Goal: Task Accomplishment & Management: Complete application form

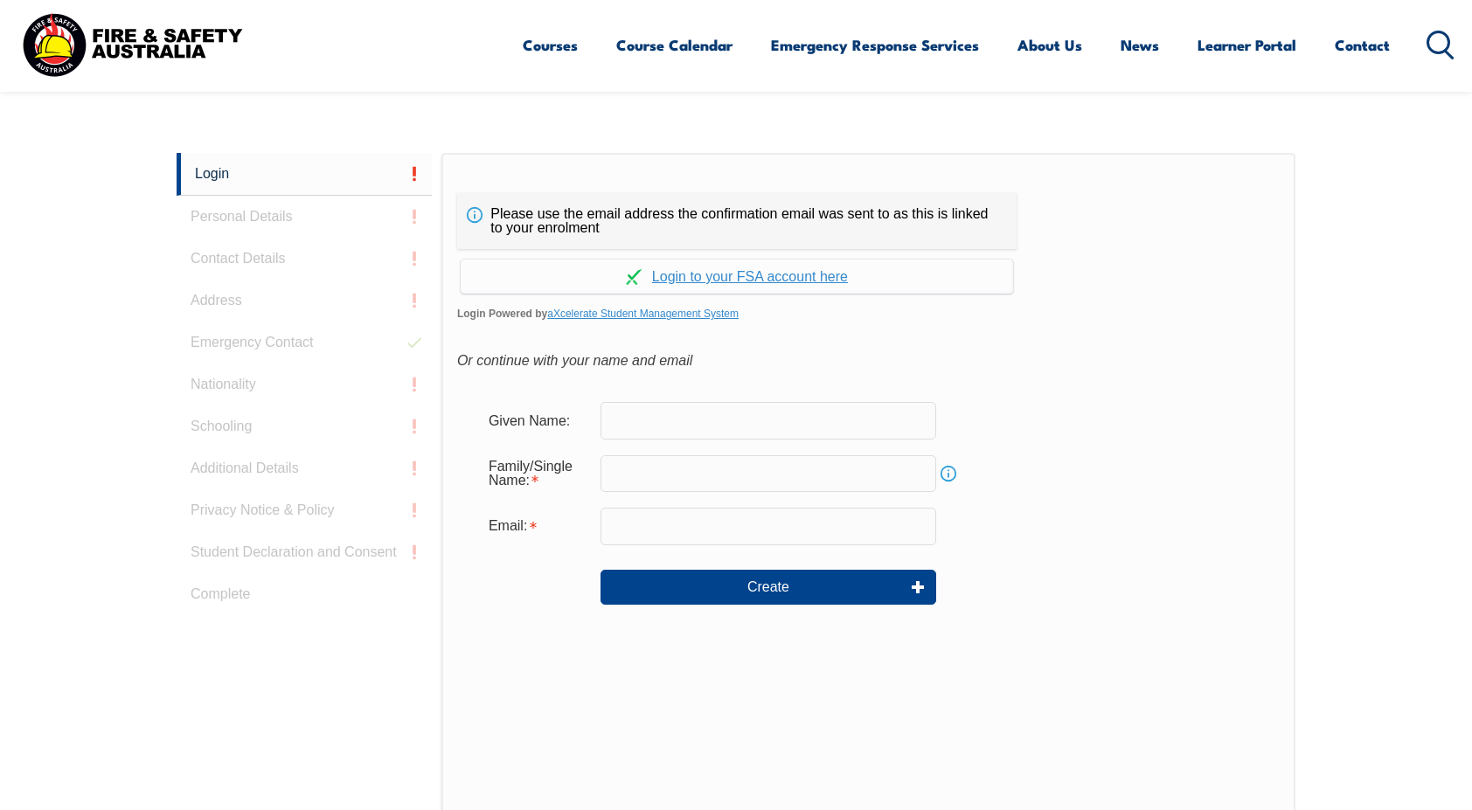
scroll to position [466, 0]
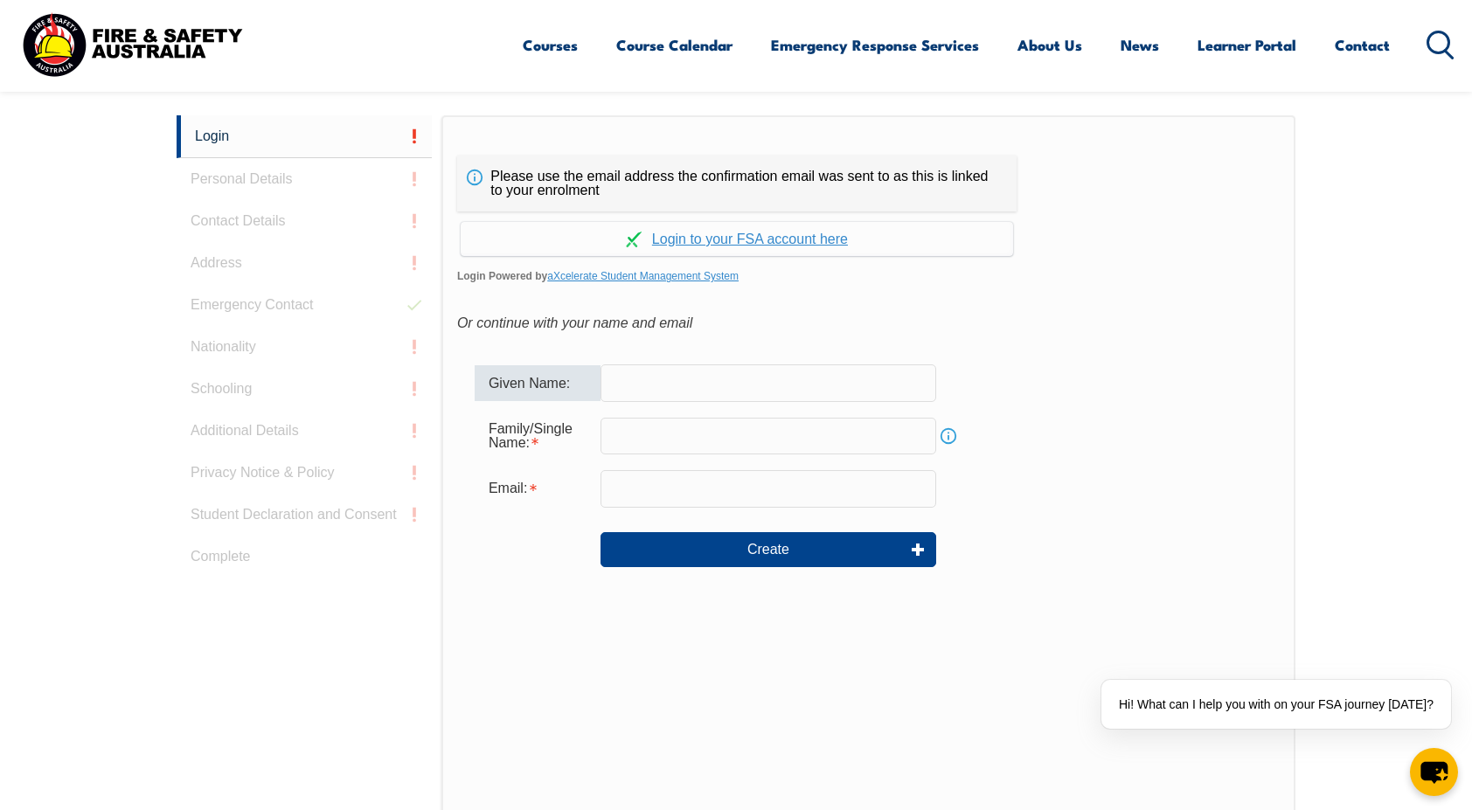
click at [652, 391] on input "text" at bounding box center [768, 382] width 336 height 37
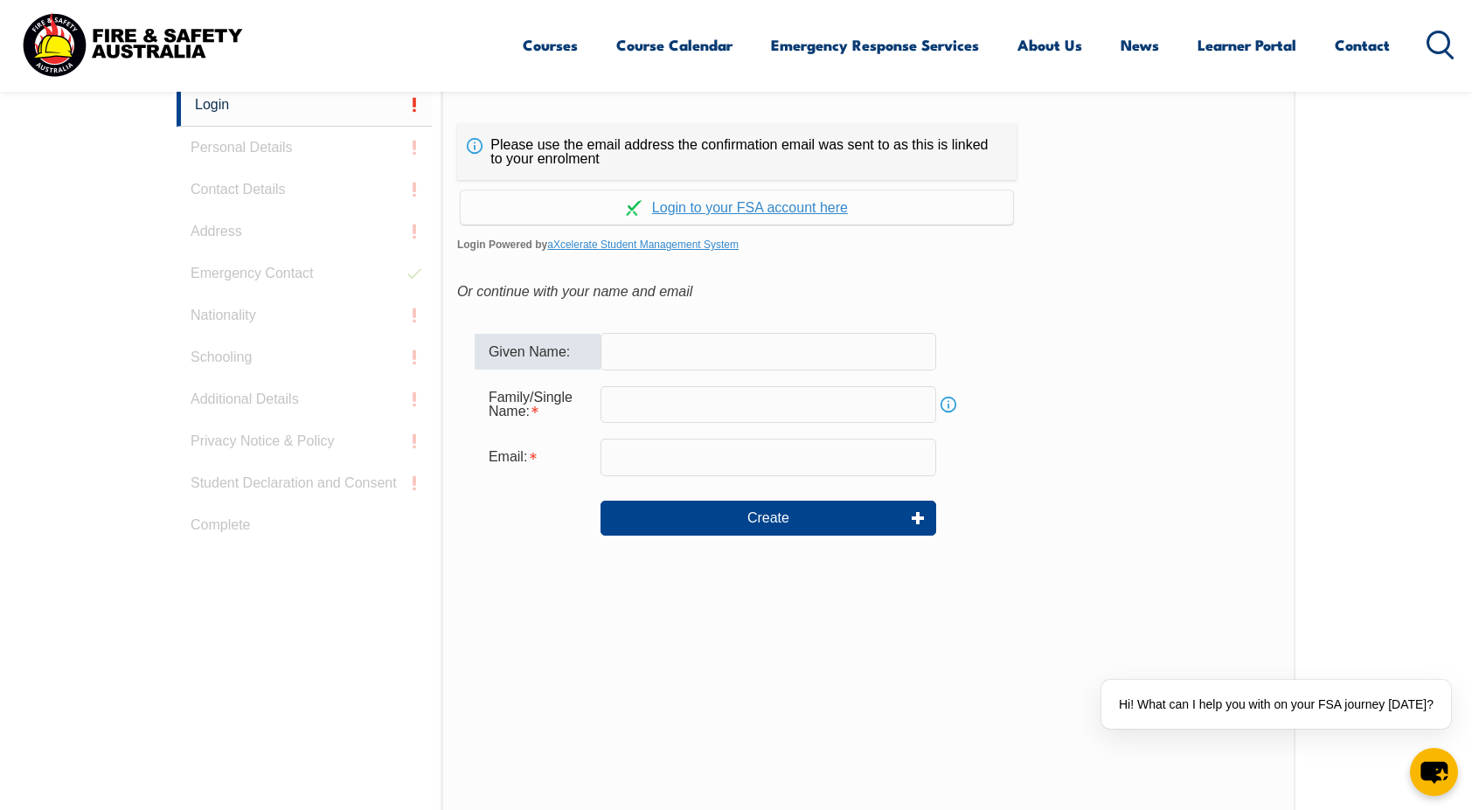
scroll to position [513, 0]
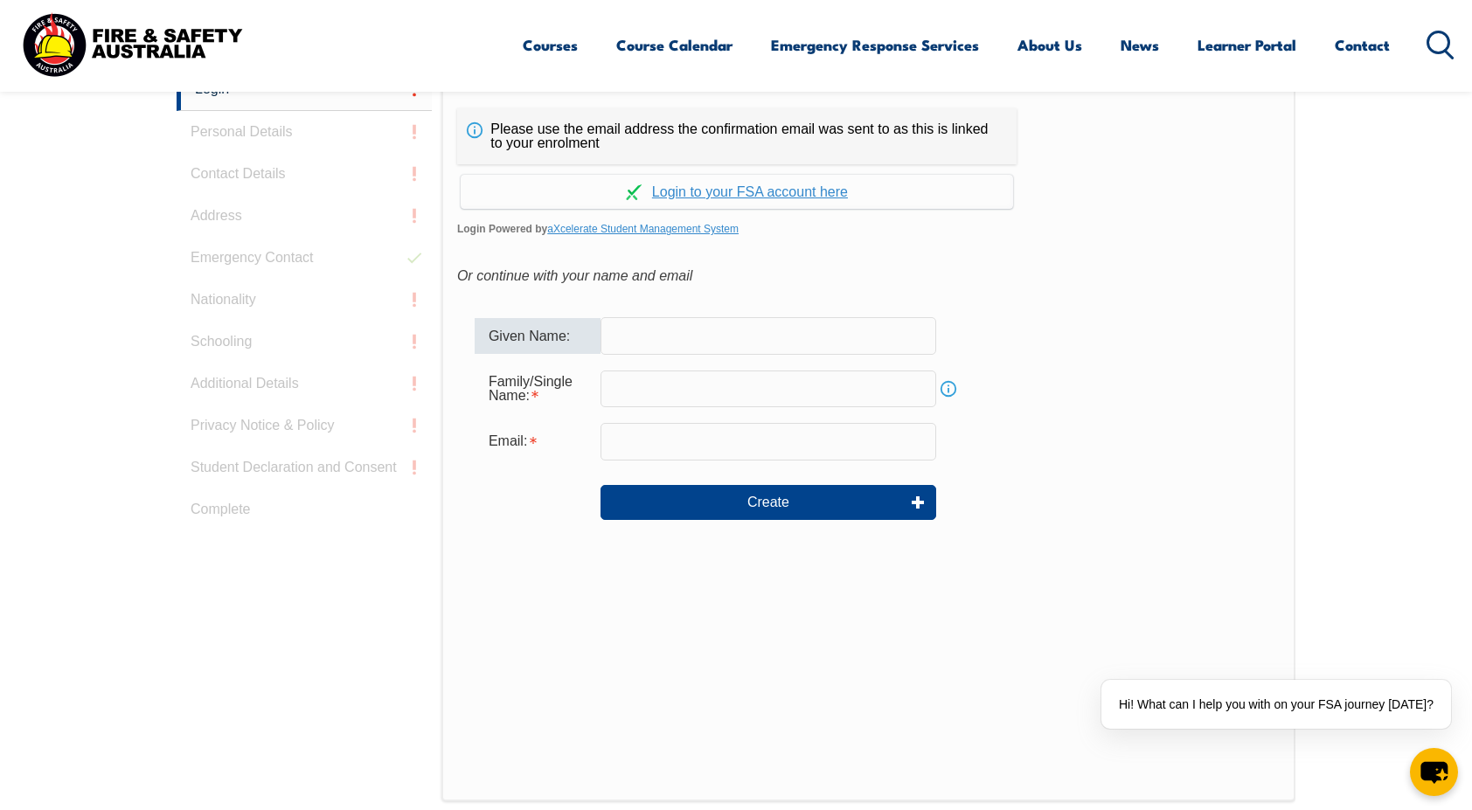
click at [699, 330] on input "text" at bounding box center [768, 335] width 336 height 37
click at [904, 286] on div "Or continue with your name and email" at bounding box center [868, 276] width 822 height 26
click at [735, 331] on input "text" at bounding box center [768, 335] width 336 height 37
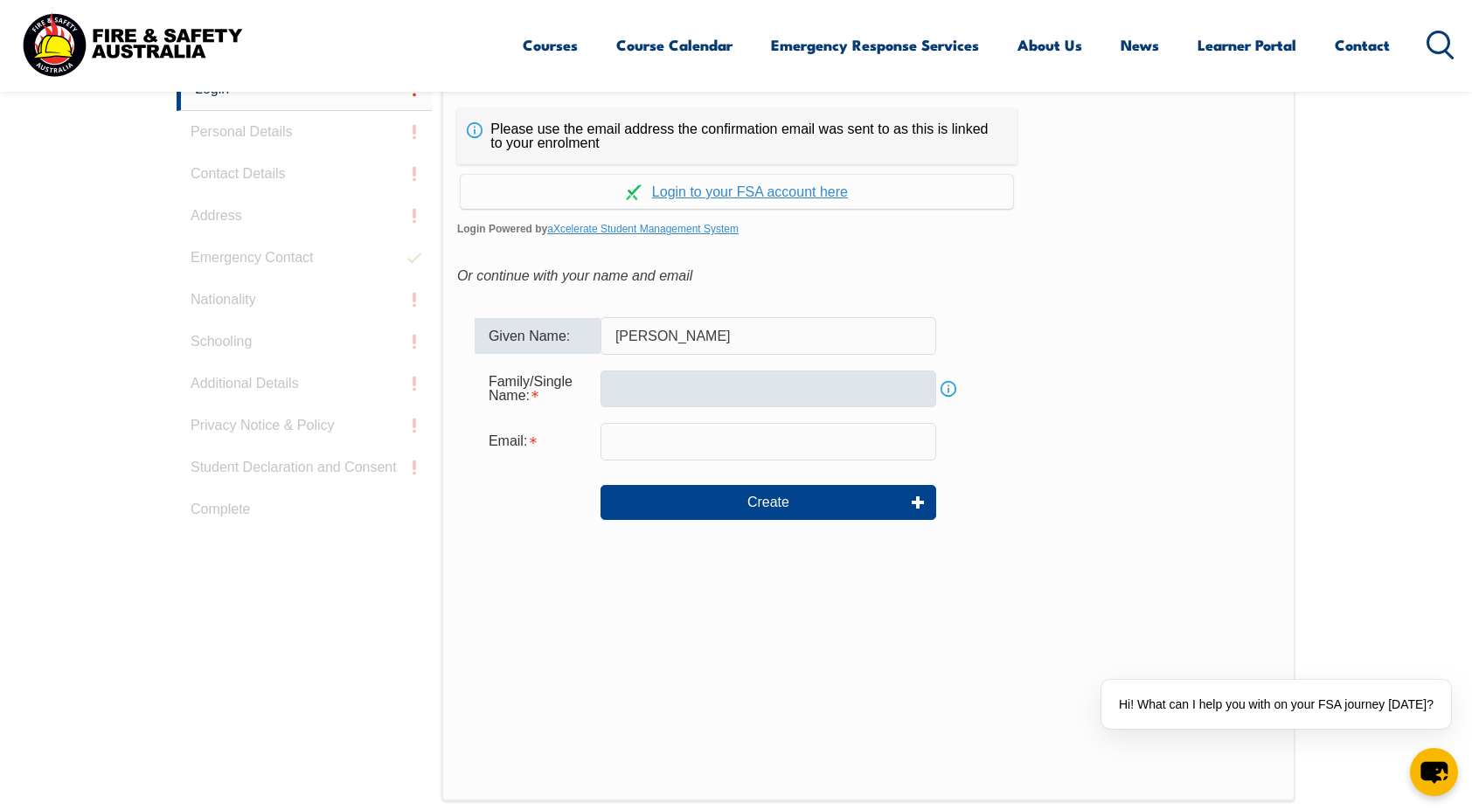
type input "Kevin Akash"
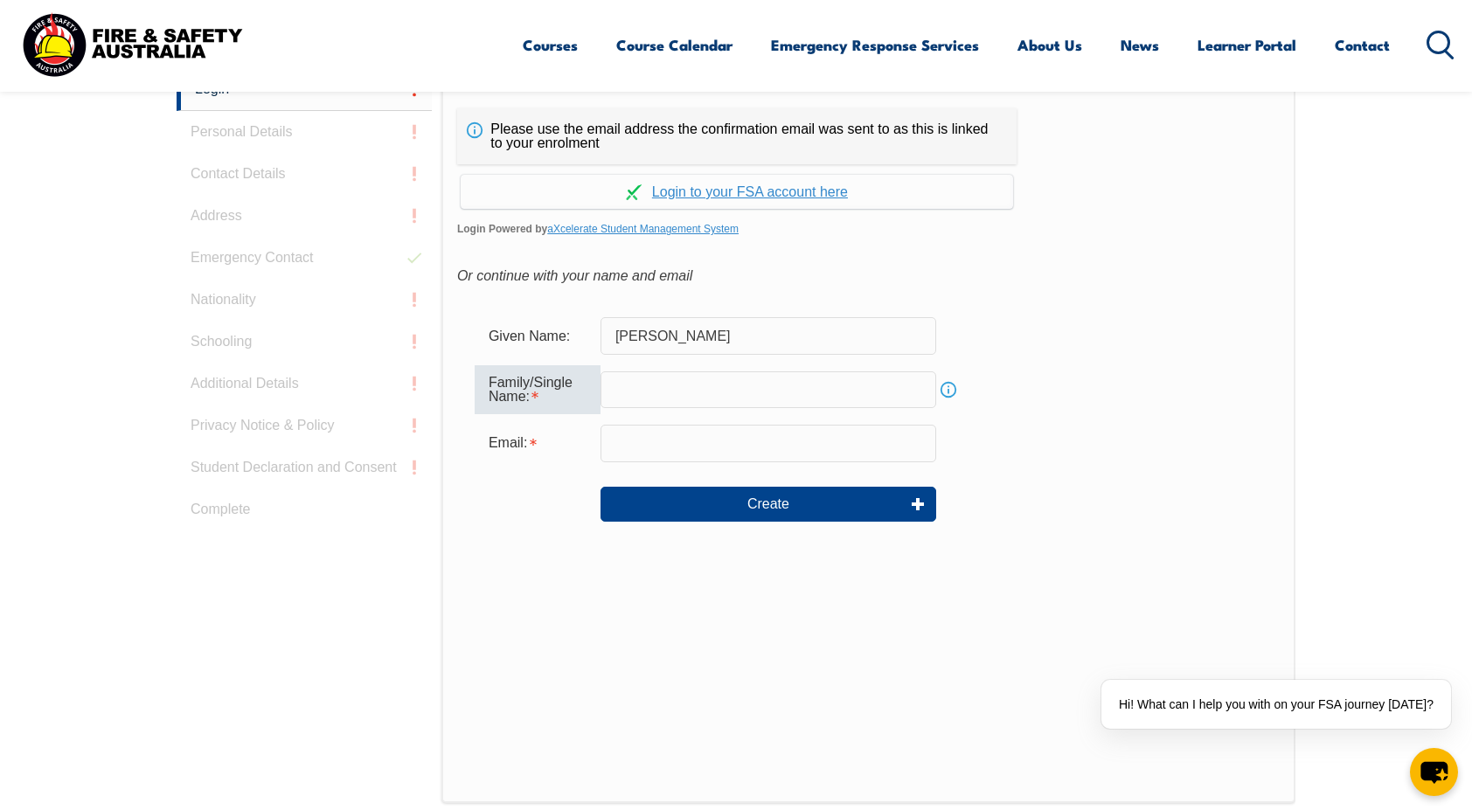
click at [643, 390] on input "text" at bounding box center [768, 389] width 336 height 37
type input "Rajasekaran"
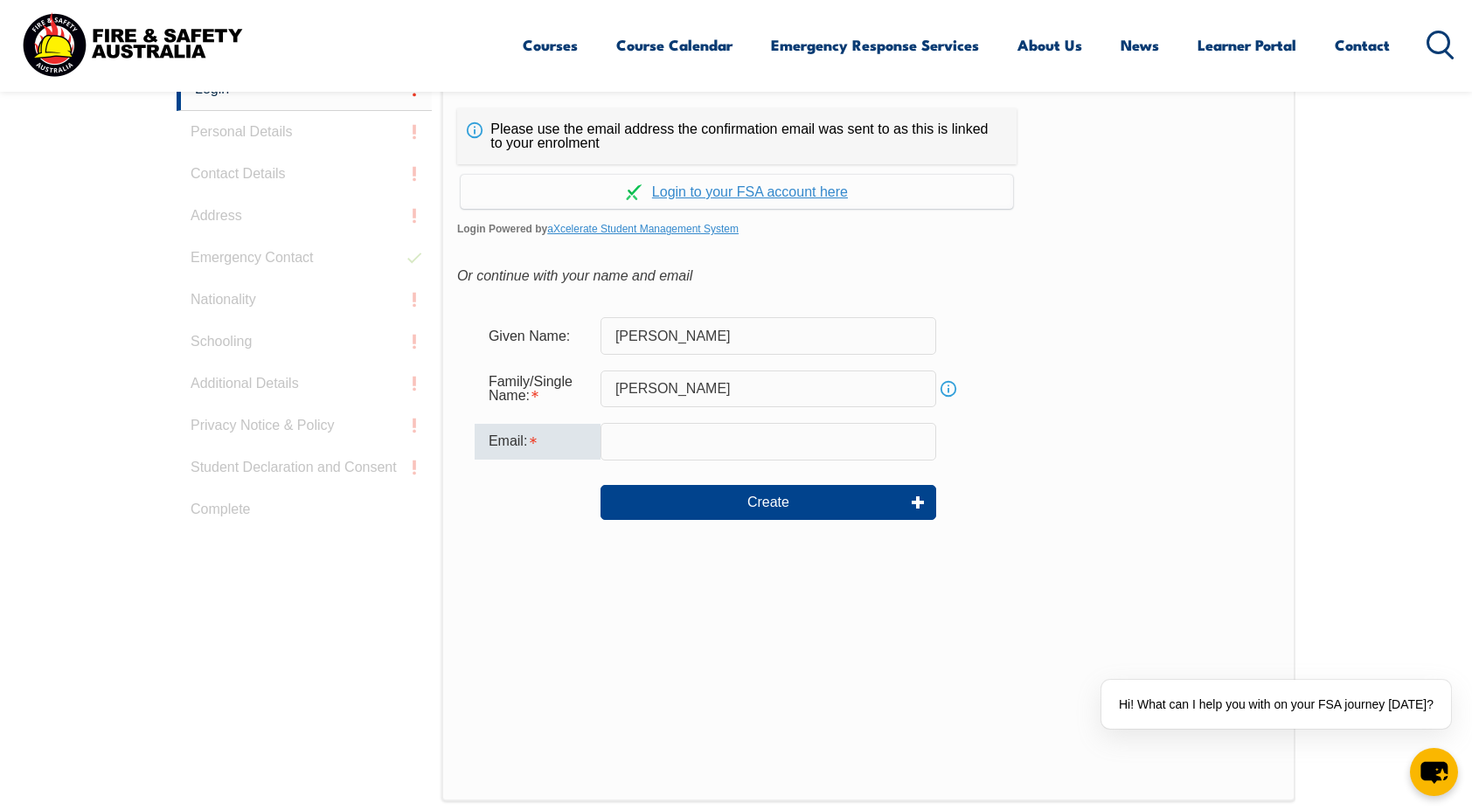
click at [641, 431] on input "email" at bounding box center [768, 441] width 336 height 37
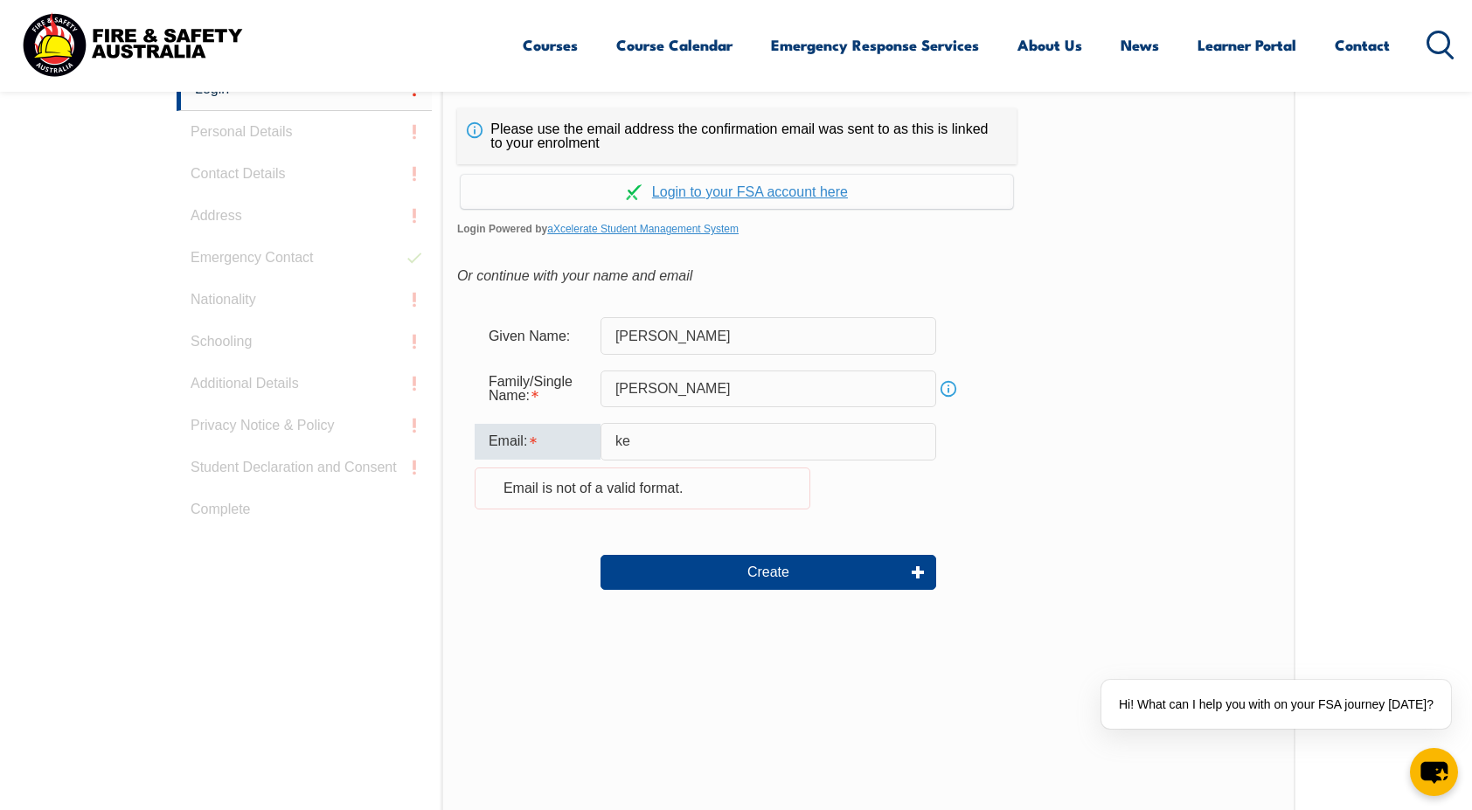
type input "kevin.akash@acmd.org.au"
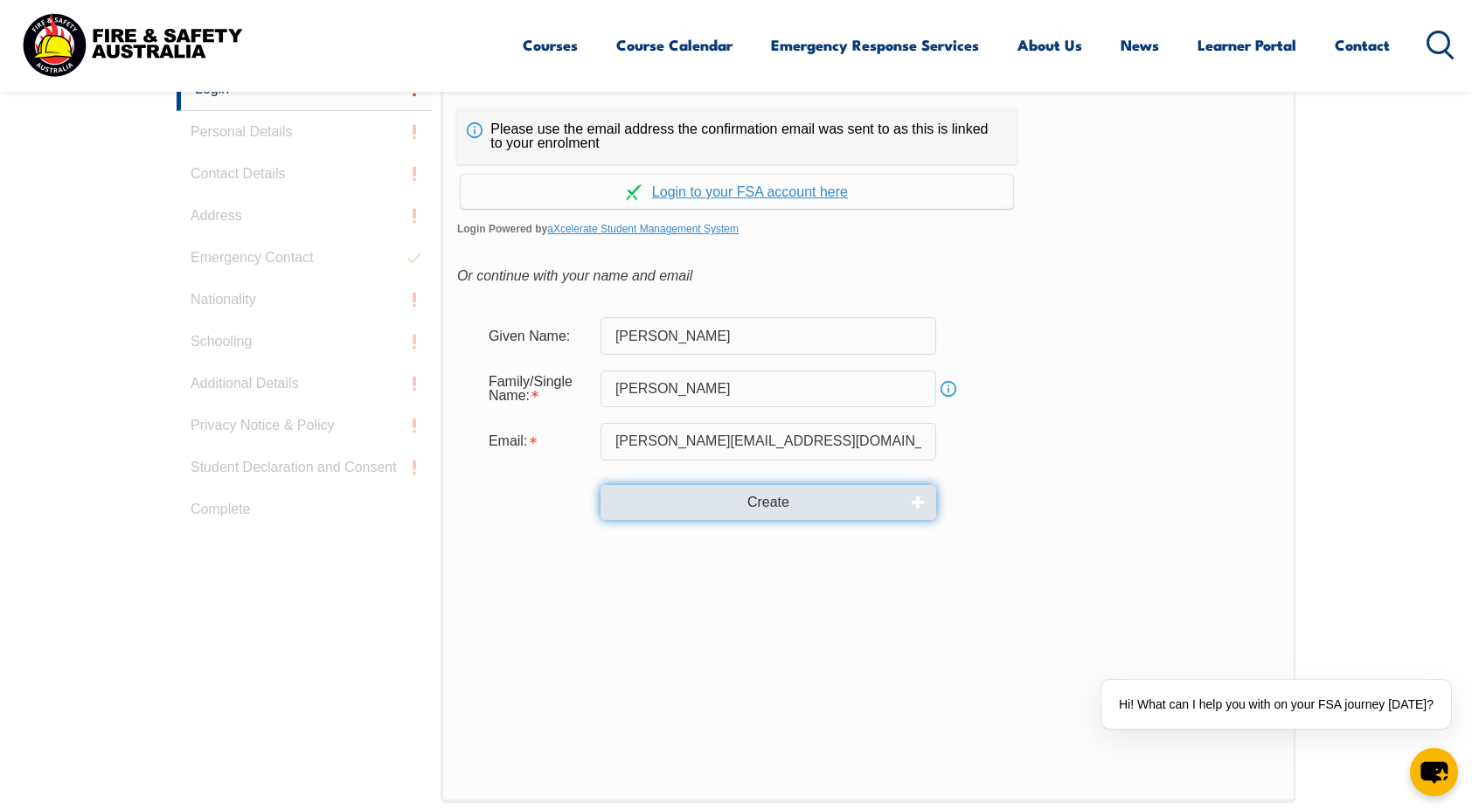
click at [739, 499] on button "Create" at bounding box center [768, 502] width 336 height 35
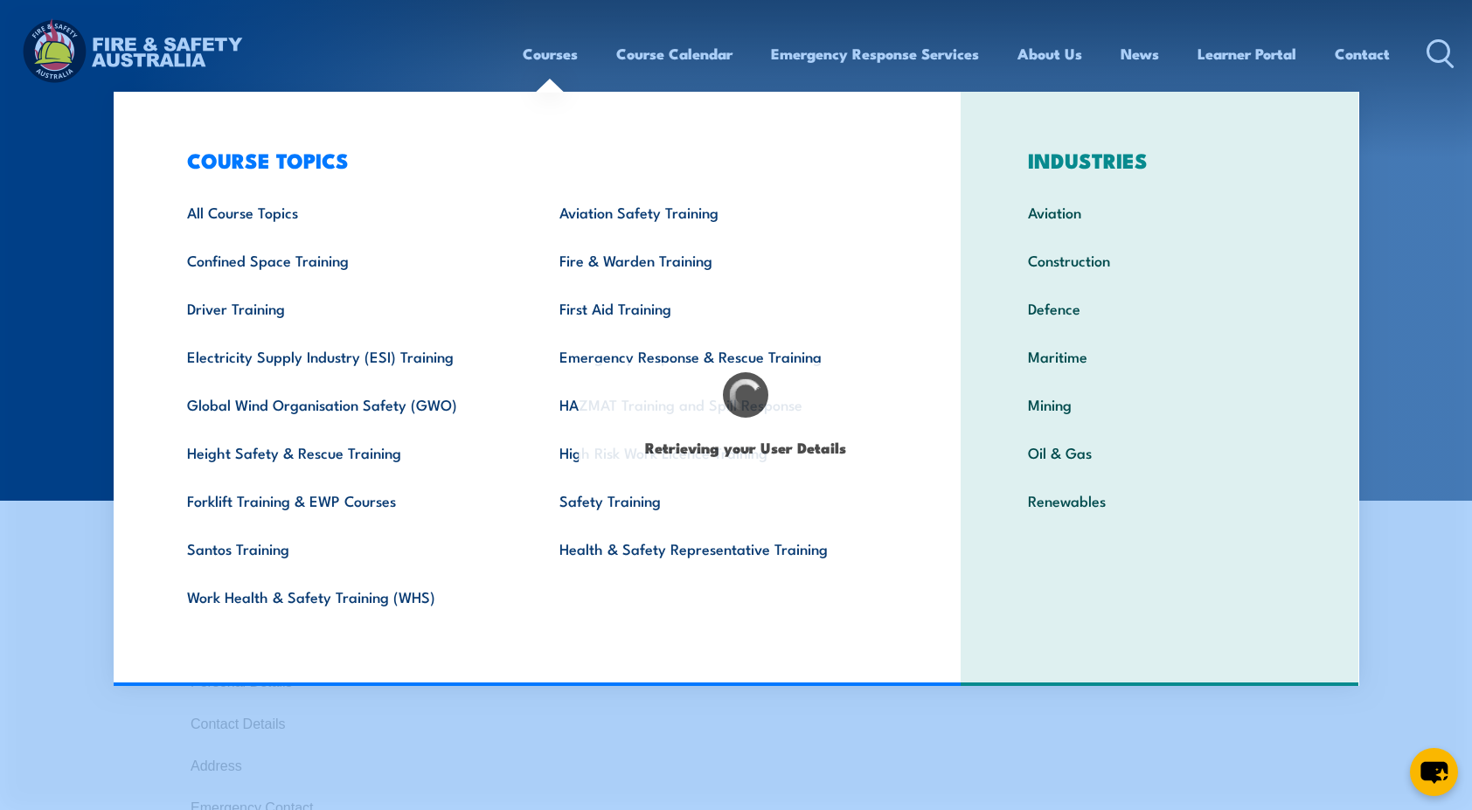
type input "[PERSON_NAME]"
type input "Akash"
type input "October 21, 1997"
type input "J548VFTBWT"
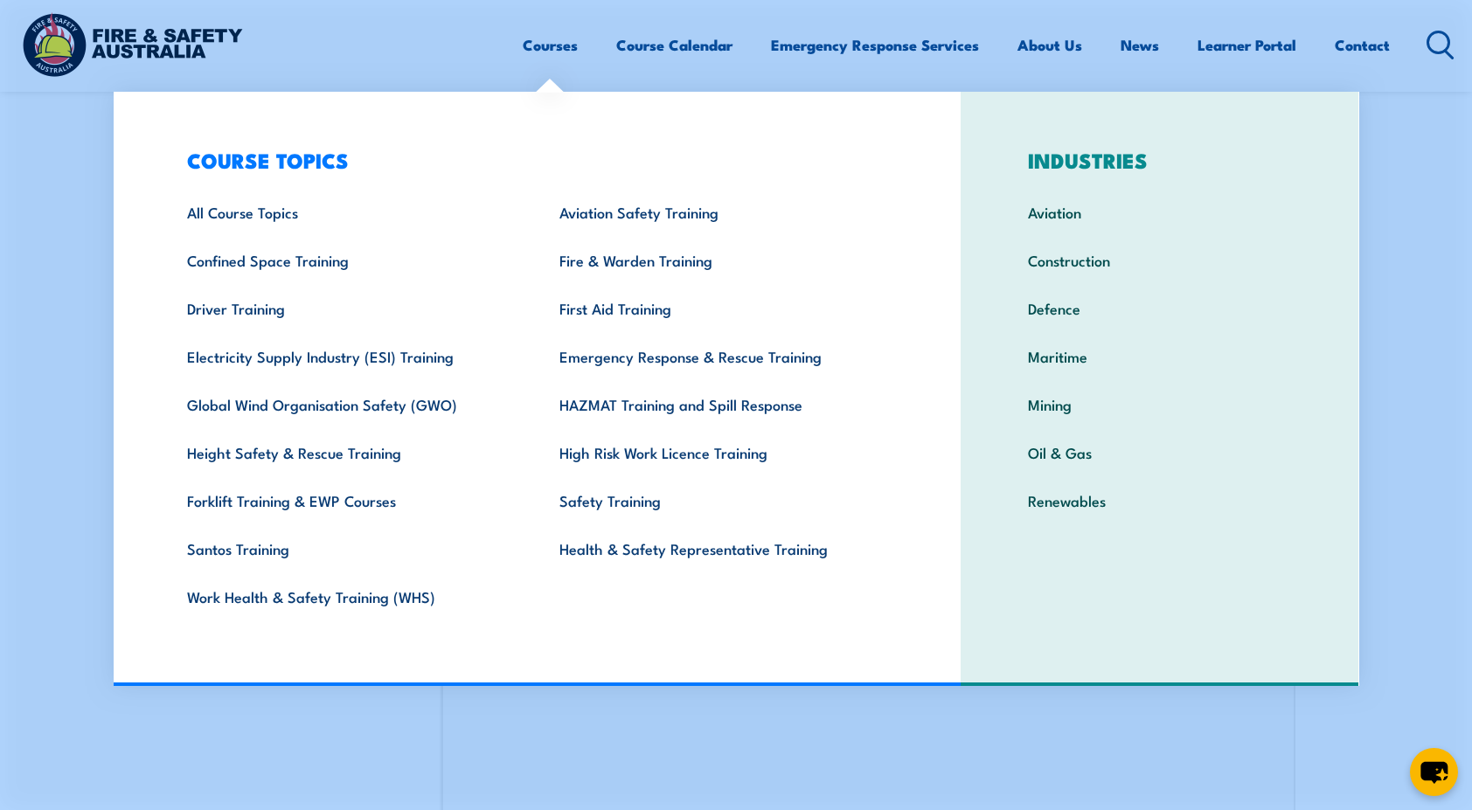
scroll to position [476, 0]
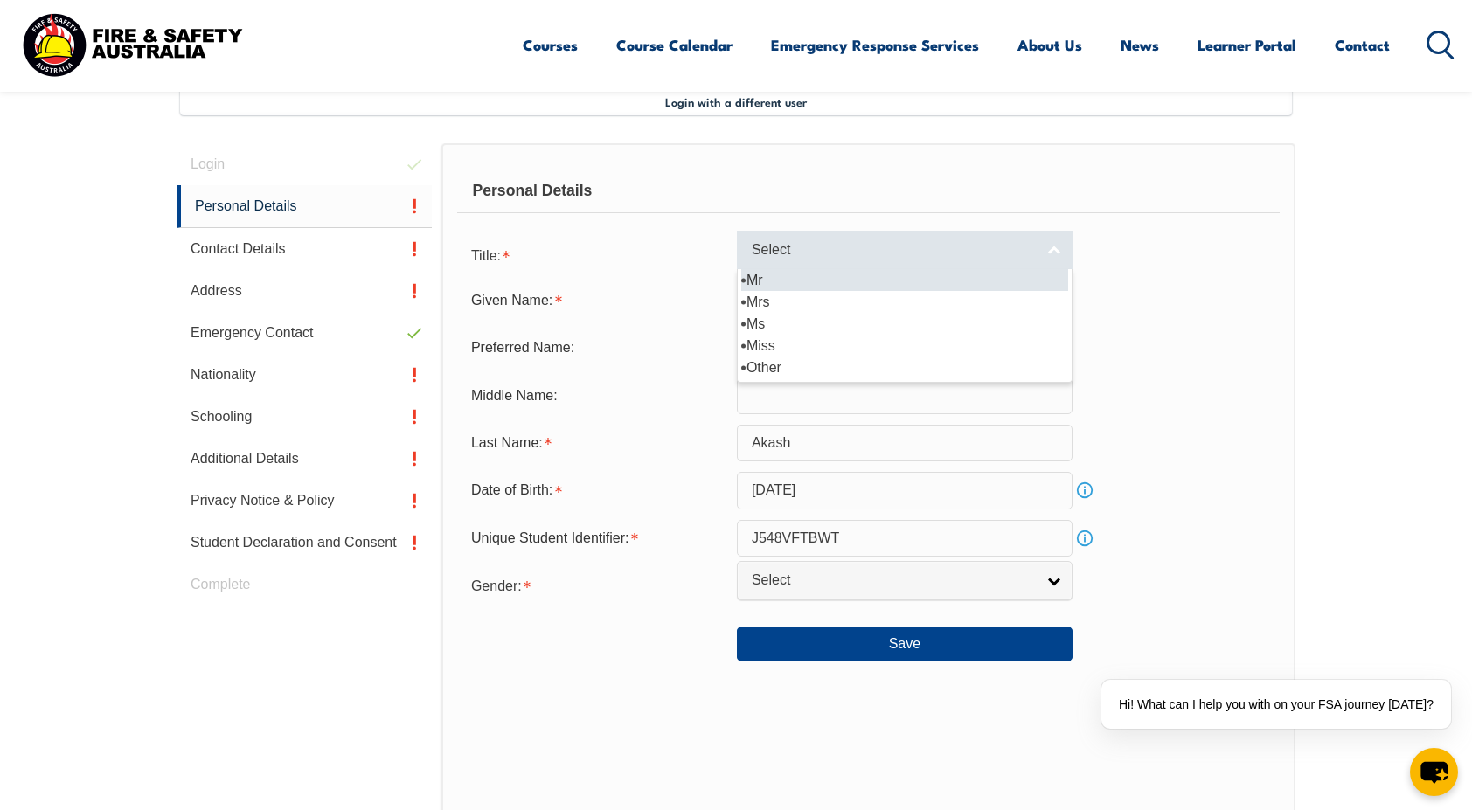
click at [842, 266] on link "Select" at bounding box center [905, 250] width 336 height 39
click at [802, 278] on li "Mr" at bounding box center [904, 280] width 327 height 22
select select "Mr"
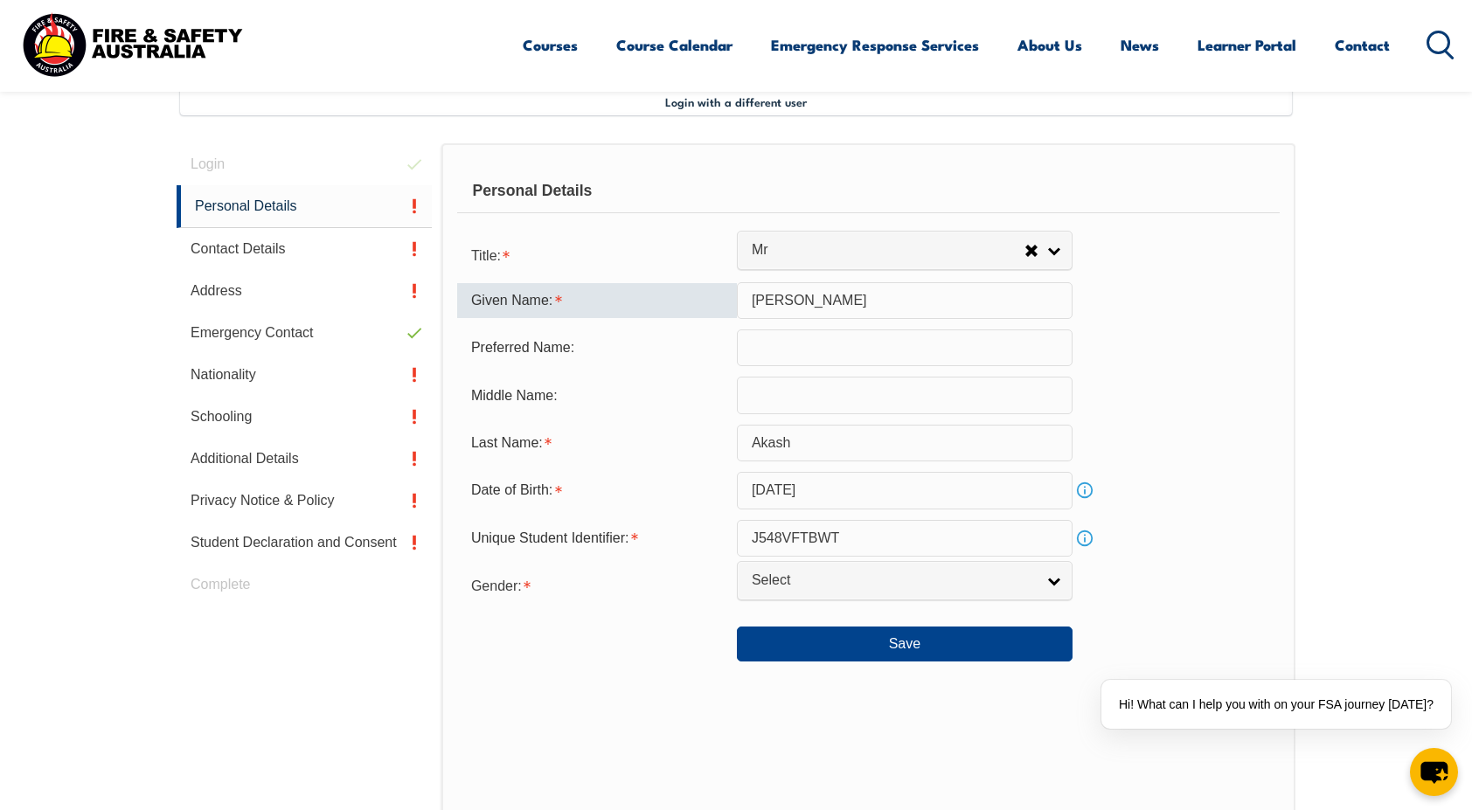
click at [826, 304] on input "Kevin" at bounding box center [905, 300] width 336 height 37
type input "Kevin Akash"
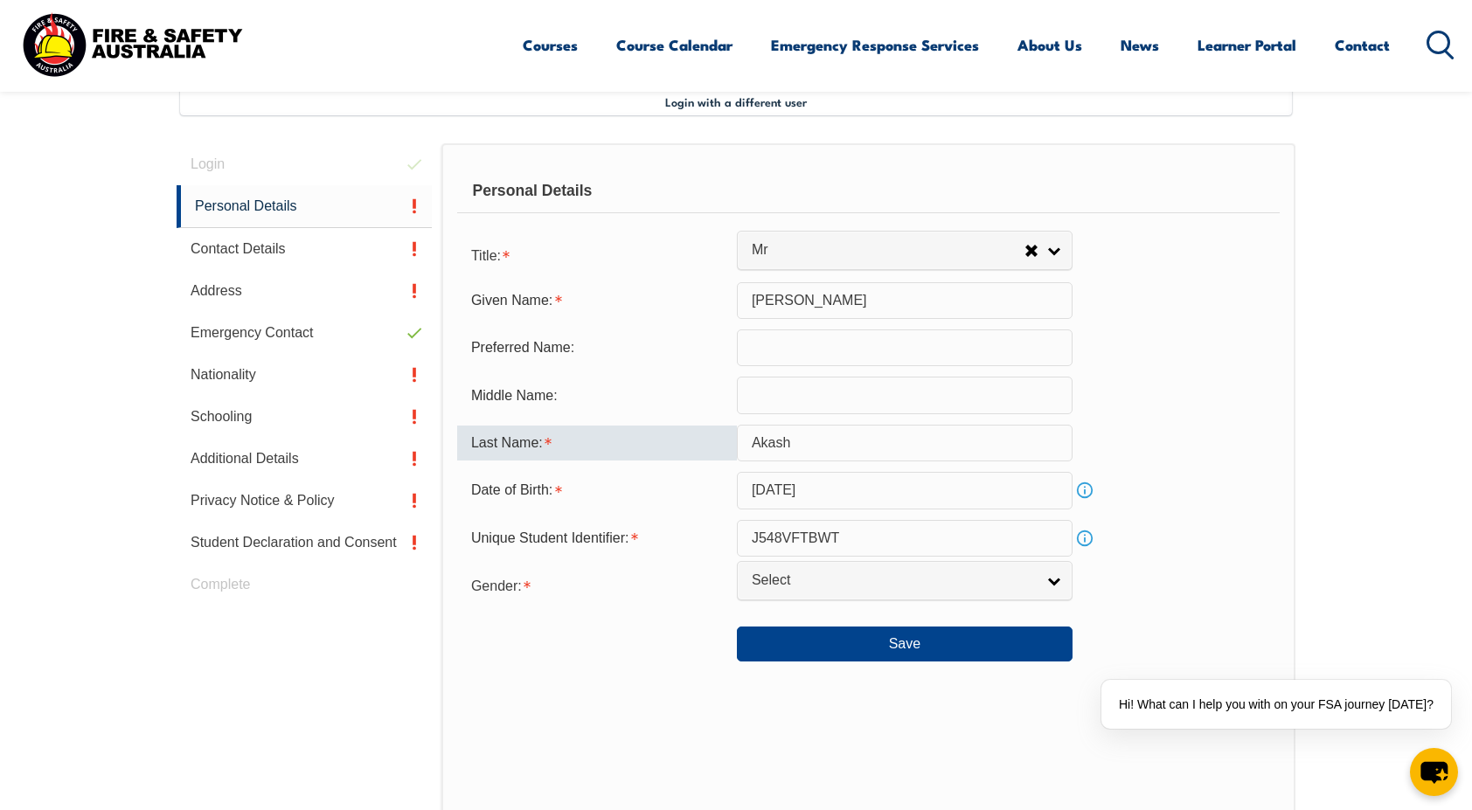
click at [796, 442] on input "Akash" at bounding box center [905, 443] width 336 height 37
type input "A"
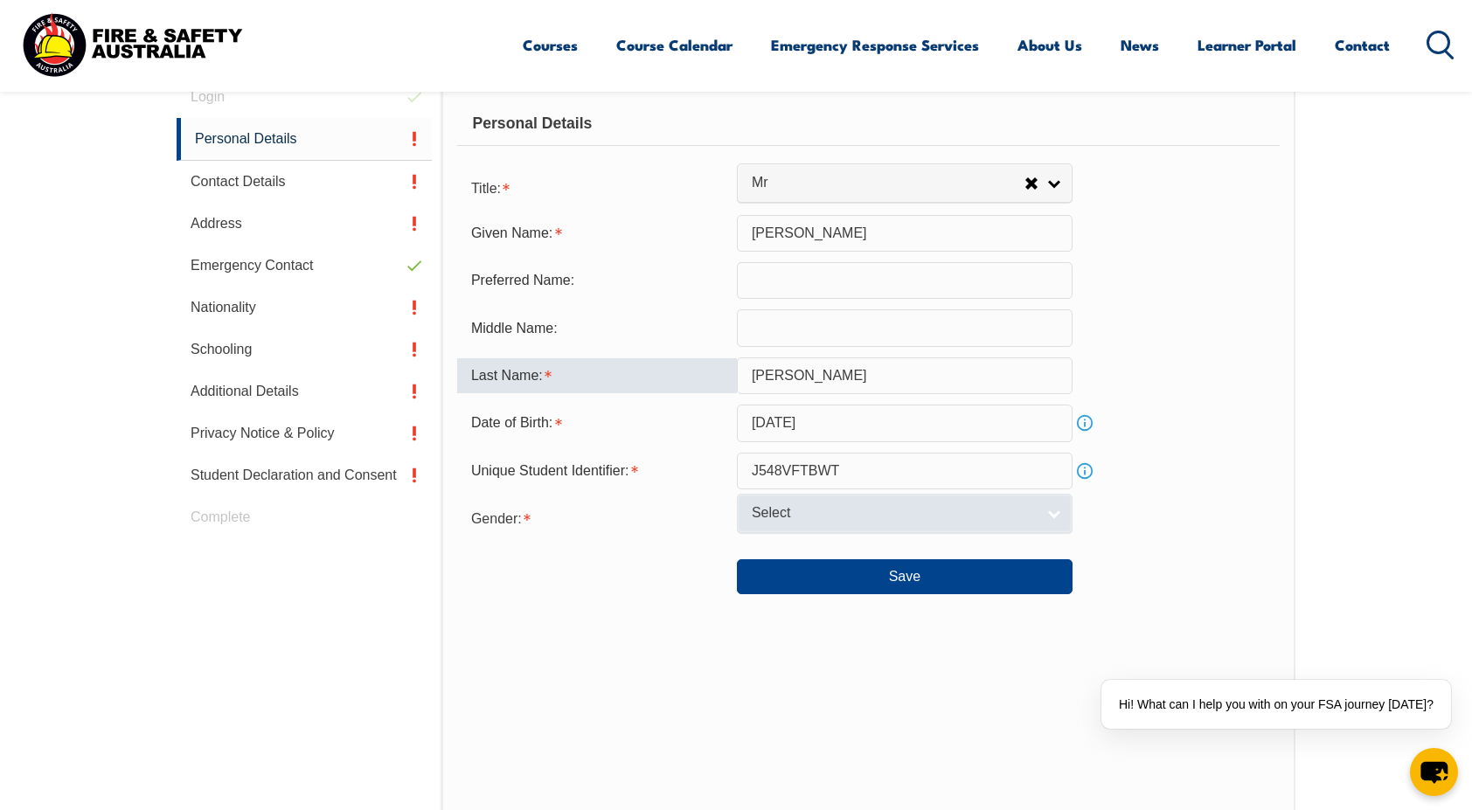
scroll to position [544, 0]
type input "Rajasekaran"
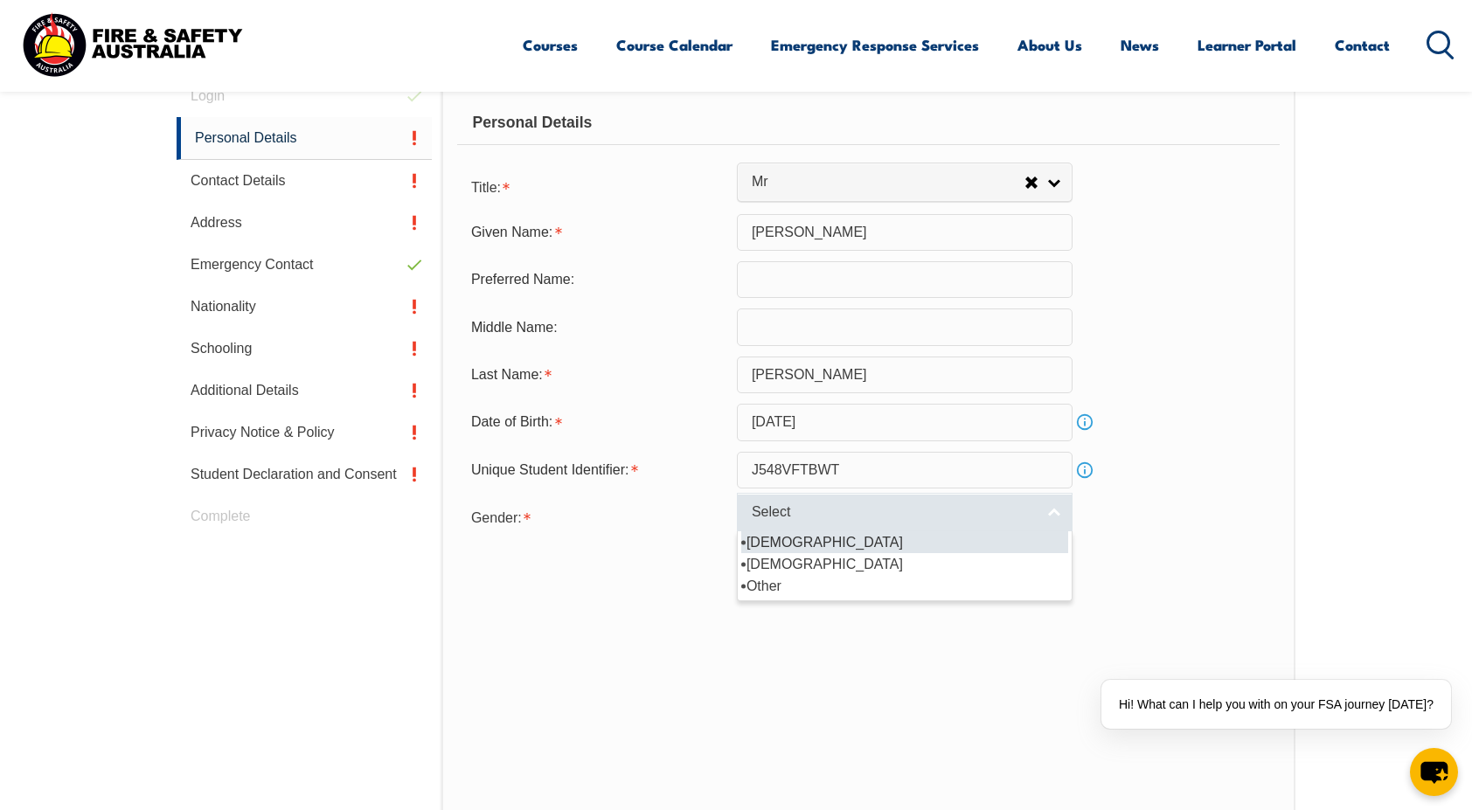
click at [818, 519] on span "Select" at bounding box center [893, 512] width 283 height 18
click at [798, 544] on li "Male" at bounding box center [904, 542] width 327 height 22
select select "M"
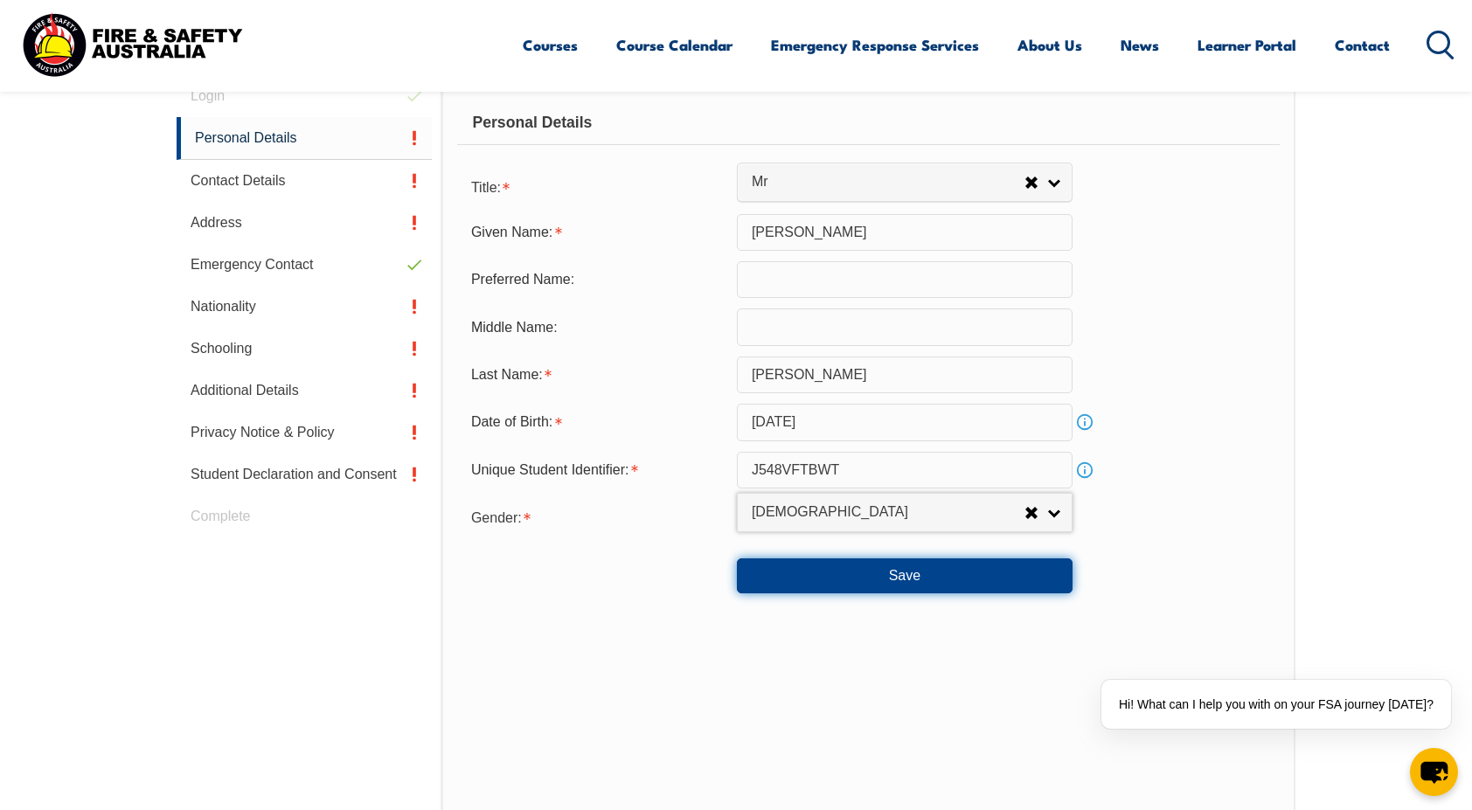
click at [839, 585] on button "Save" at bounding box center [905, 575] width 336 height 35
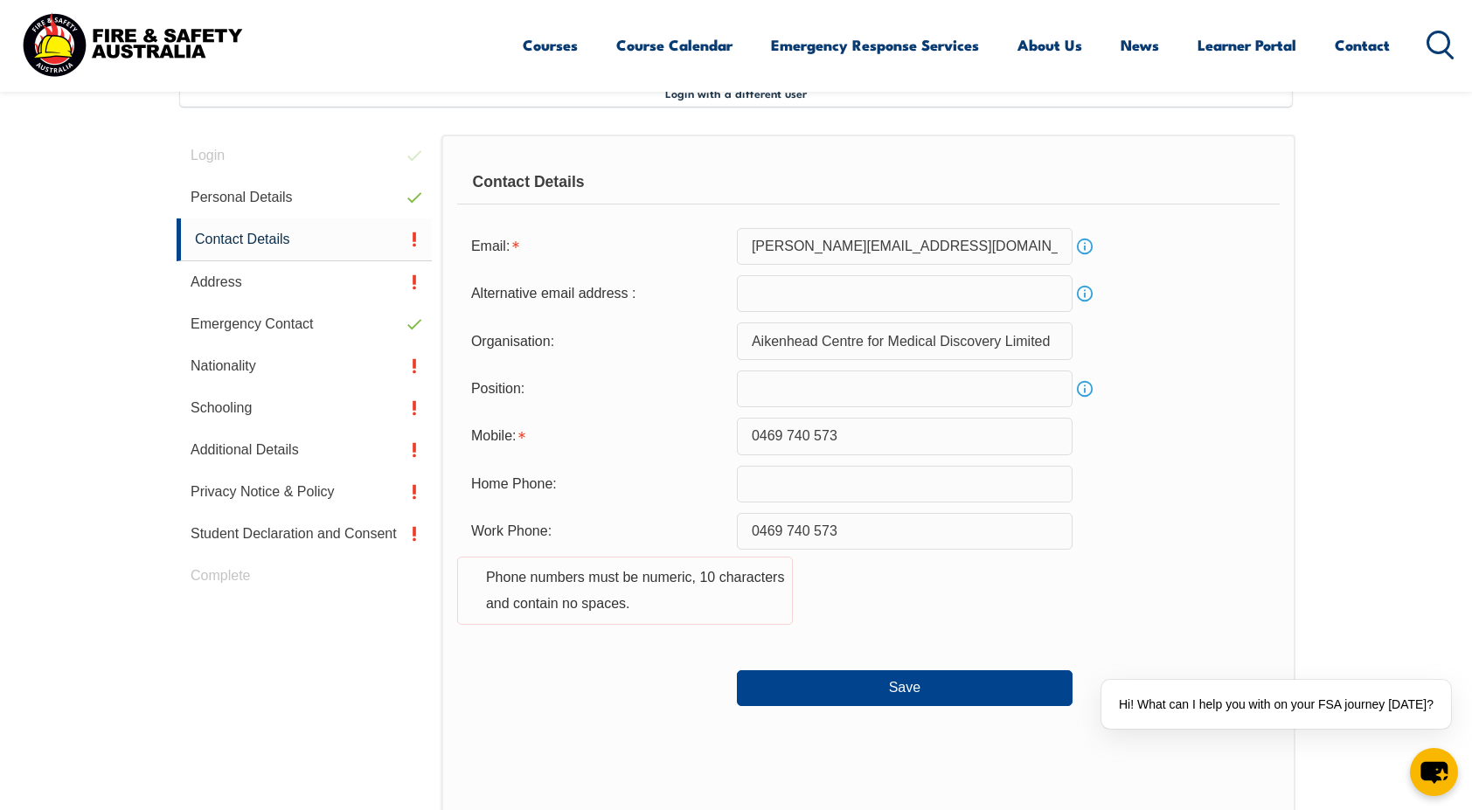
scroll to position [476, 0]
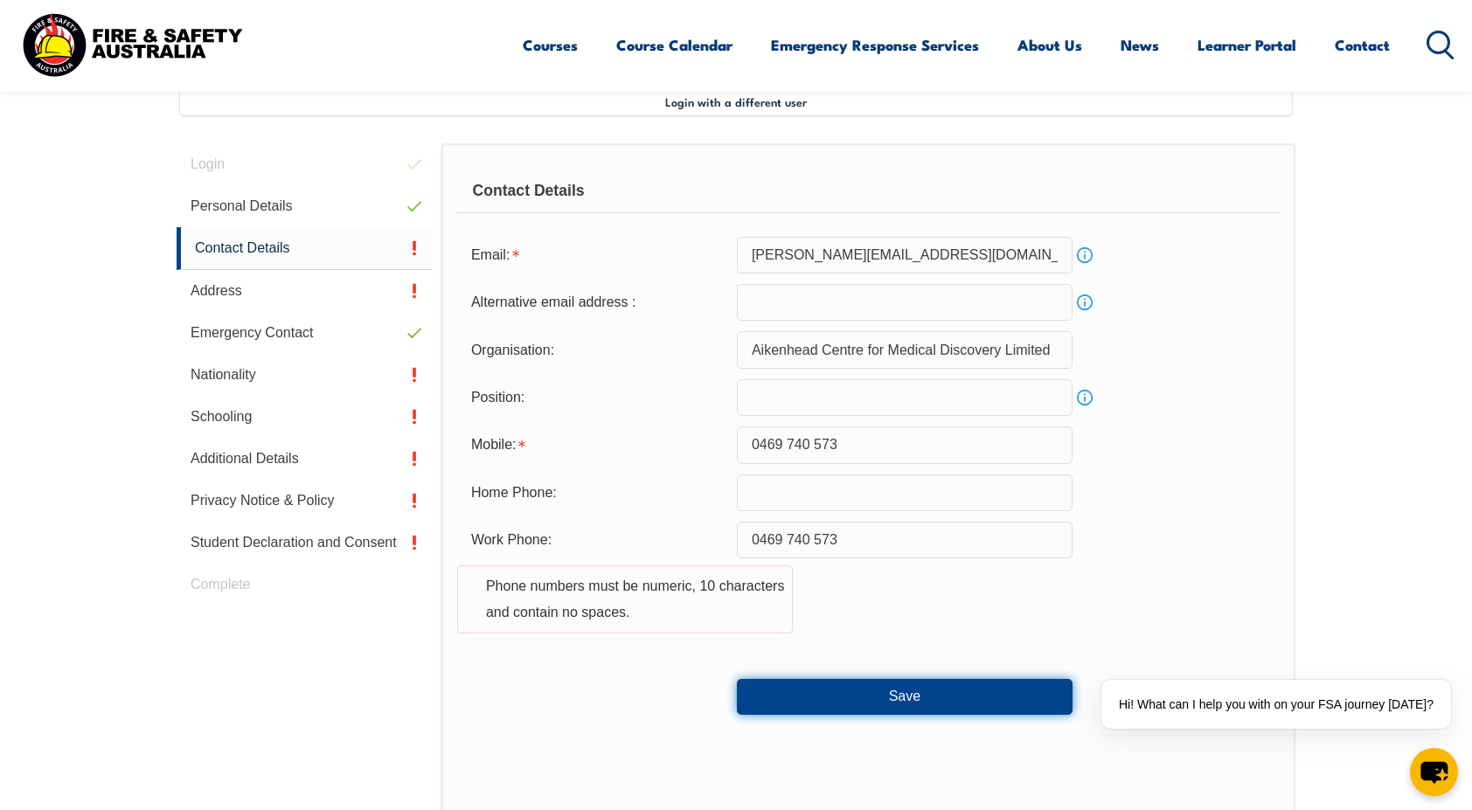
click at [788, 692] on button "Save" at bounding box center [905, 696] width 336 height 35
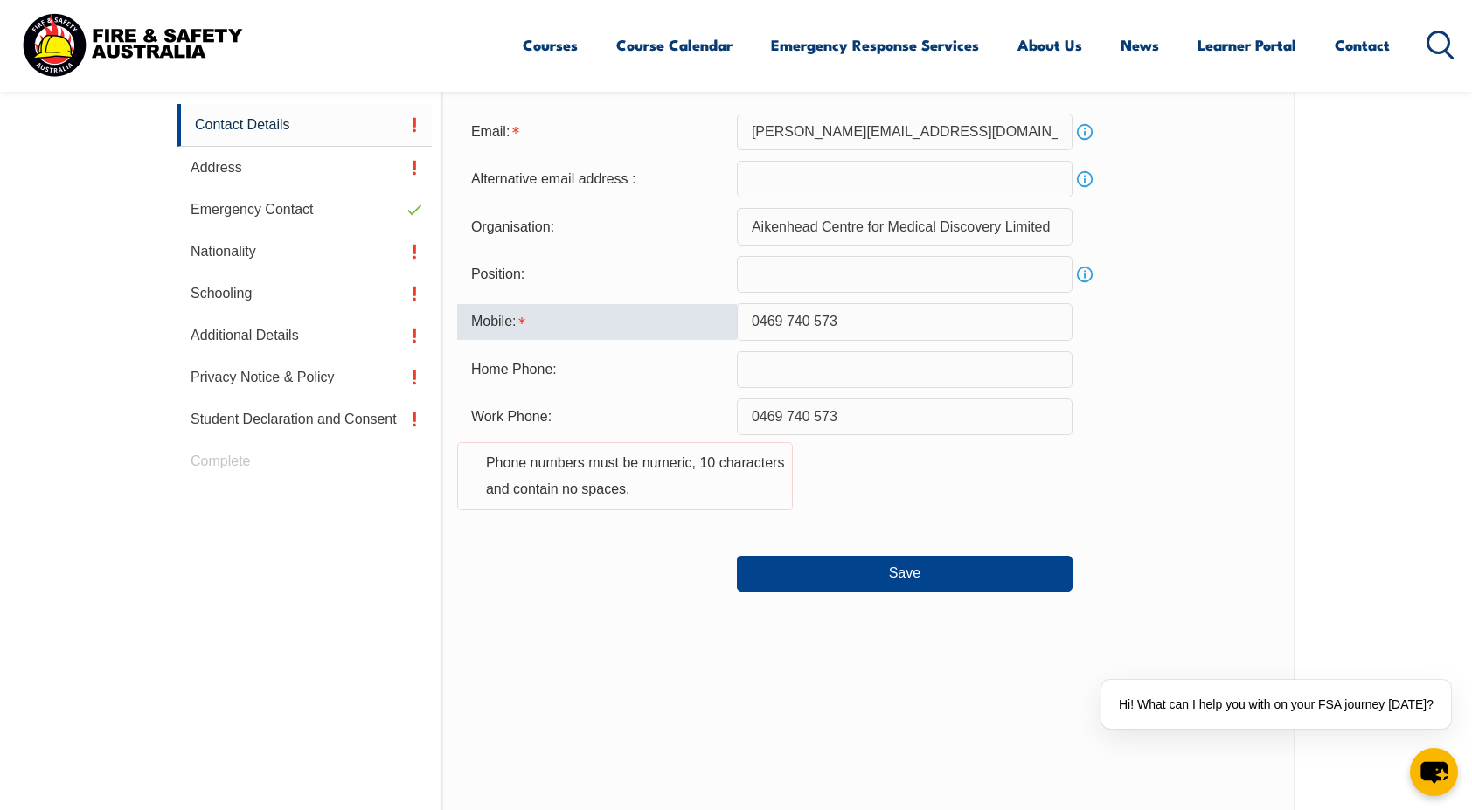
scroll to position [598, 0]
click at [787, 318] on input "0469 740 573" at bounding box center [905, 323] width 336 height 37
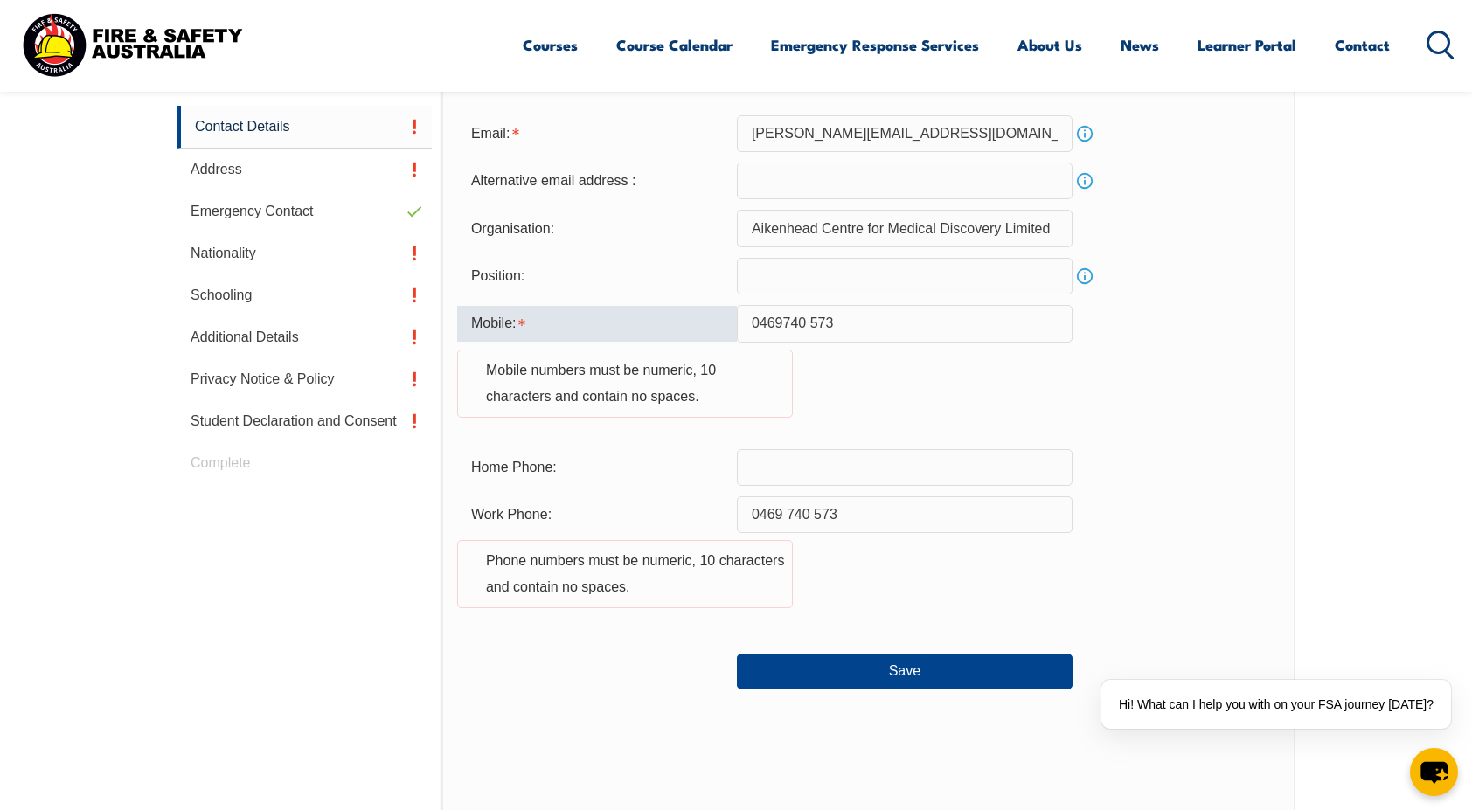
click at [807, 319] on input "0469740 573" at bounding box center [905, 323] width 336 height 37
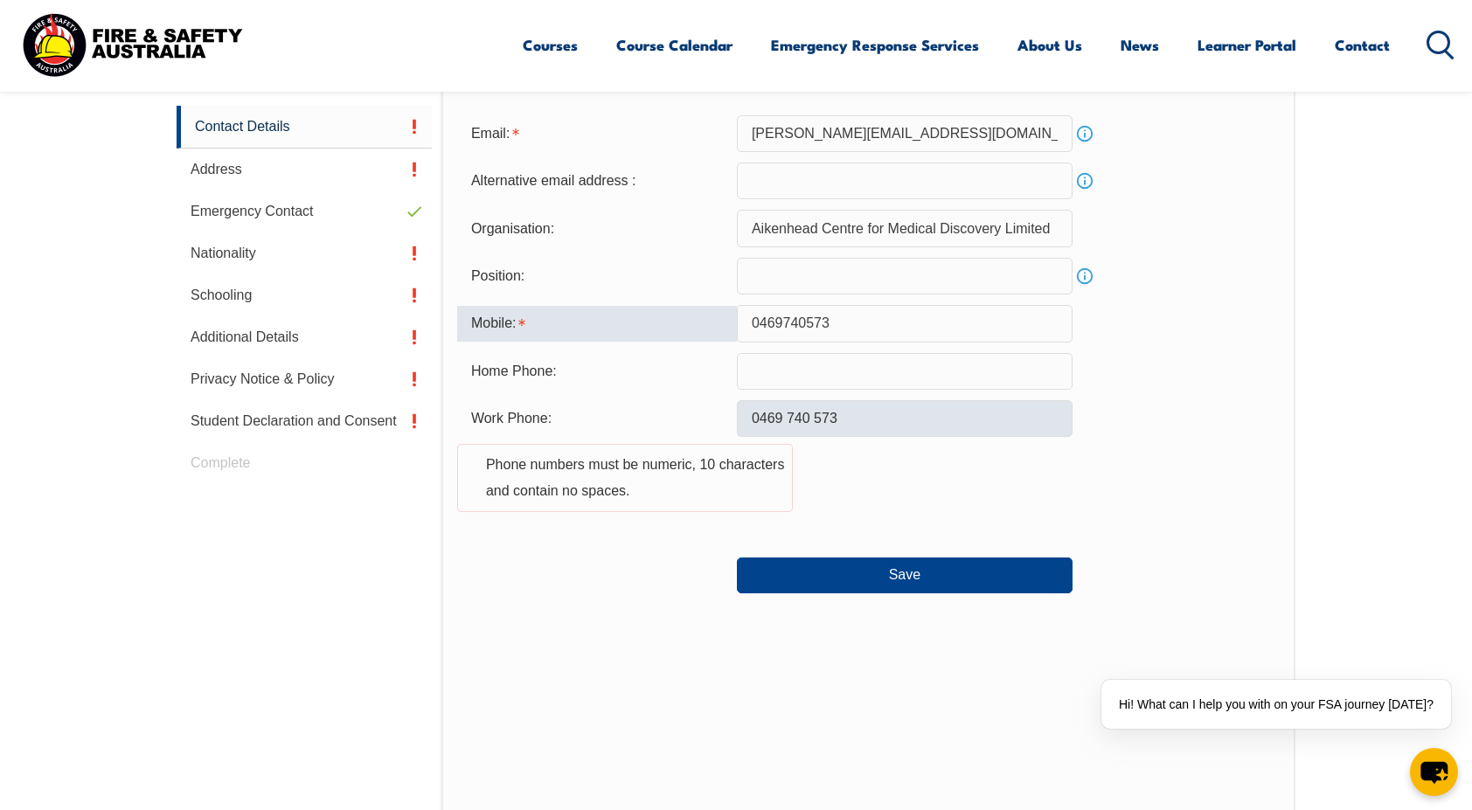
type input "0469740573"
click at [786, 412] on input "0469 740 573" at bounding box center [905, 418] width 336 height 37
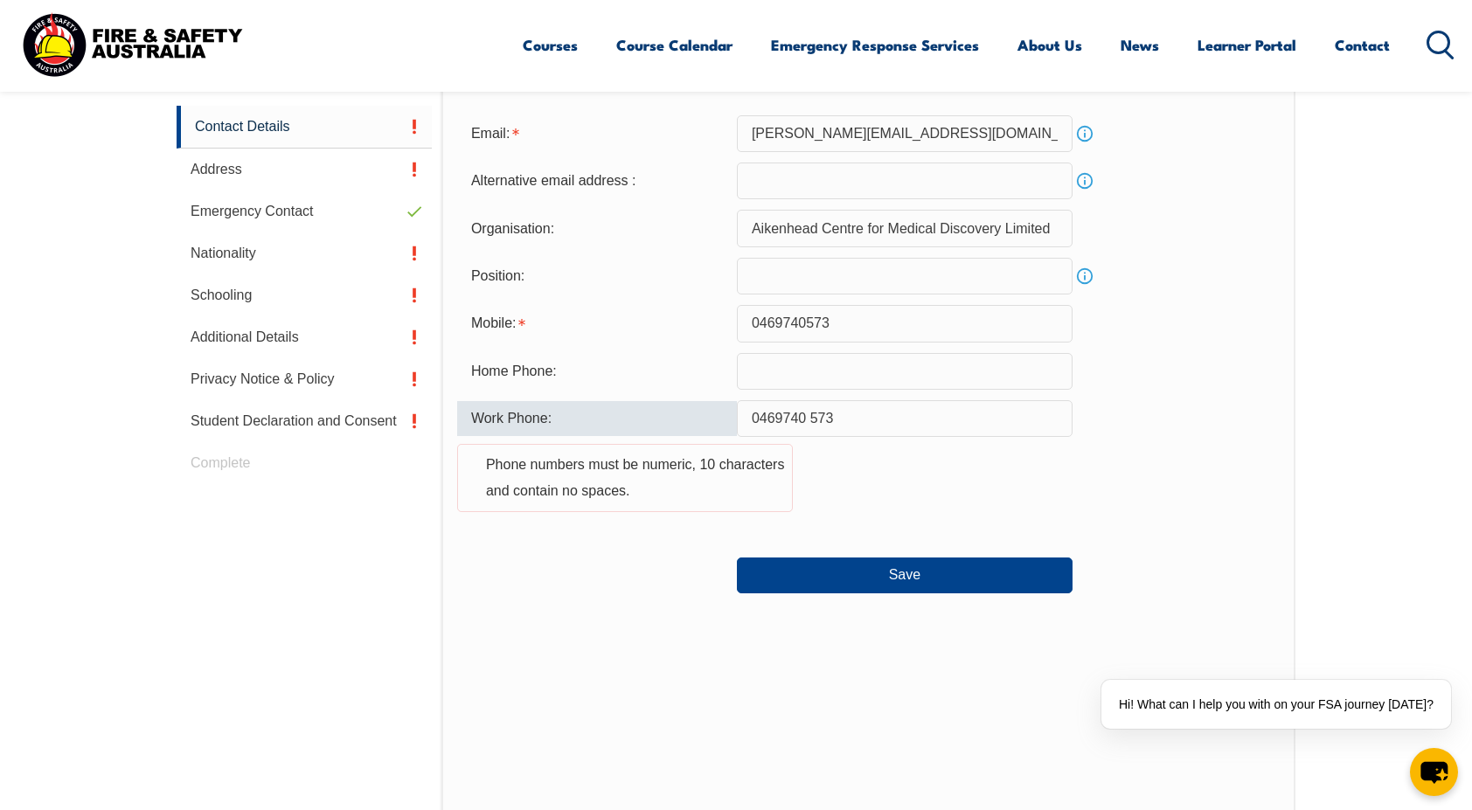
click at [813, 419] on input "0469740 573" at bounding box center [905, 418] width 336 height 37
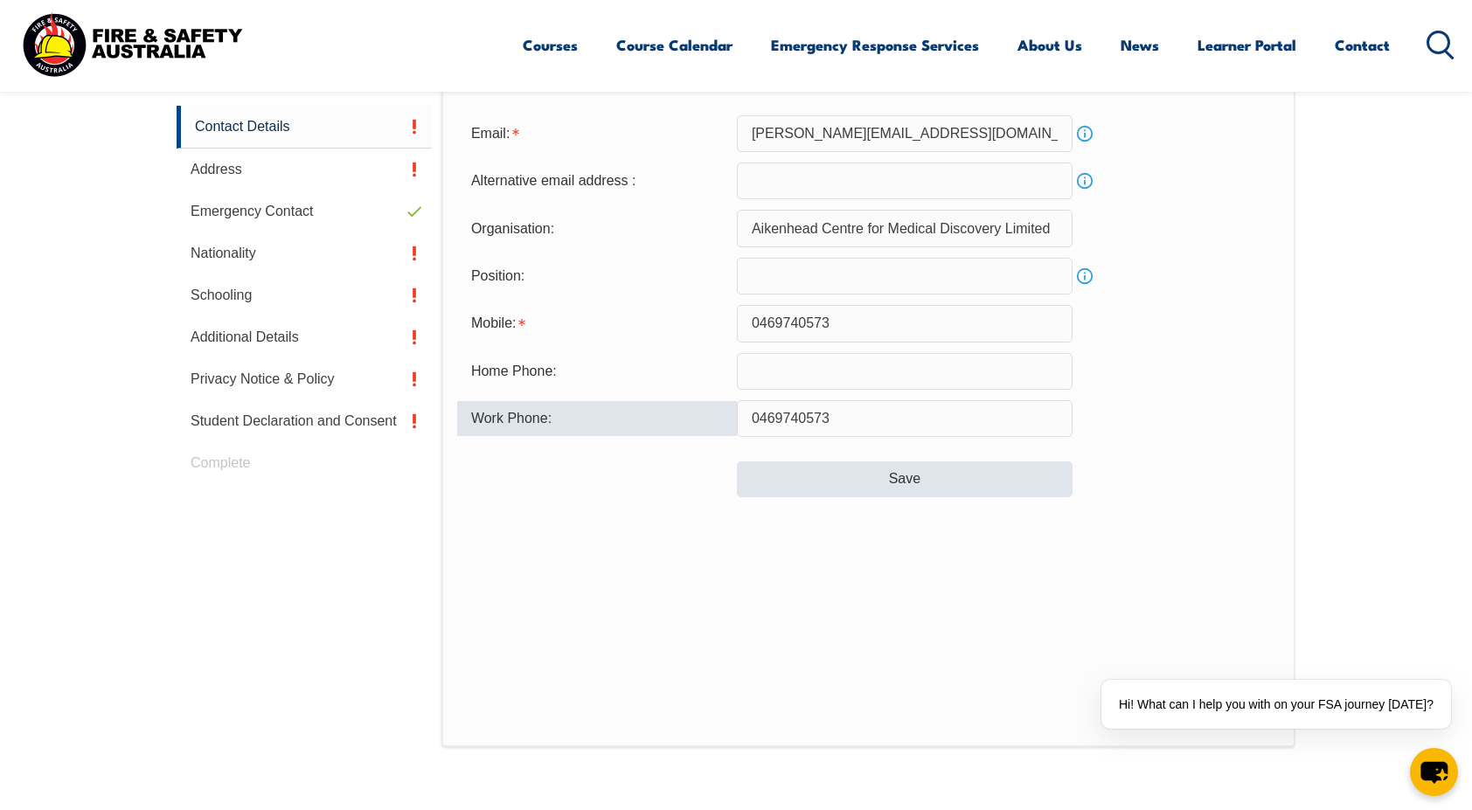
type input "0469740573"
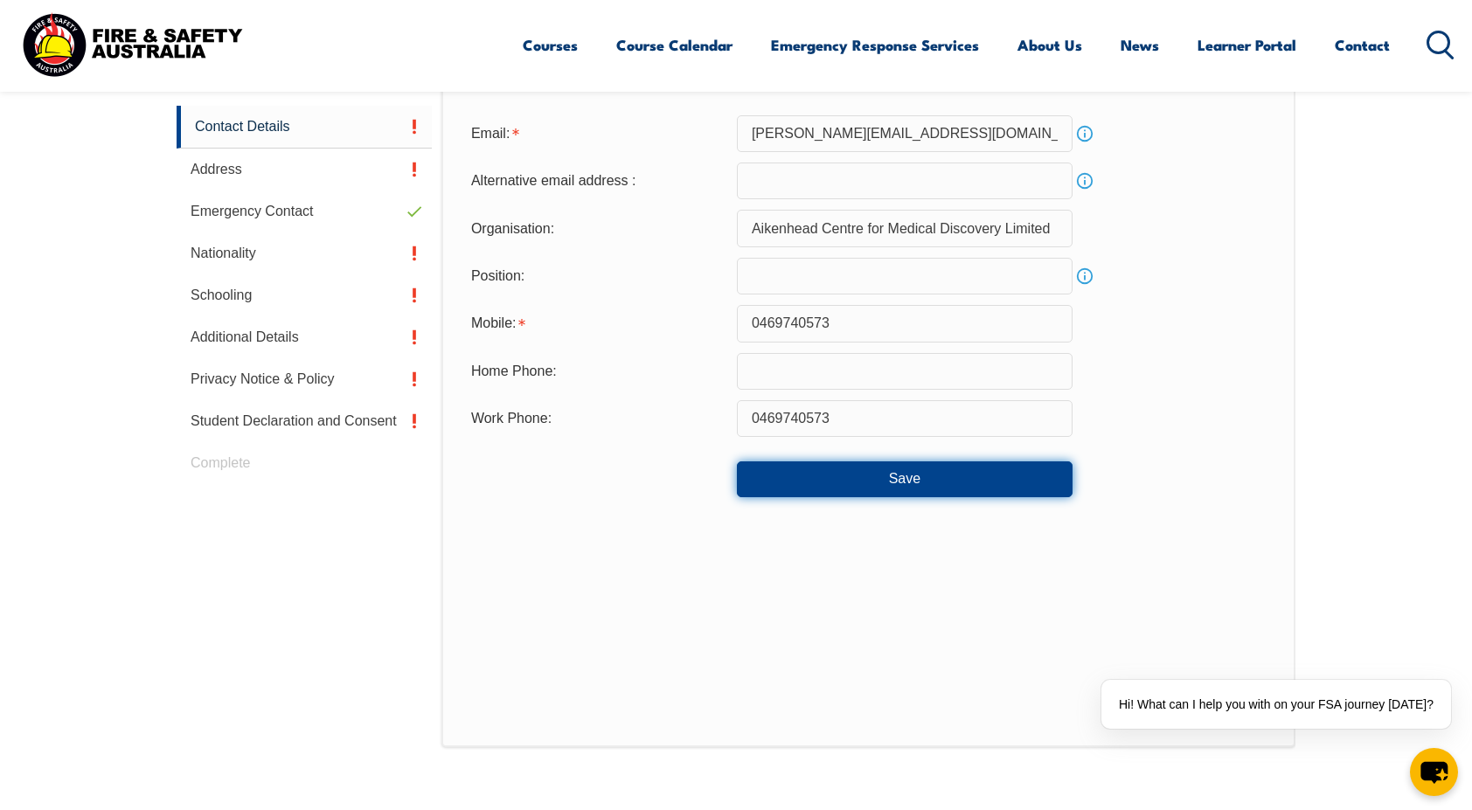
click at [828, 478] on button "Save" at bounding box center [905, 478] width 336 height 35
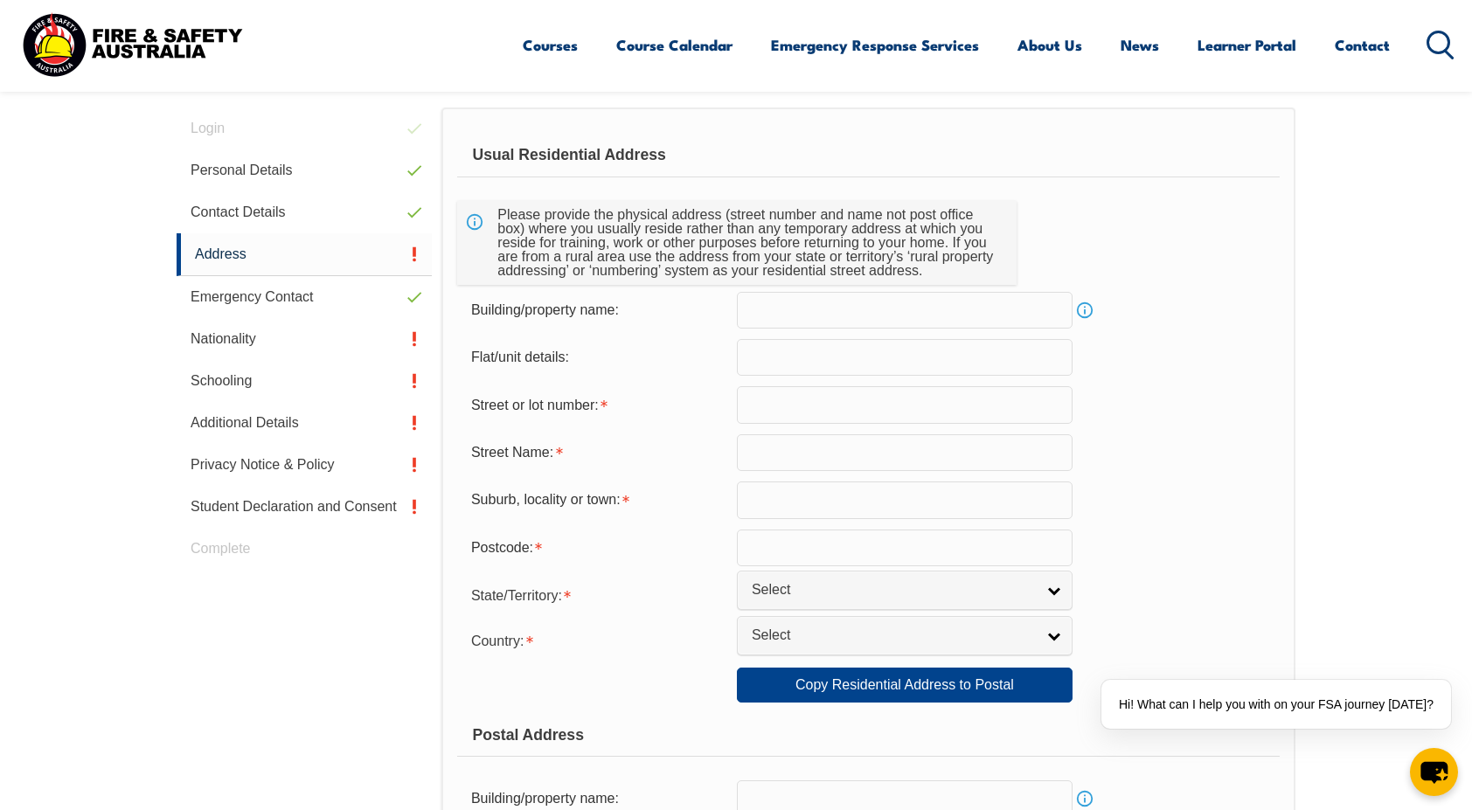
scroll to position [476, 0]
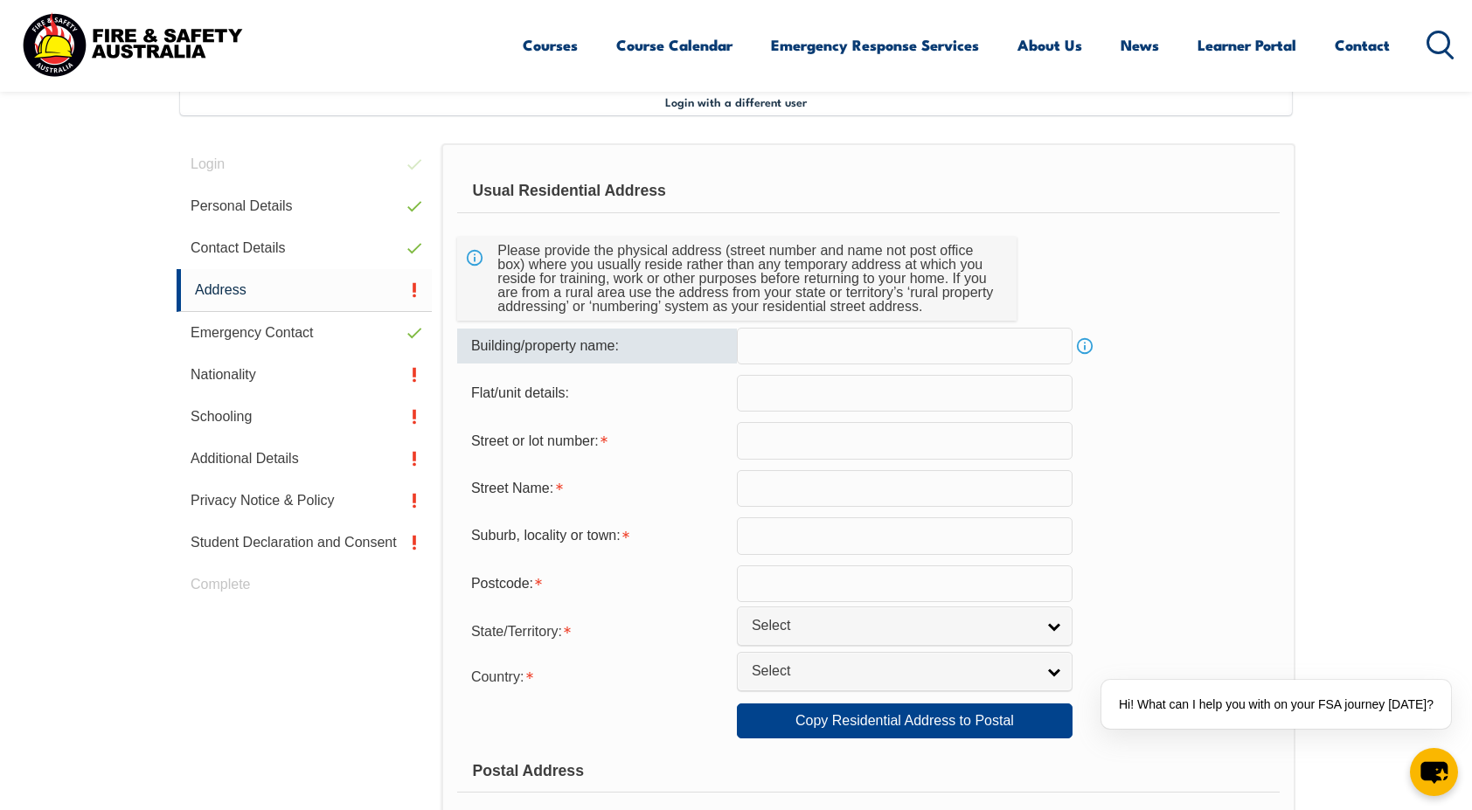
click at [809, 346] on input "text" at bounding box center [905, 346] width 336 height 37
click at [814, 433] on input "text" at bounding box center [905, 440] width 336 height 37
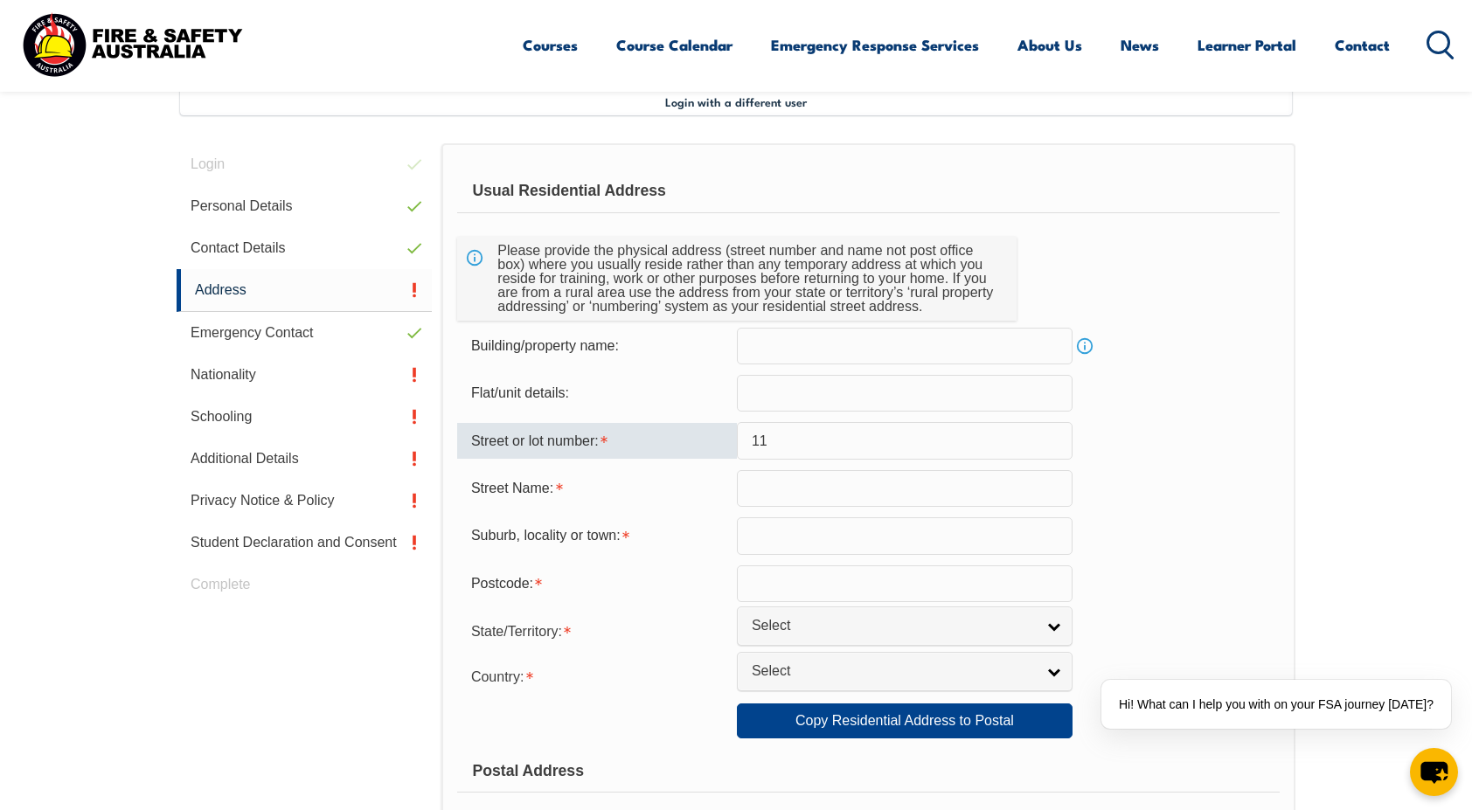
type input "1"
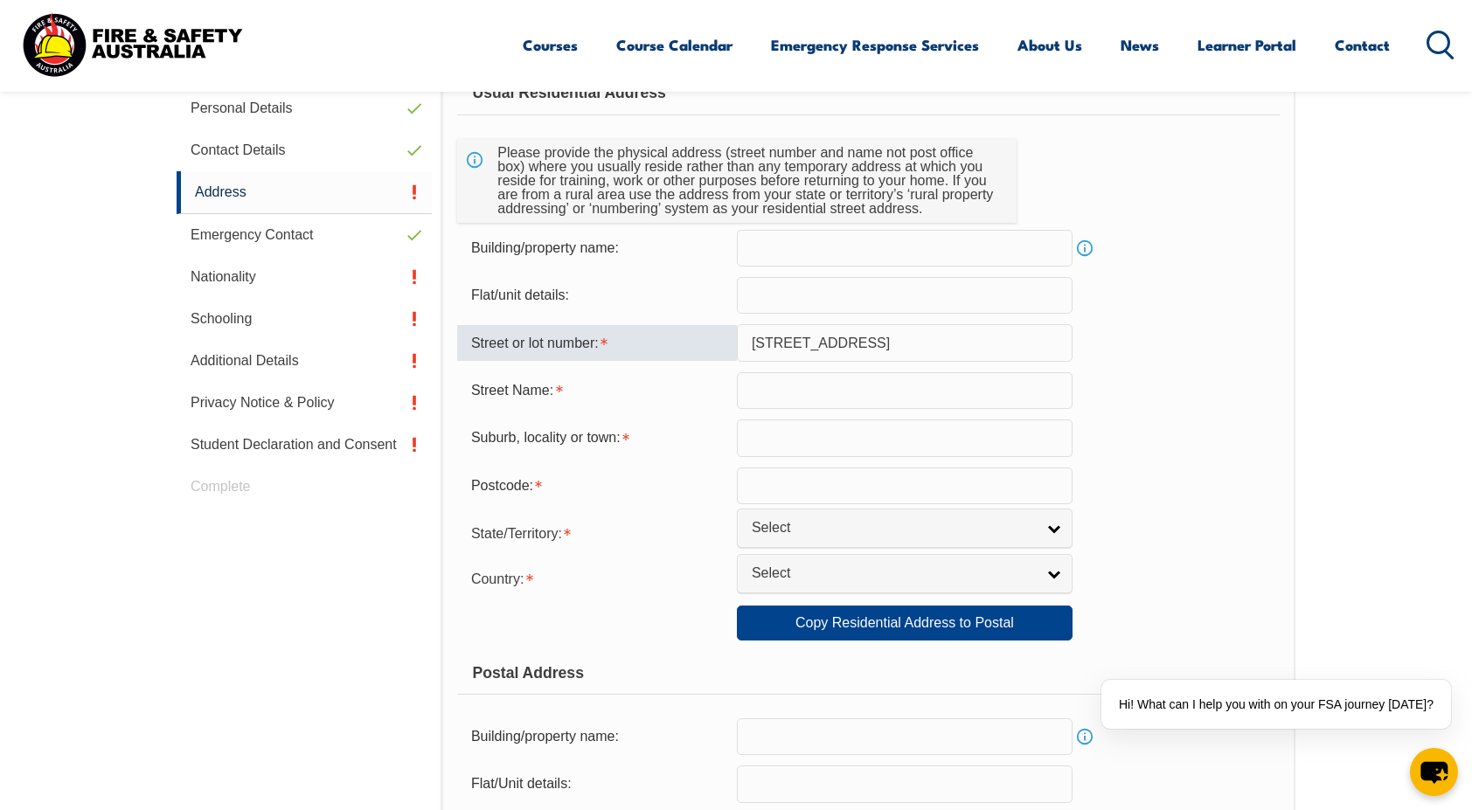
scroll to position [576, 0]
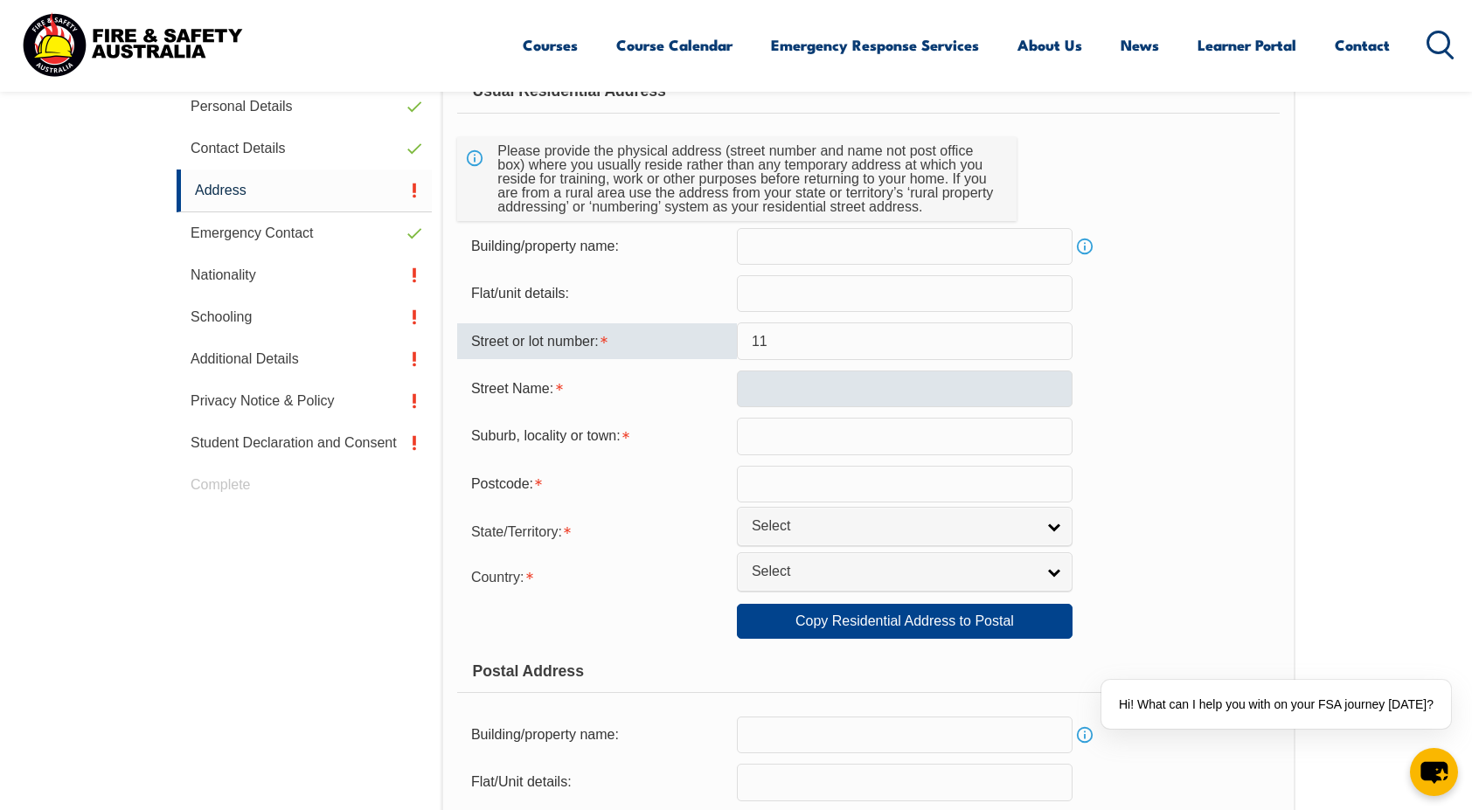
type input "11"
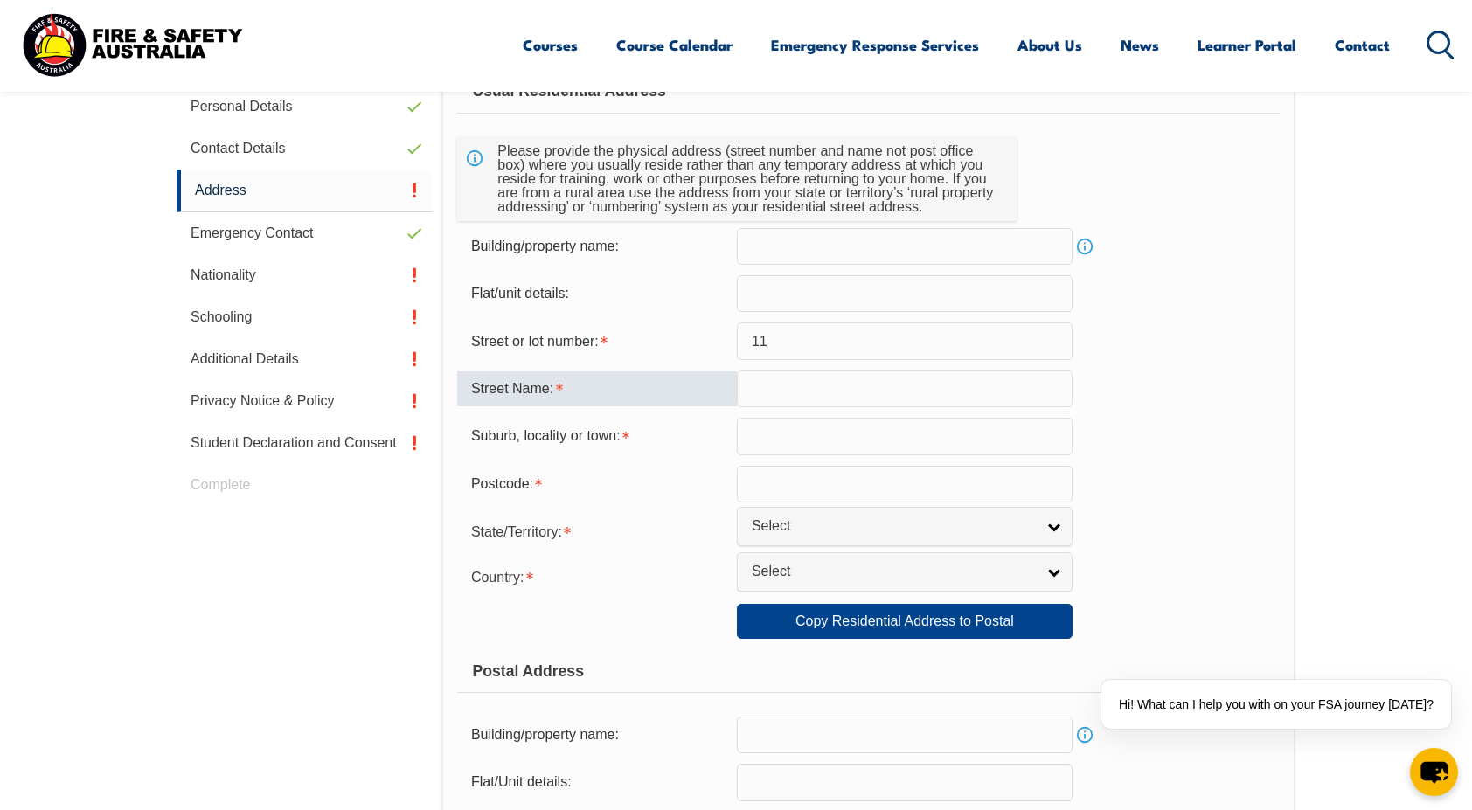
click at [832, 384] on input "text" at bounding box center [905, 389] width 336 height 37
type input "Shamrock St"
click at [814, 433] on input "text" at bounding box center [905, 436] width 336 height 37
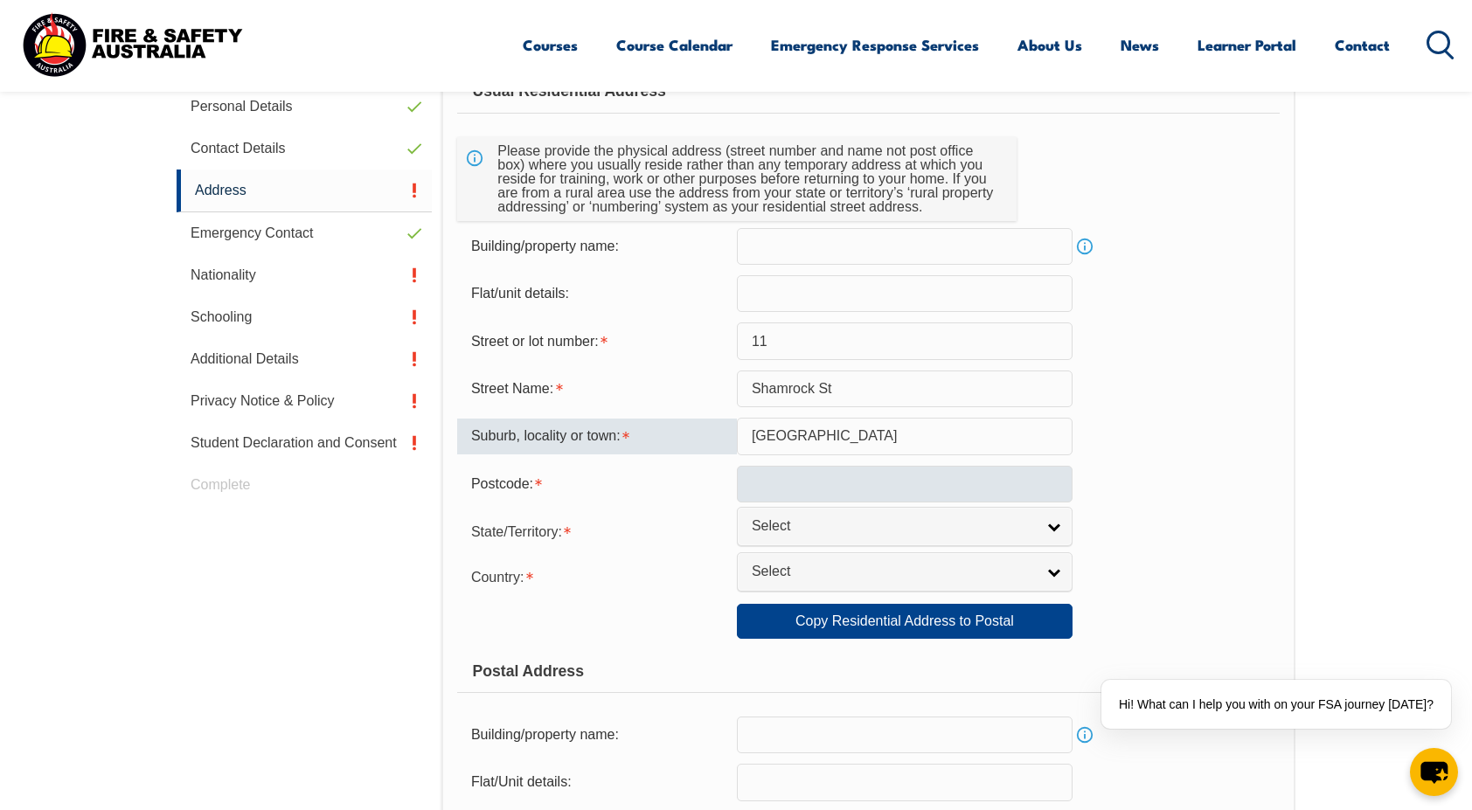
type input "Abbotsford"
click at [797, 468] on input "text" at bounding box center [905, 484] width 336 height 37
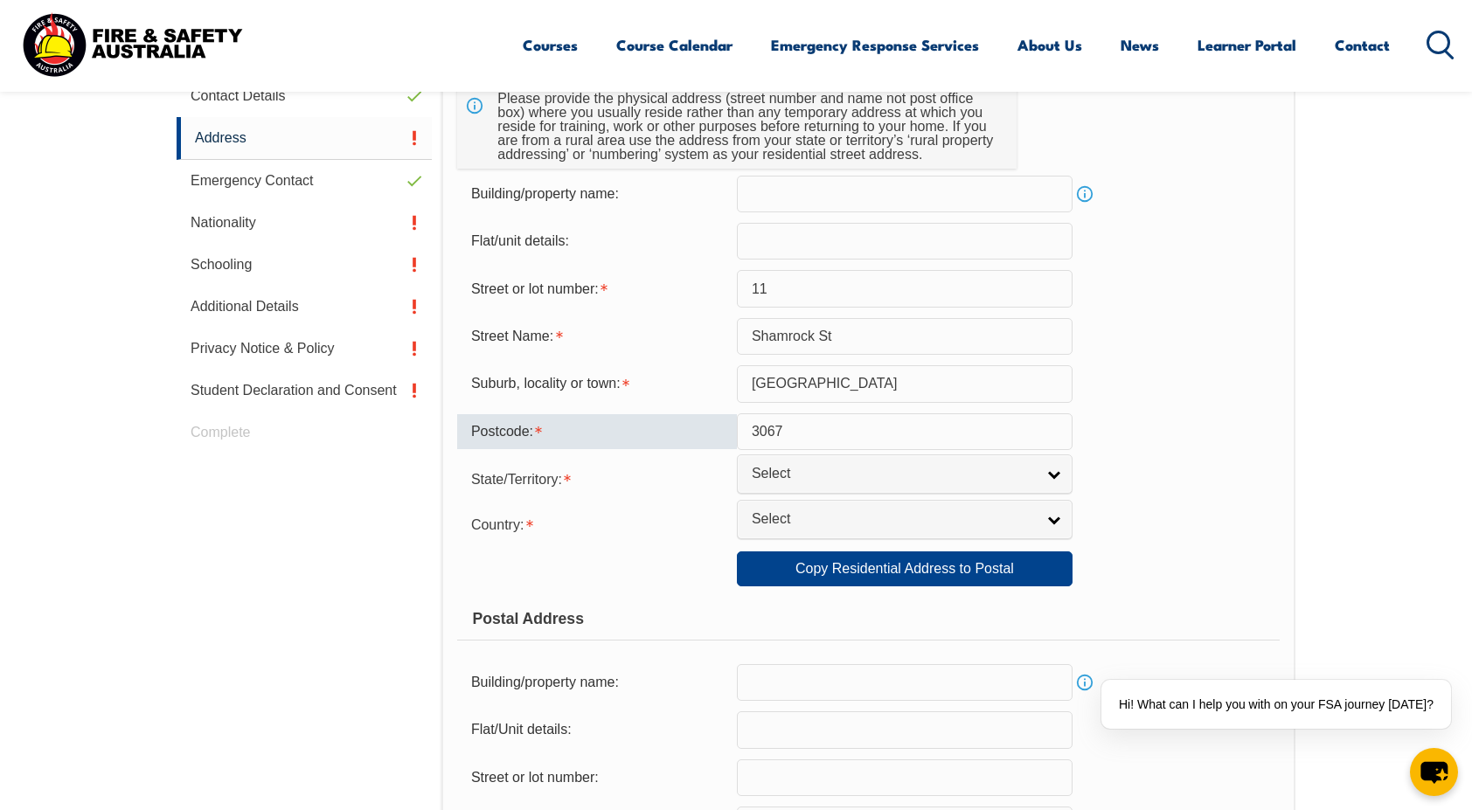
scroll to position [635, 0]
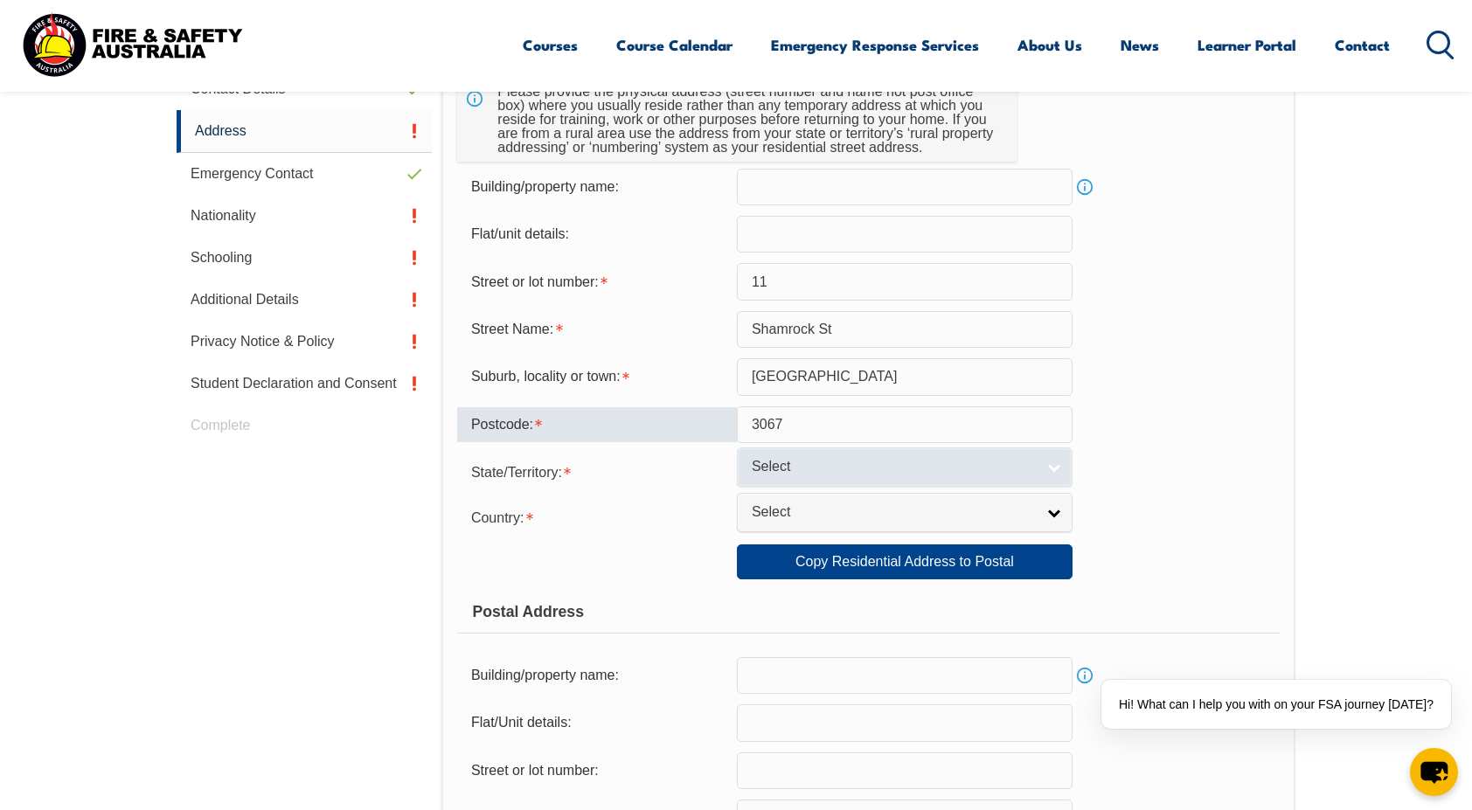
type input "3067"
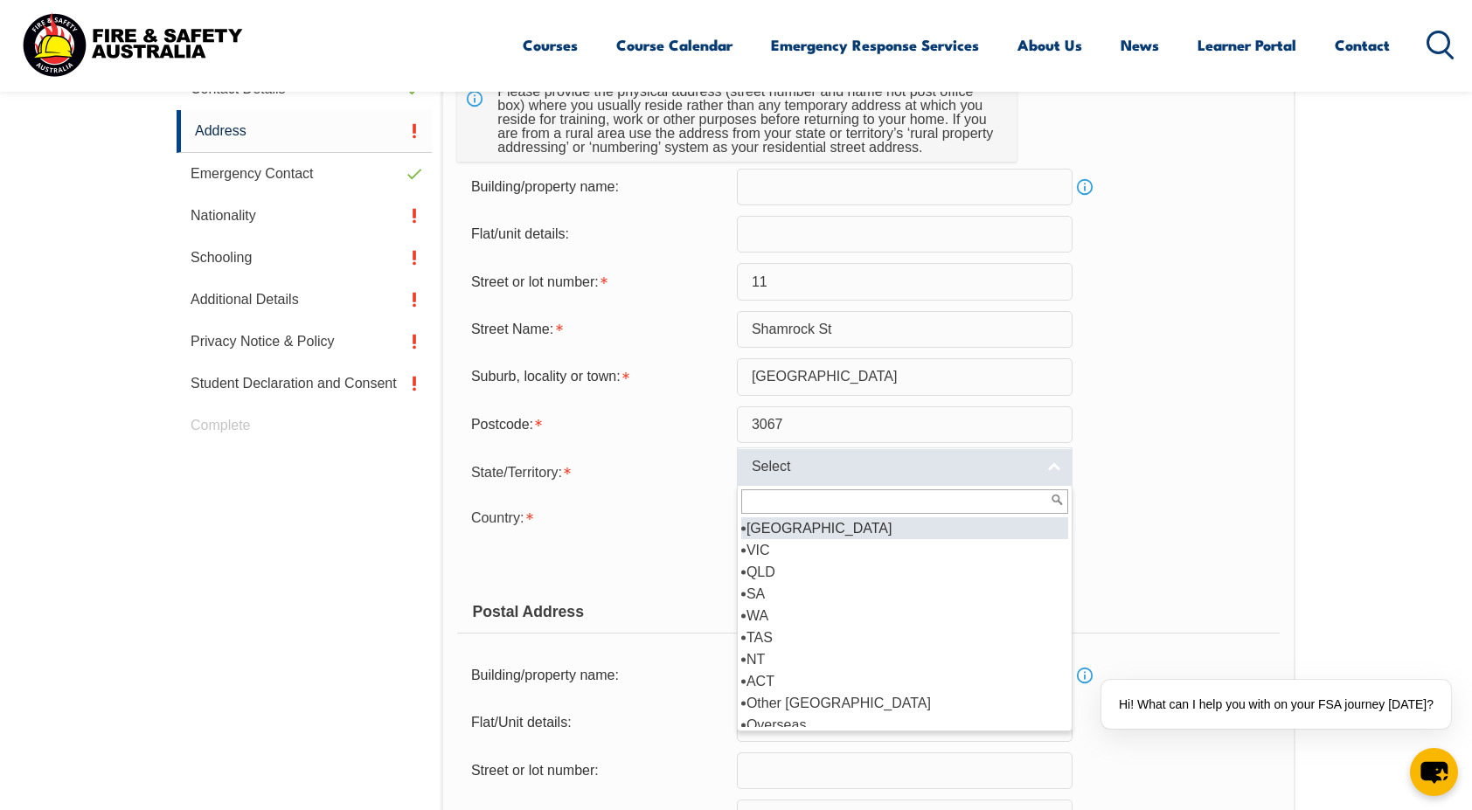
click at [793, 477] on link "Select" at bounding box center [905, 466] width 336 height 39
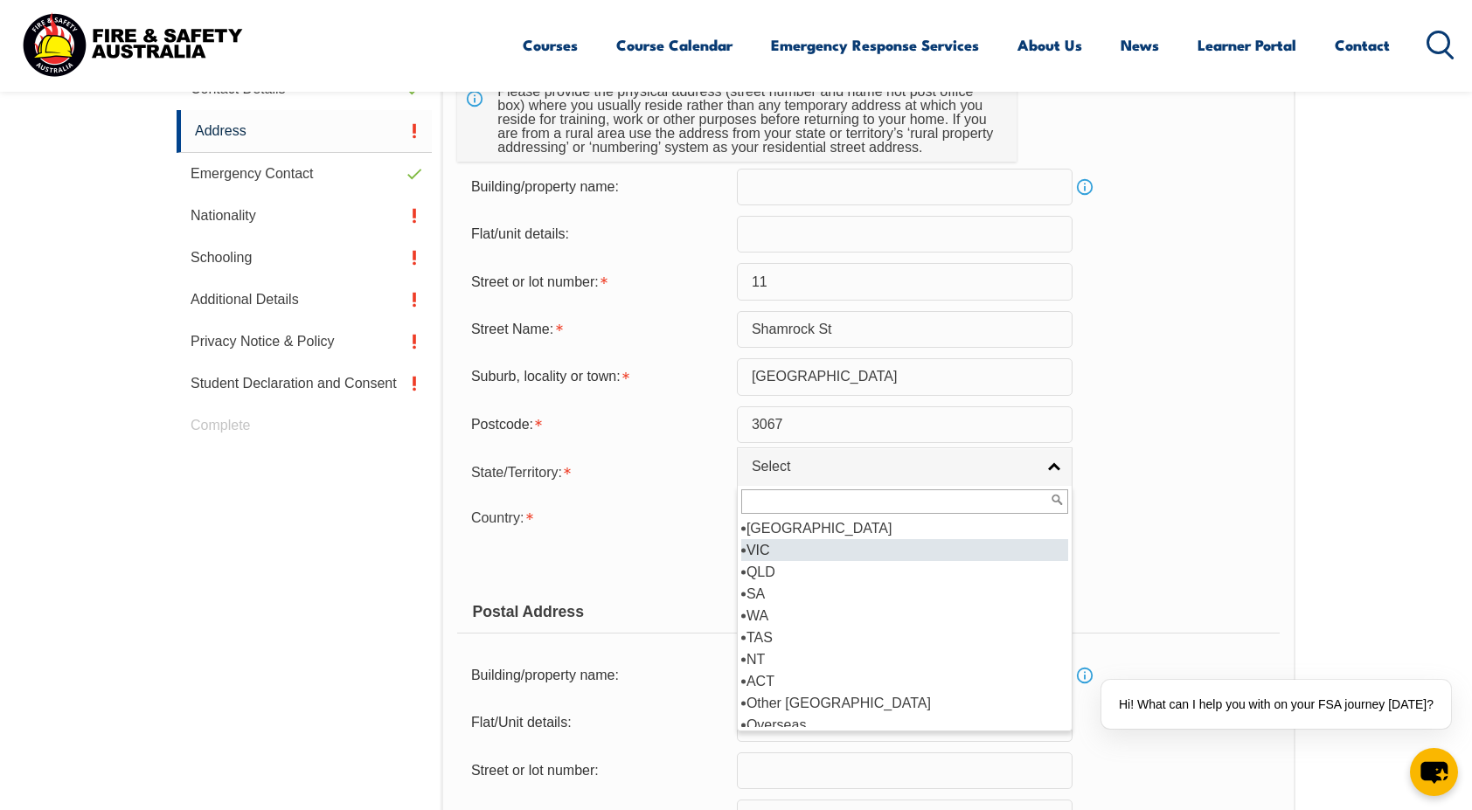
click at [781, 543] on li "VIC" at bounding box center [904, 550] width 327 height 22
select select "VIC"
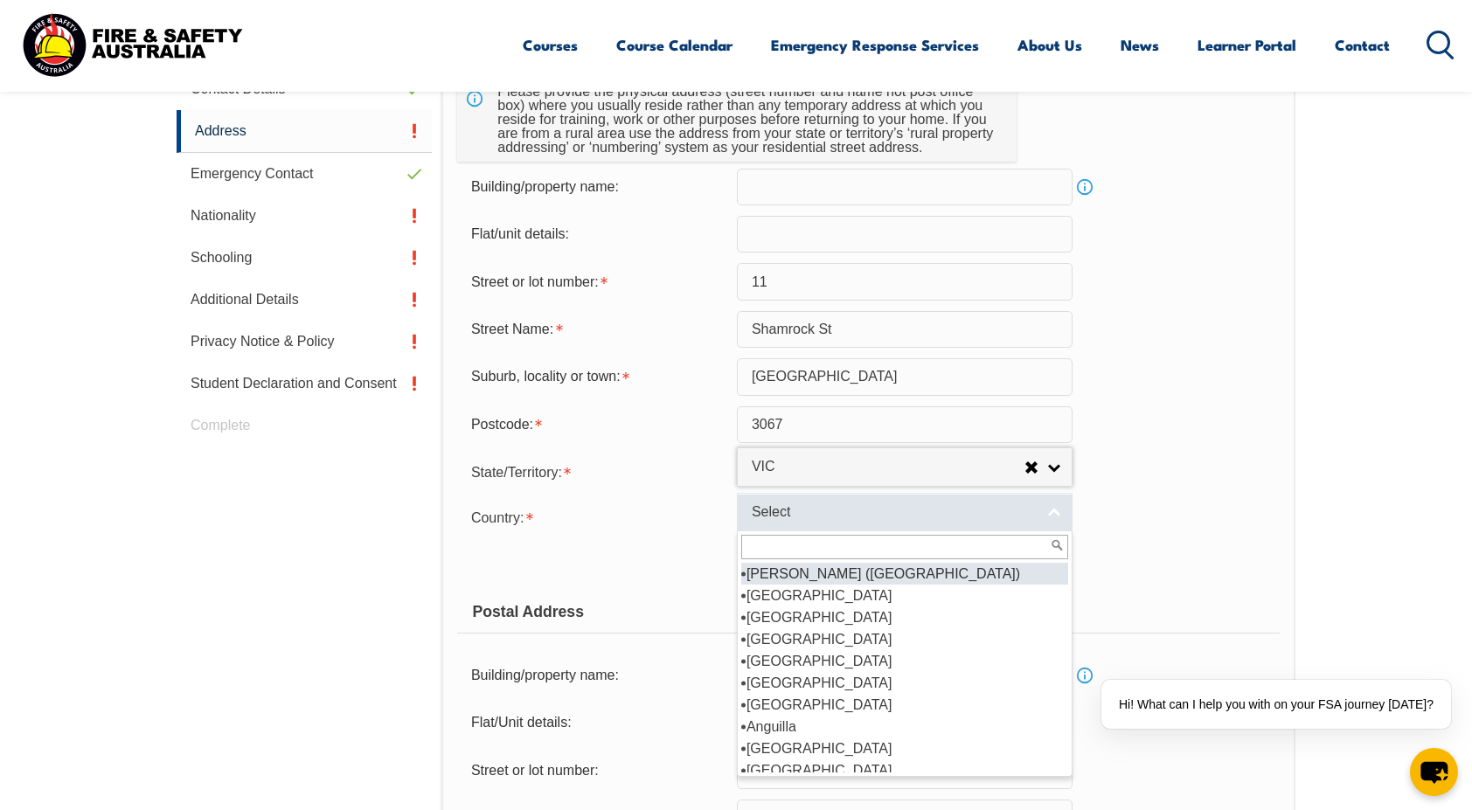
click at [780, 515] on span "Select" at bounding box center [893, 512] width 283 height 18
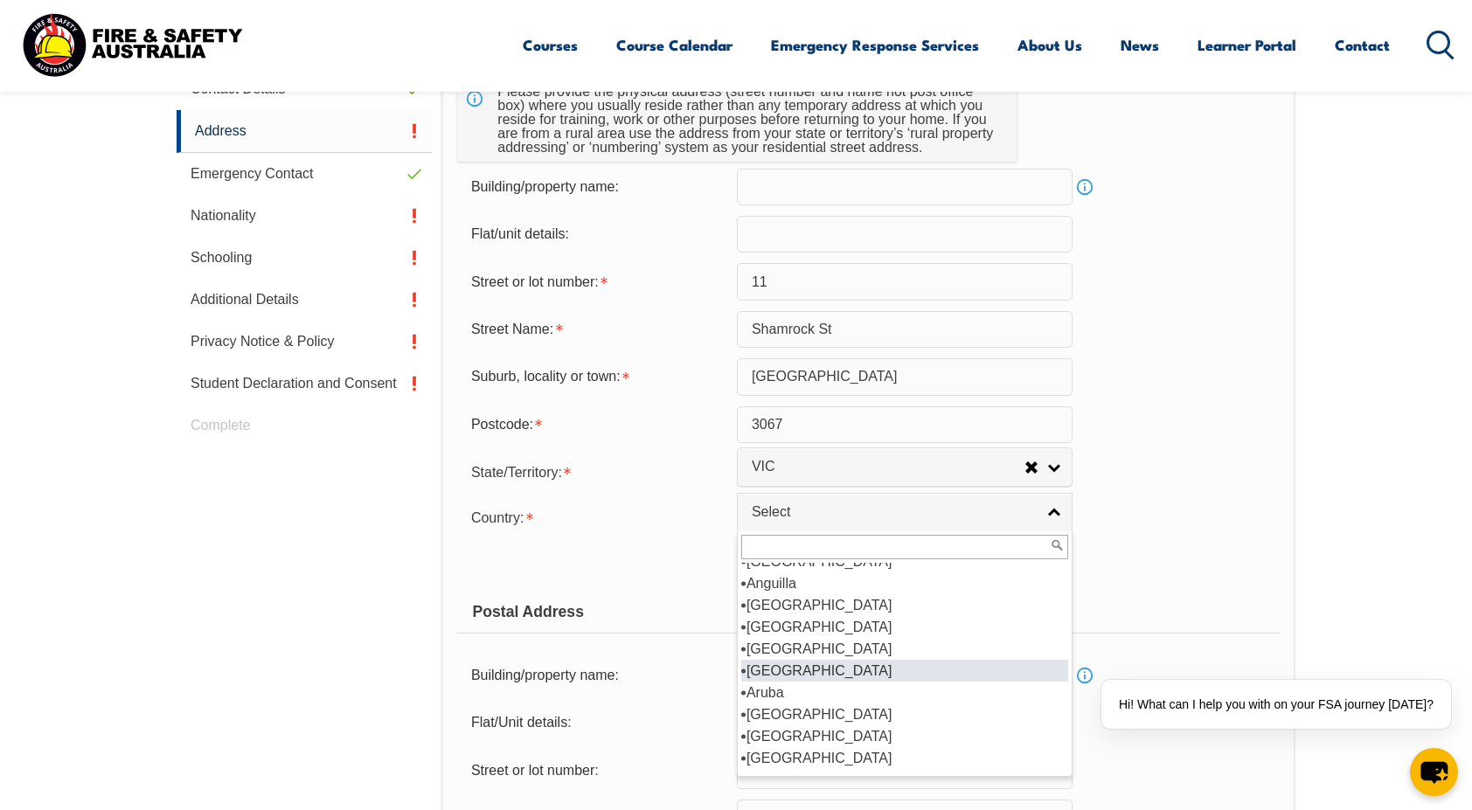
scroll to position [149, 0]
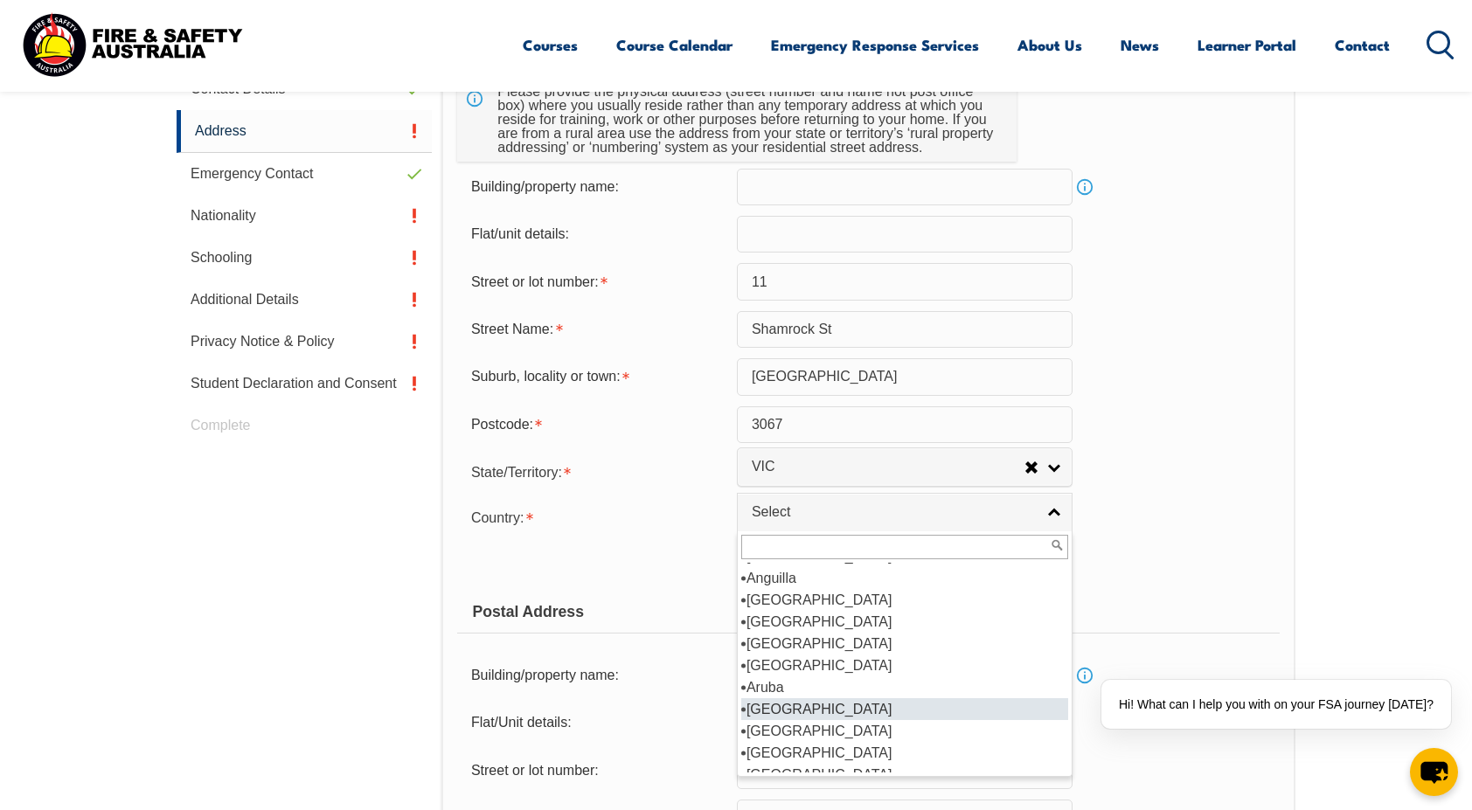
click at [786, 703] on li "Australia" at bounding box center [904, 709] width 327 height 22
select select "1101"
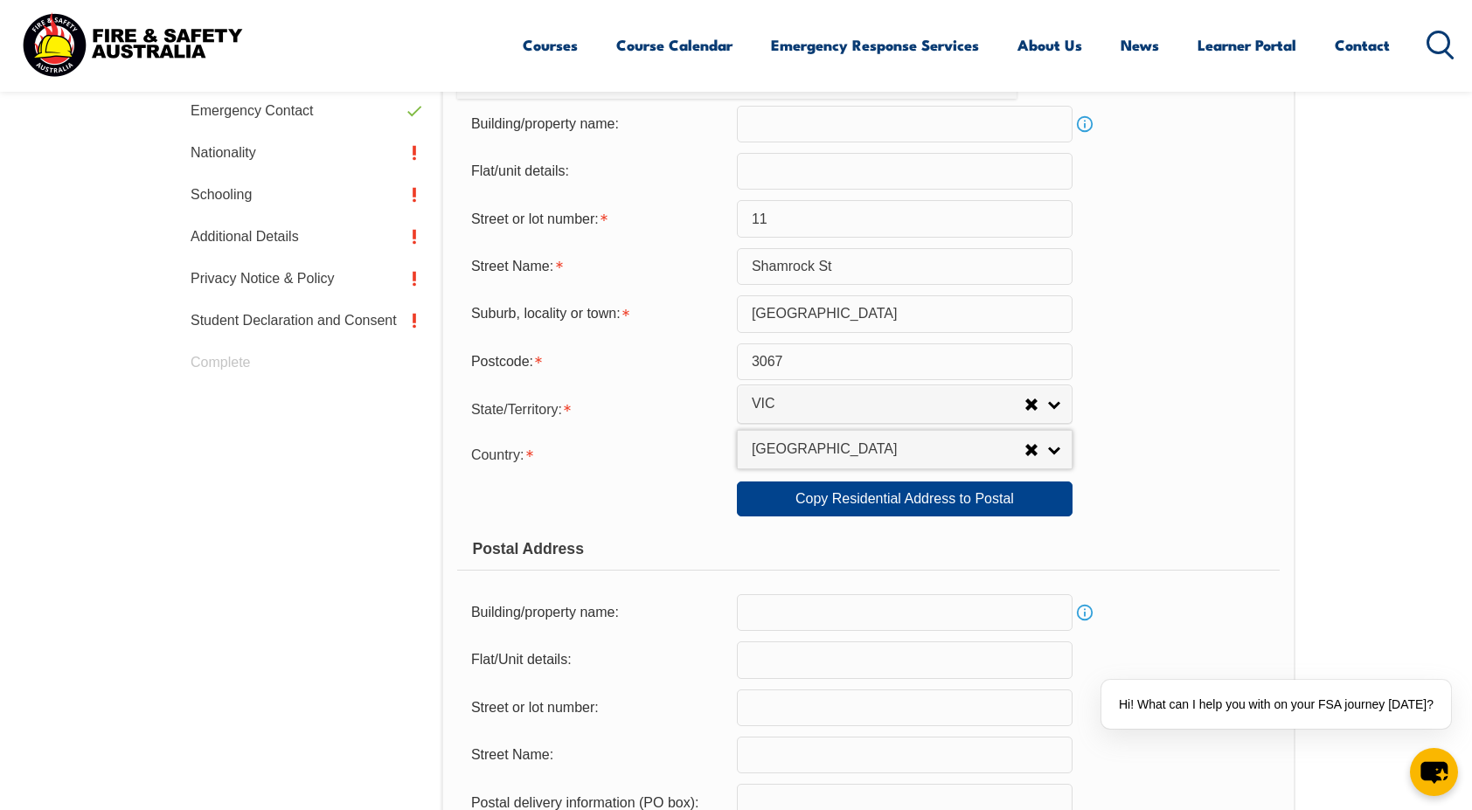
scroll to position [700, 0]
click at [864, 503] on link "Copy Residential Address to Postal" at bounding box center [905, 497] width 336 height 35
type input "11"
type input "Shamrock St"
type input "Abbotsford"
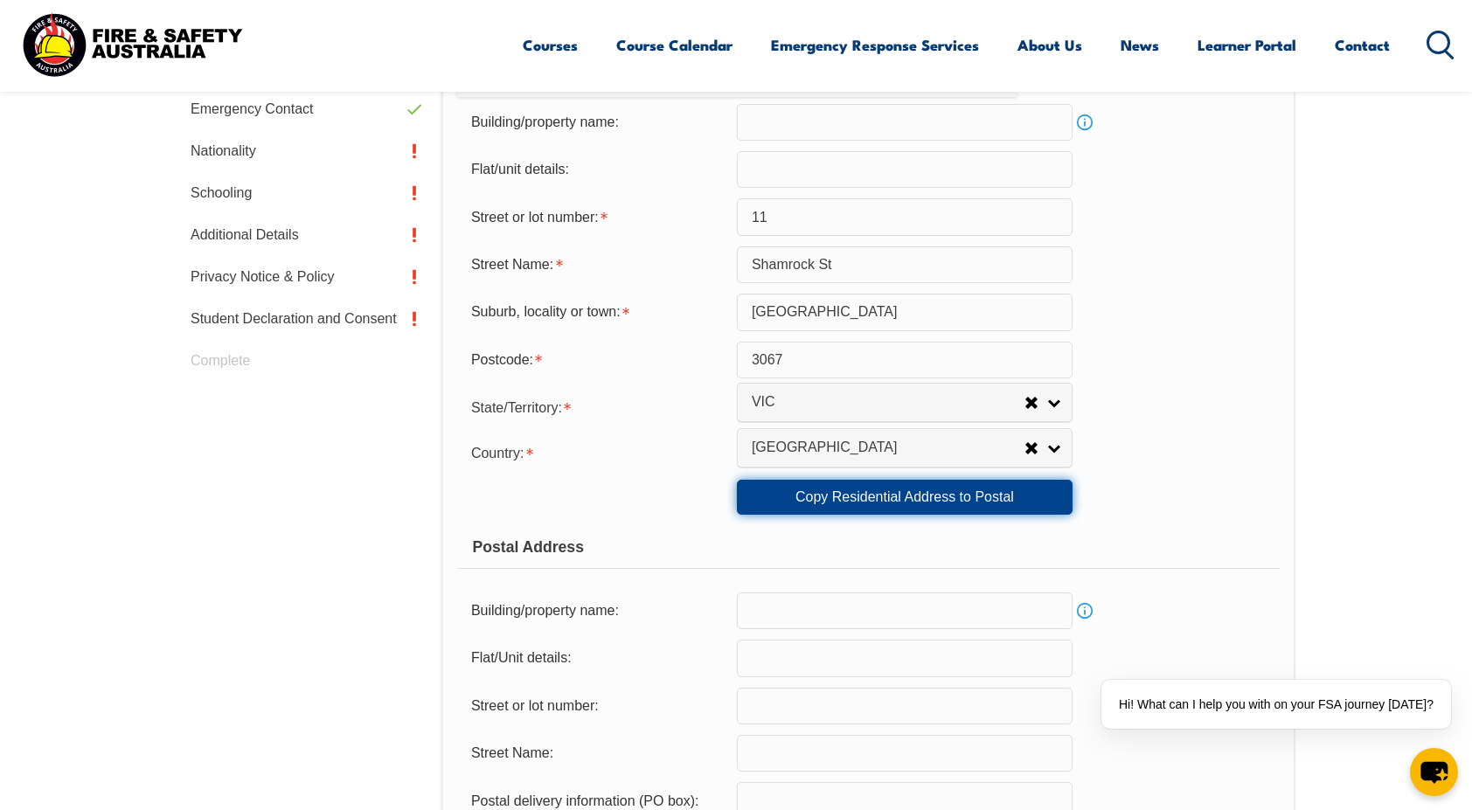
select select "VIC"
type input "3067"
select select "1101"
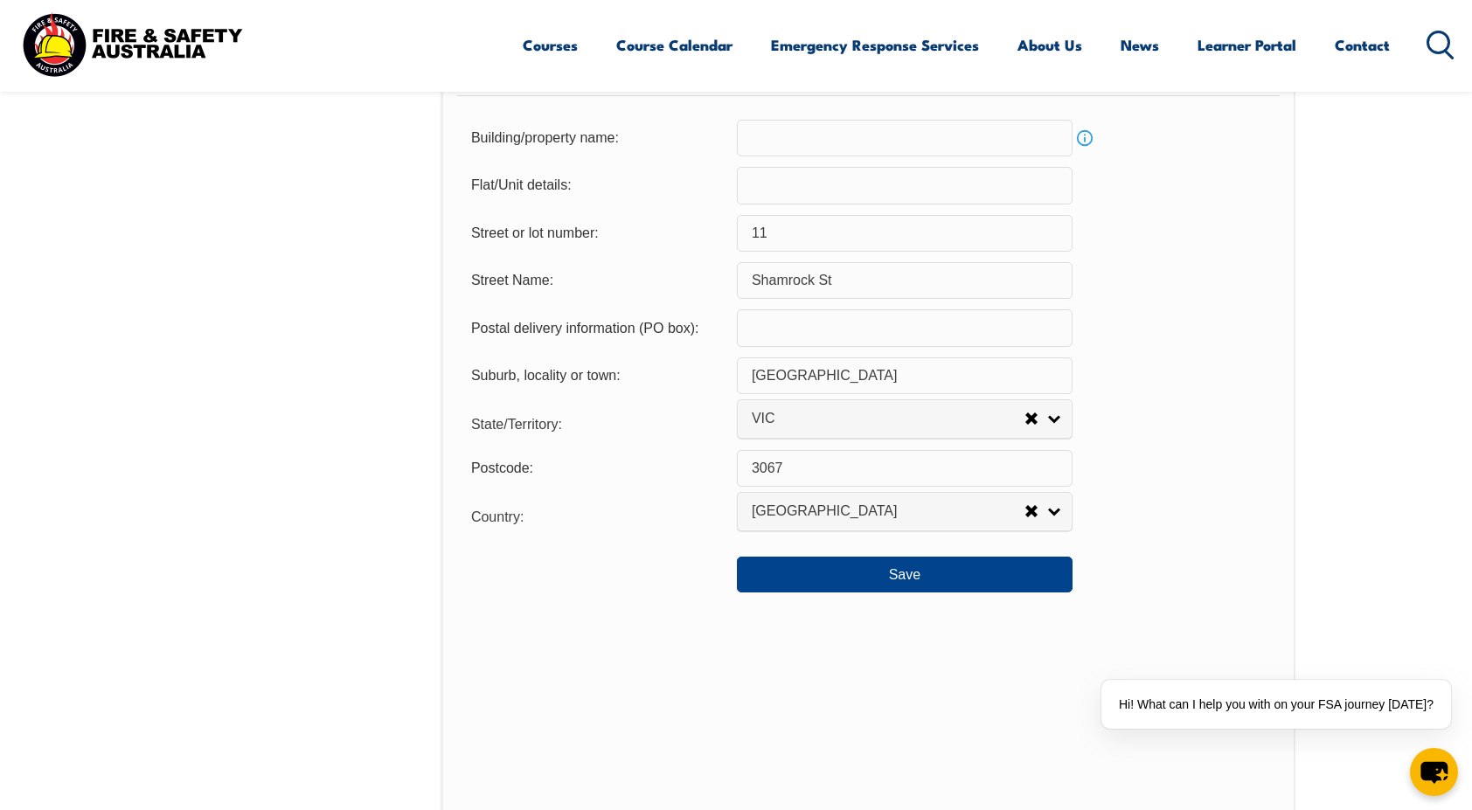
scroll to position [1180, 0]
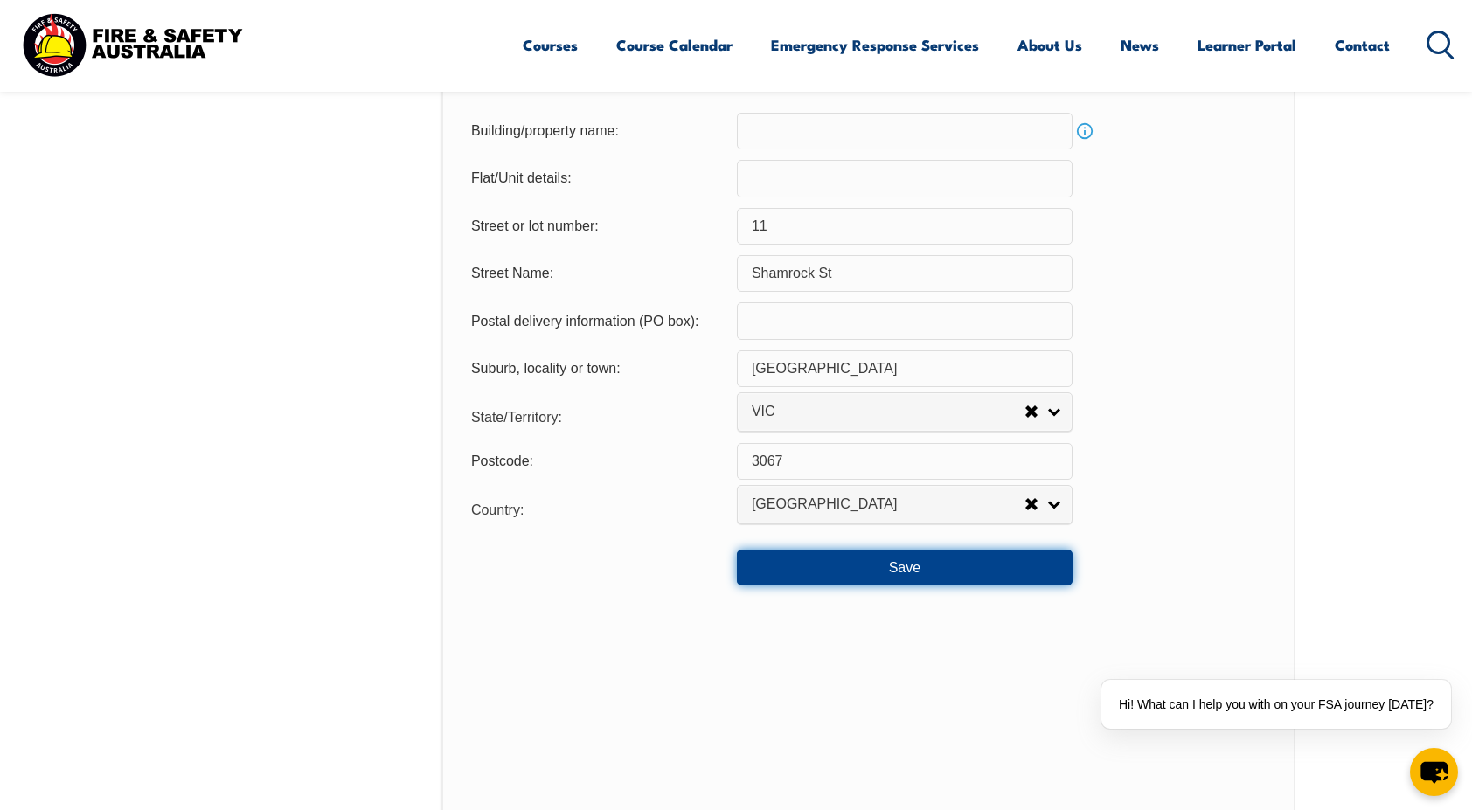
click at [846, 551] on button "Save" at bounding box center [905, 567] width 336 height 35
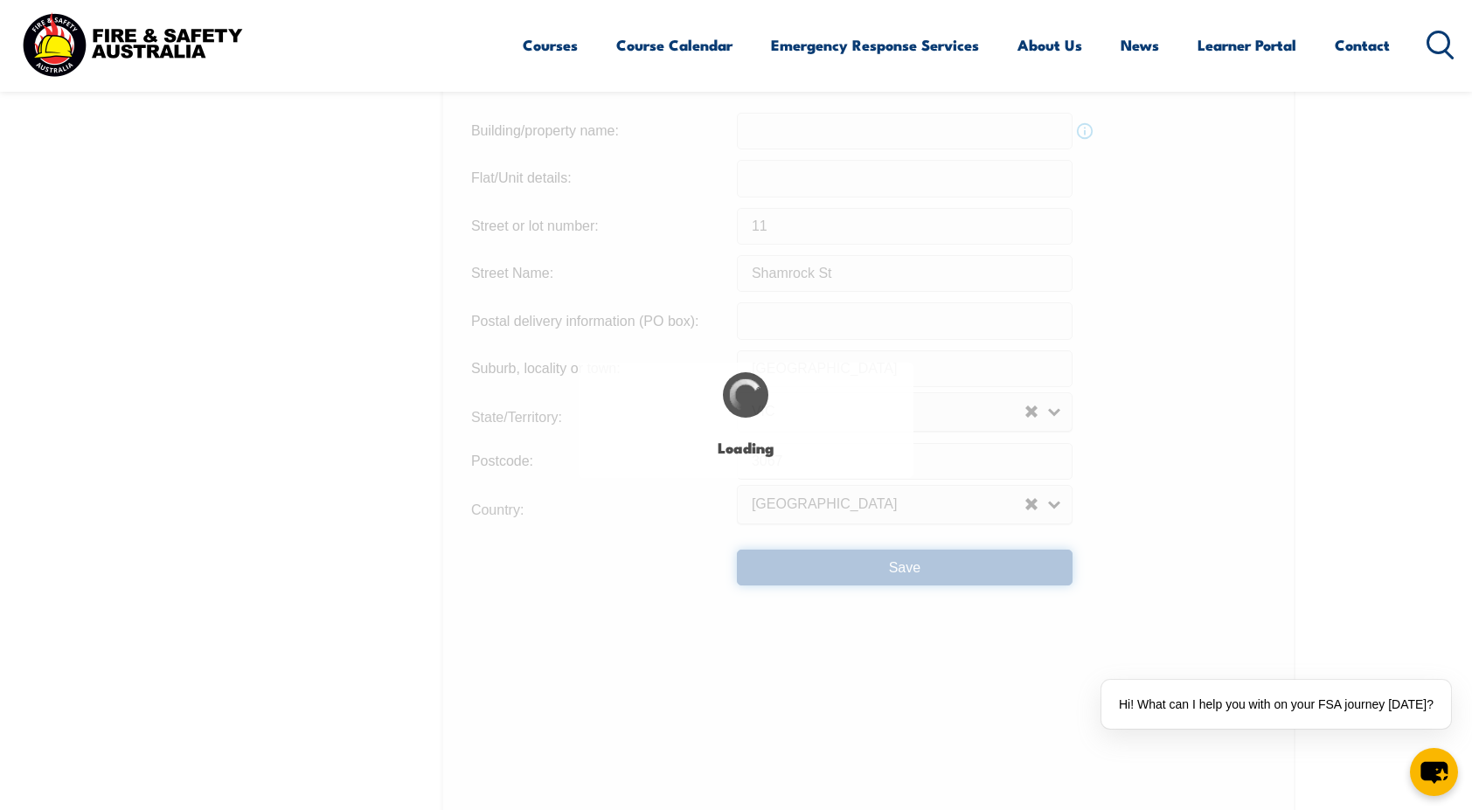
scroll to position [0, 0]
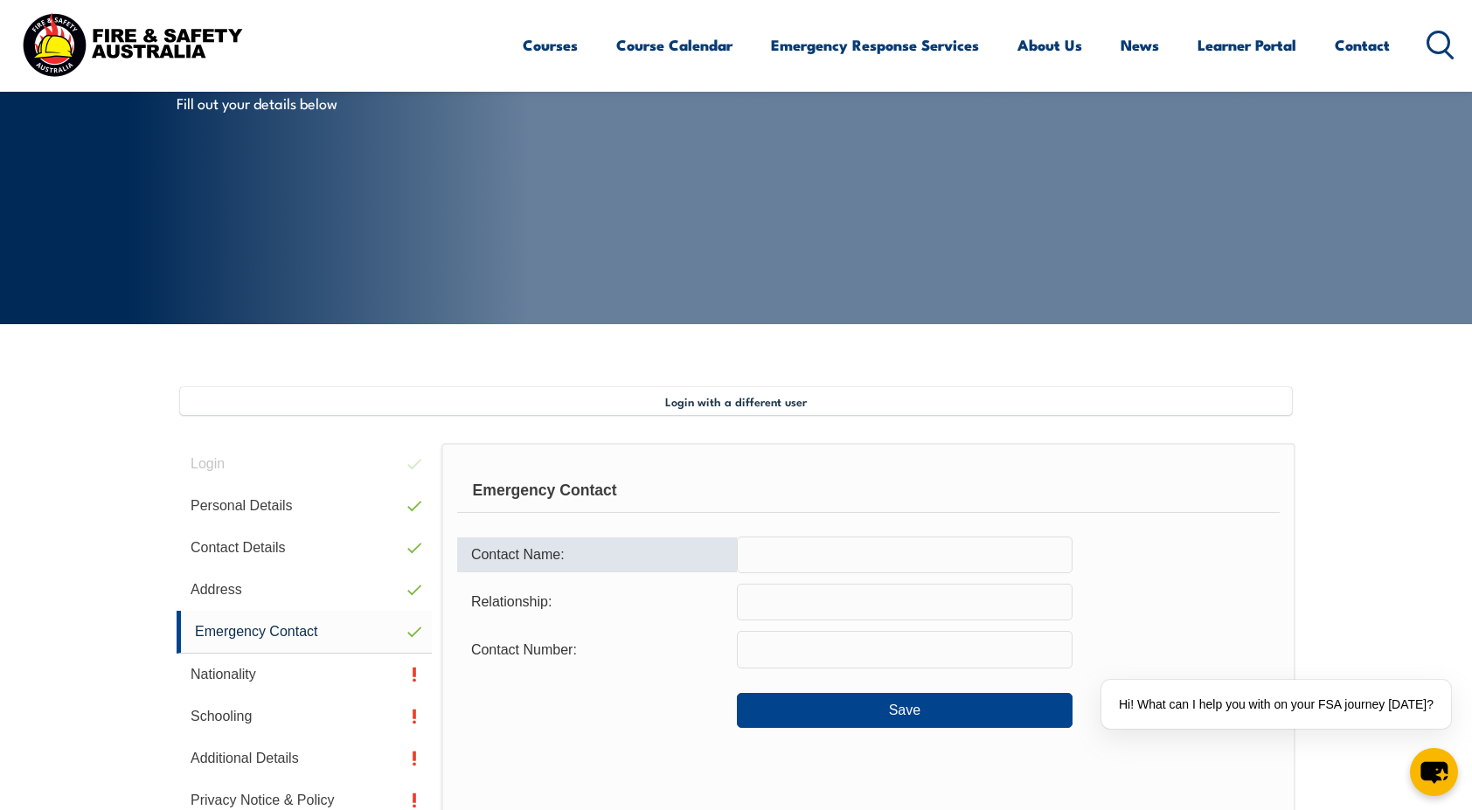
click at [762, 556] on input "text" at bounding box center [905, 555] width 336 height 37
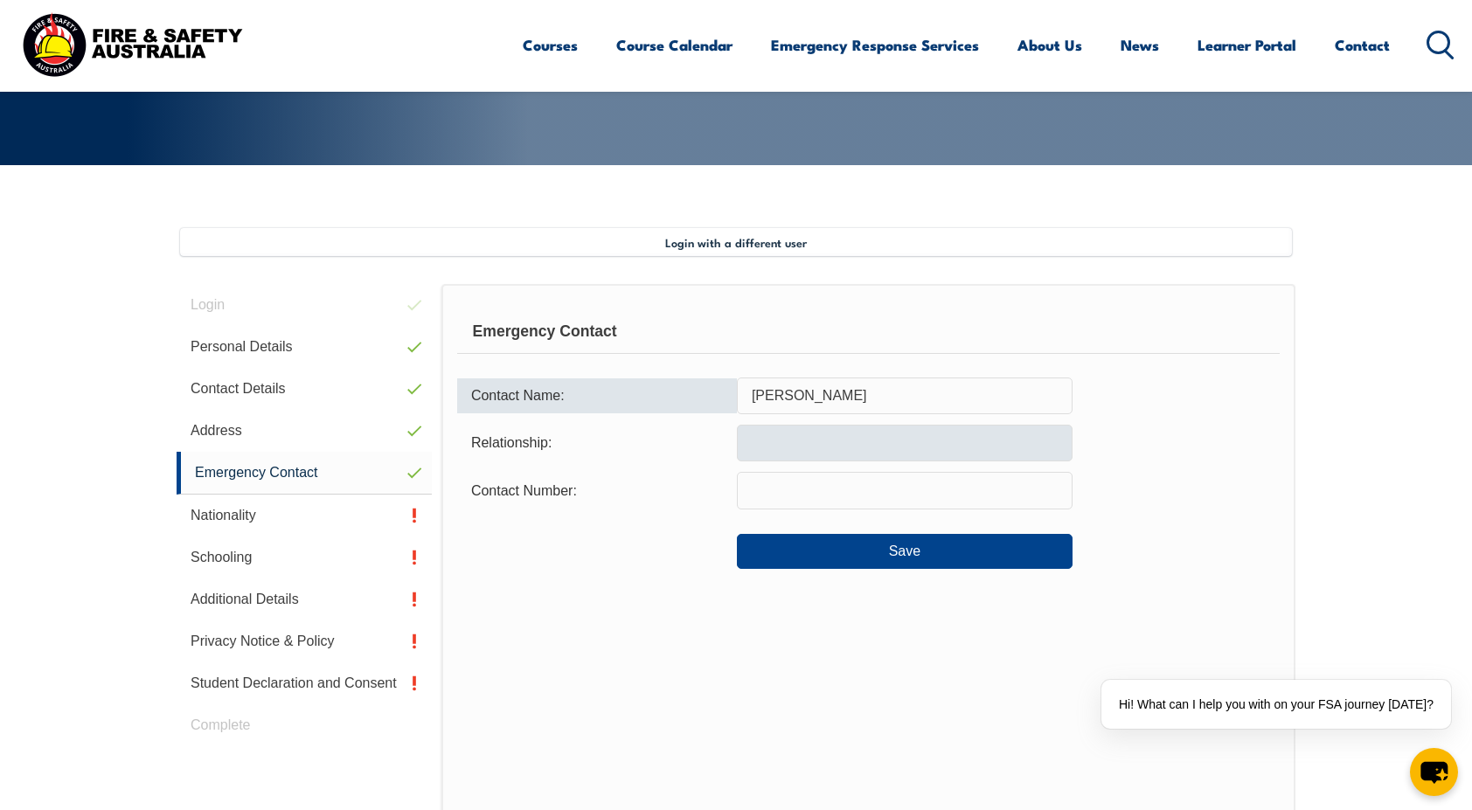
type input "Krishani Dave"
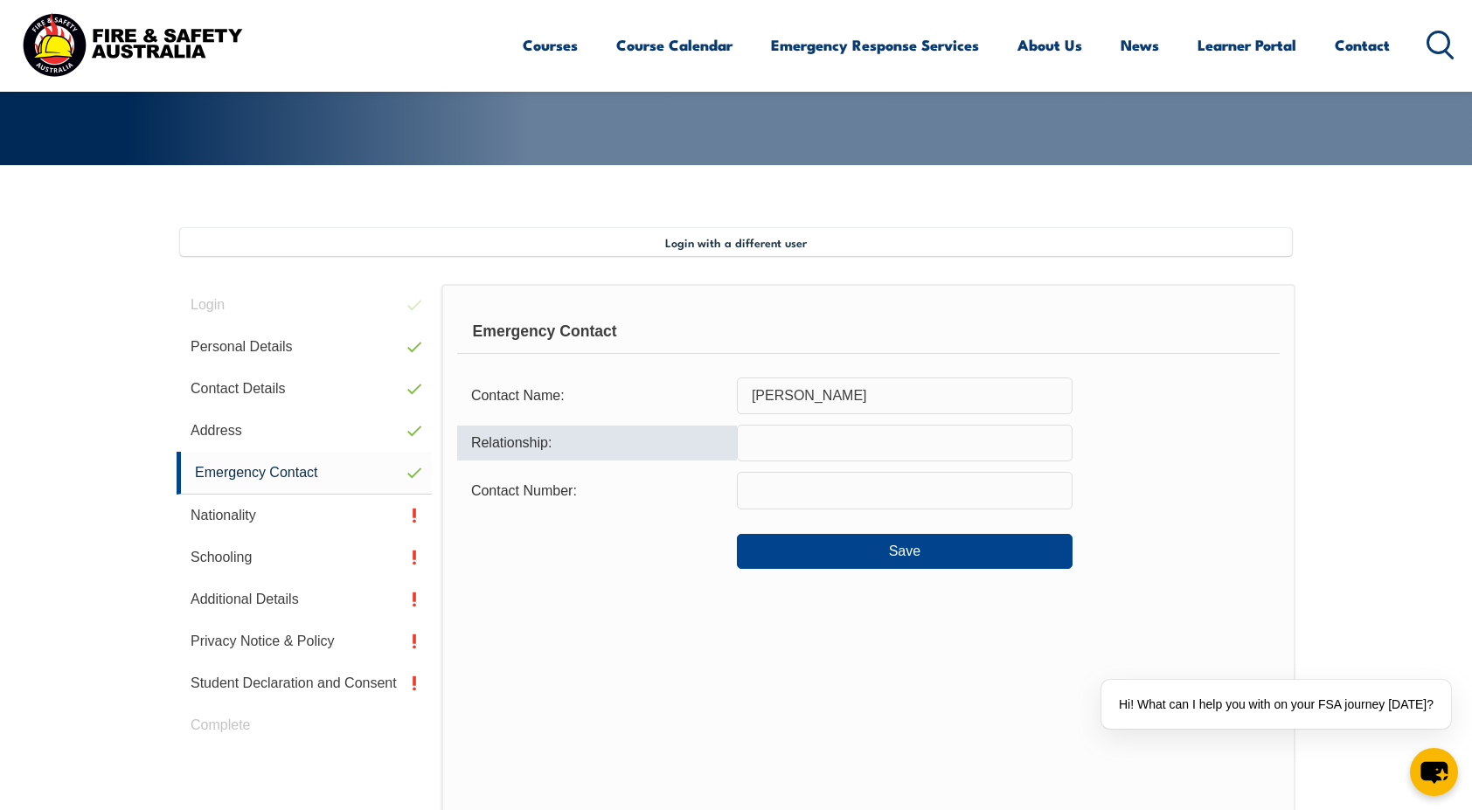
click at [829, 427] on input "text" at bounding box center [905, 443] width 336 height 37
type input "P"
type input "Fiancee"
click at [792, 493] on input "text" at bounding box center [905, 490] width 336 height 37
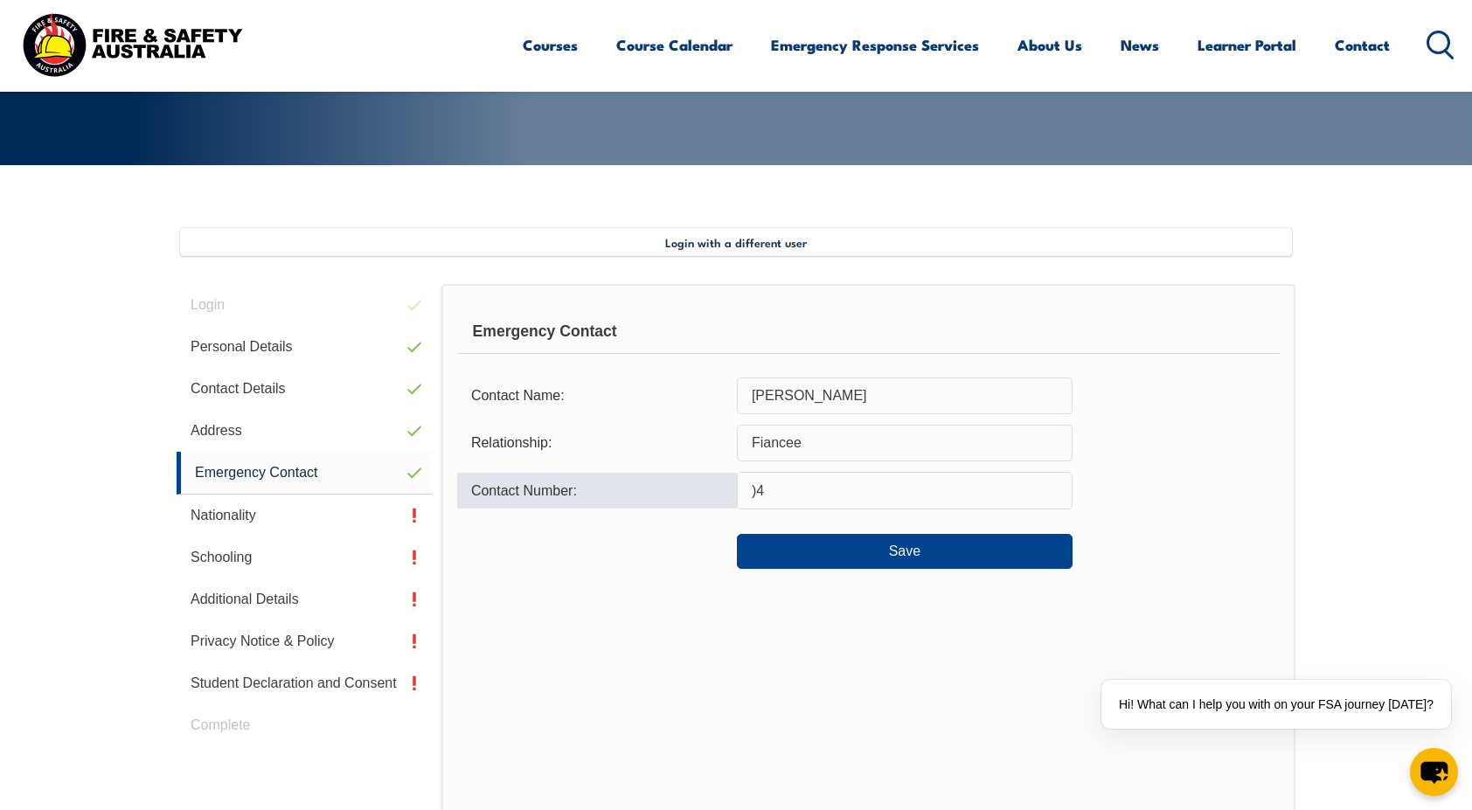
type input ")"
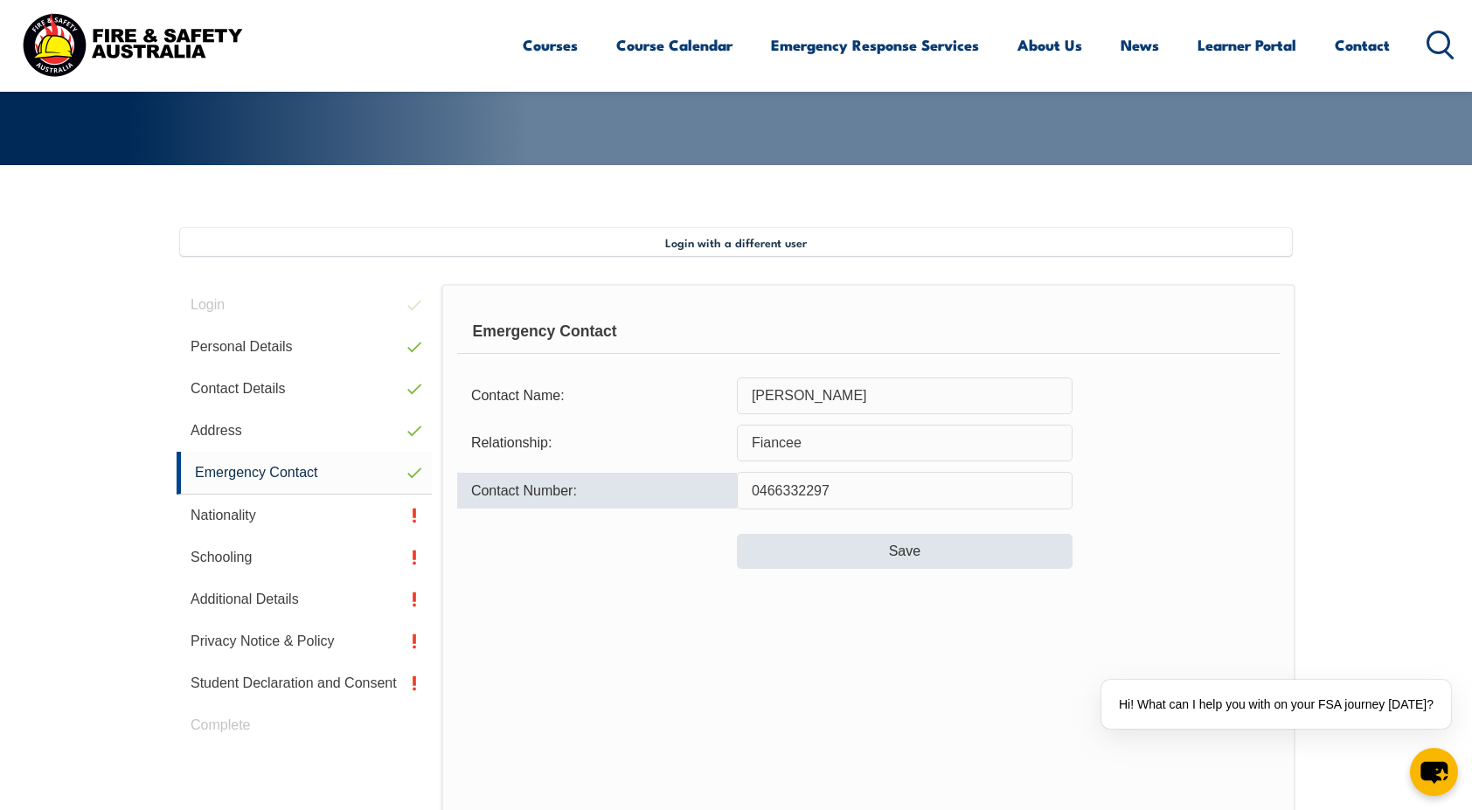
type input "0466332297"
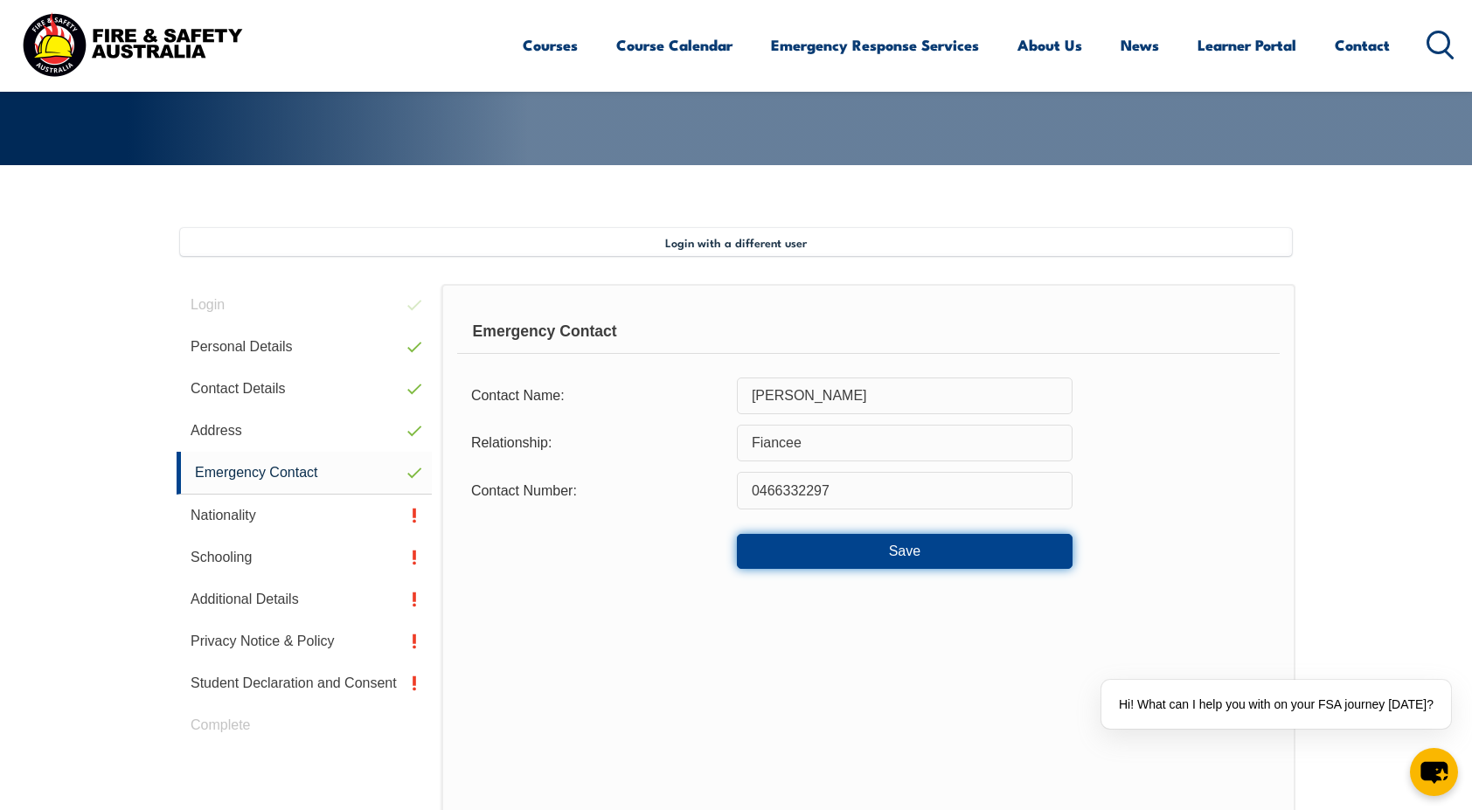
click at [799, 554] on button "Save" at bounding box center [905, 551] width 336 height 35
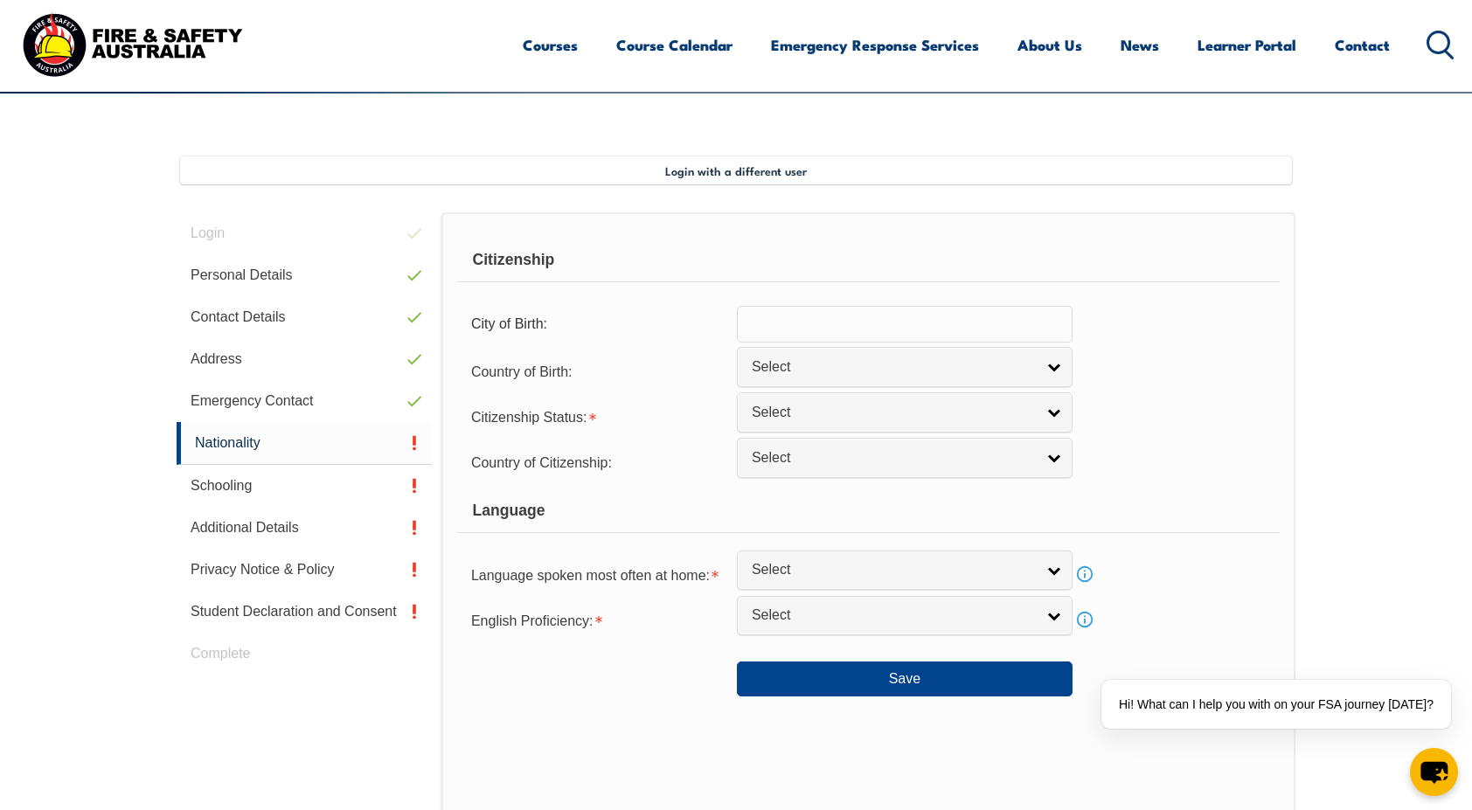
scroll to position [476, 0]
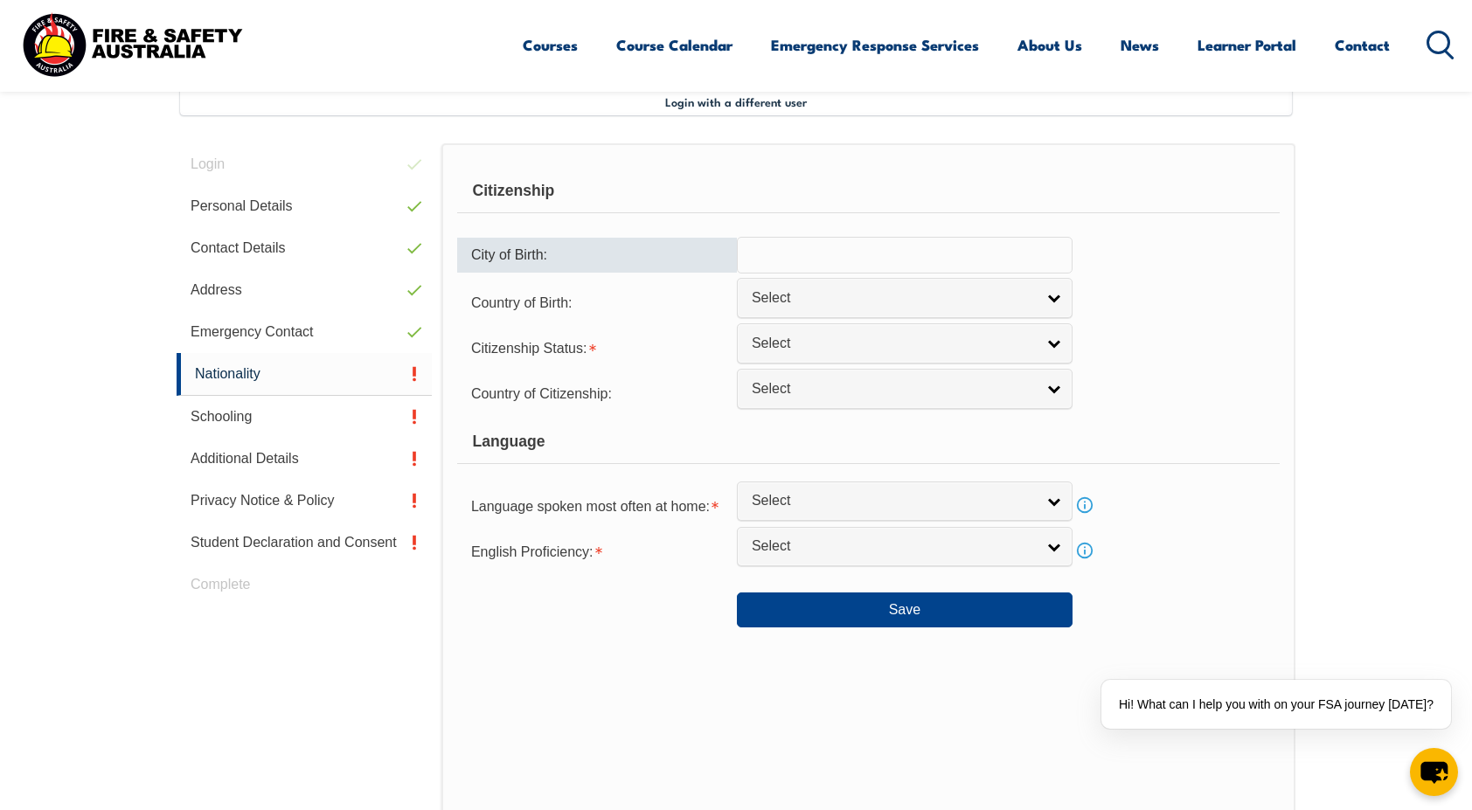
click at [795, 250] on input "text" at bounding box center [905, 255] width 336 height 37
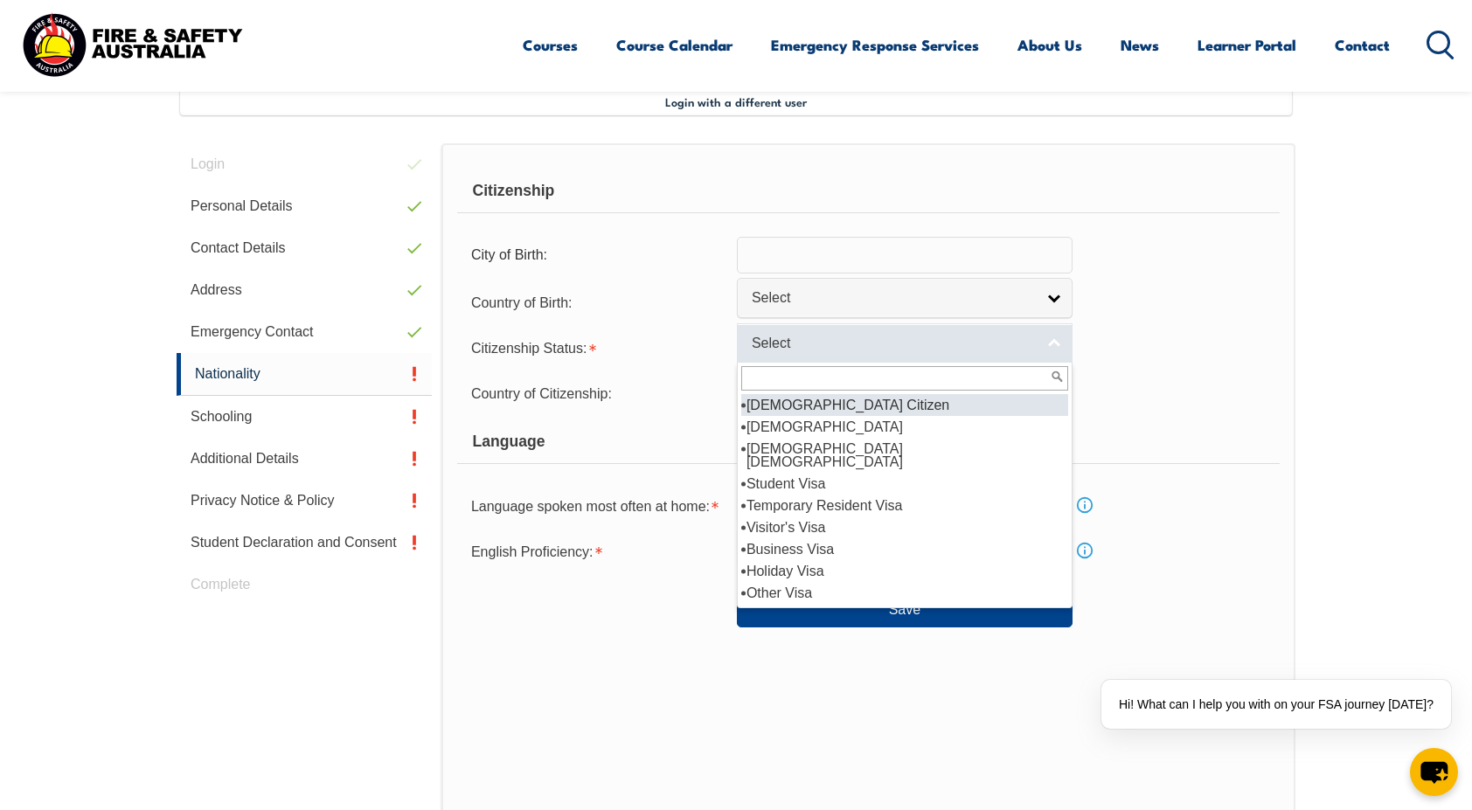
click at [784, 335] on span "Select" at bounding box center [893, 344] width 283 height 18
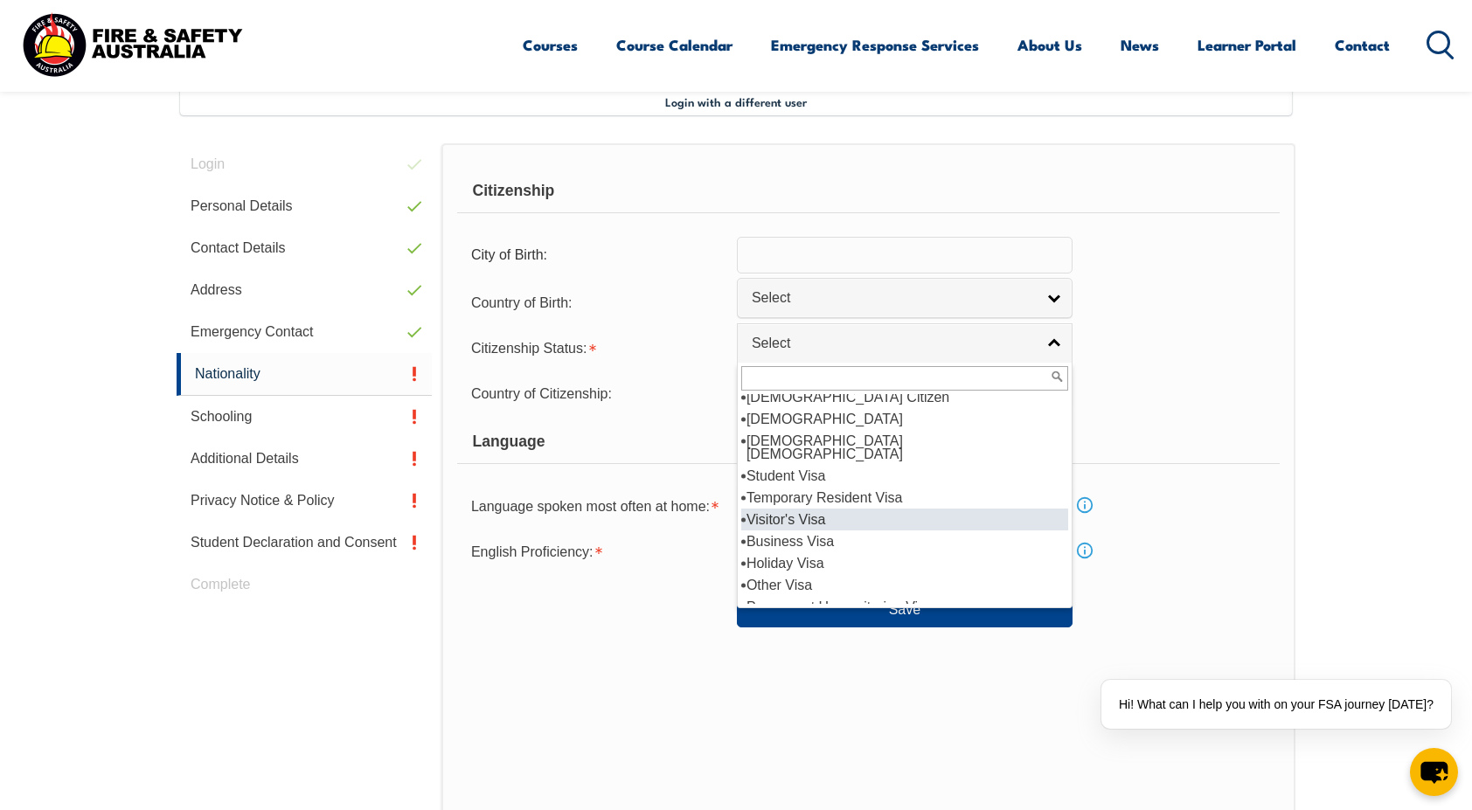
scroll to position [9, 0]
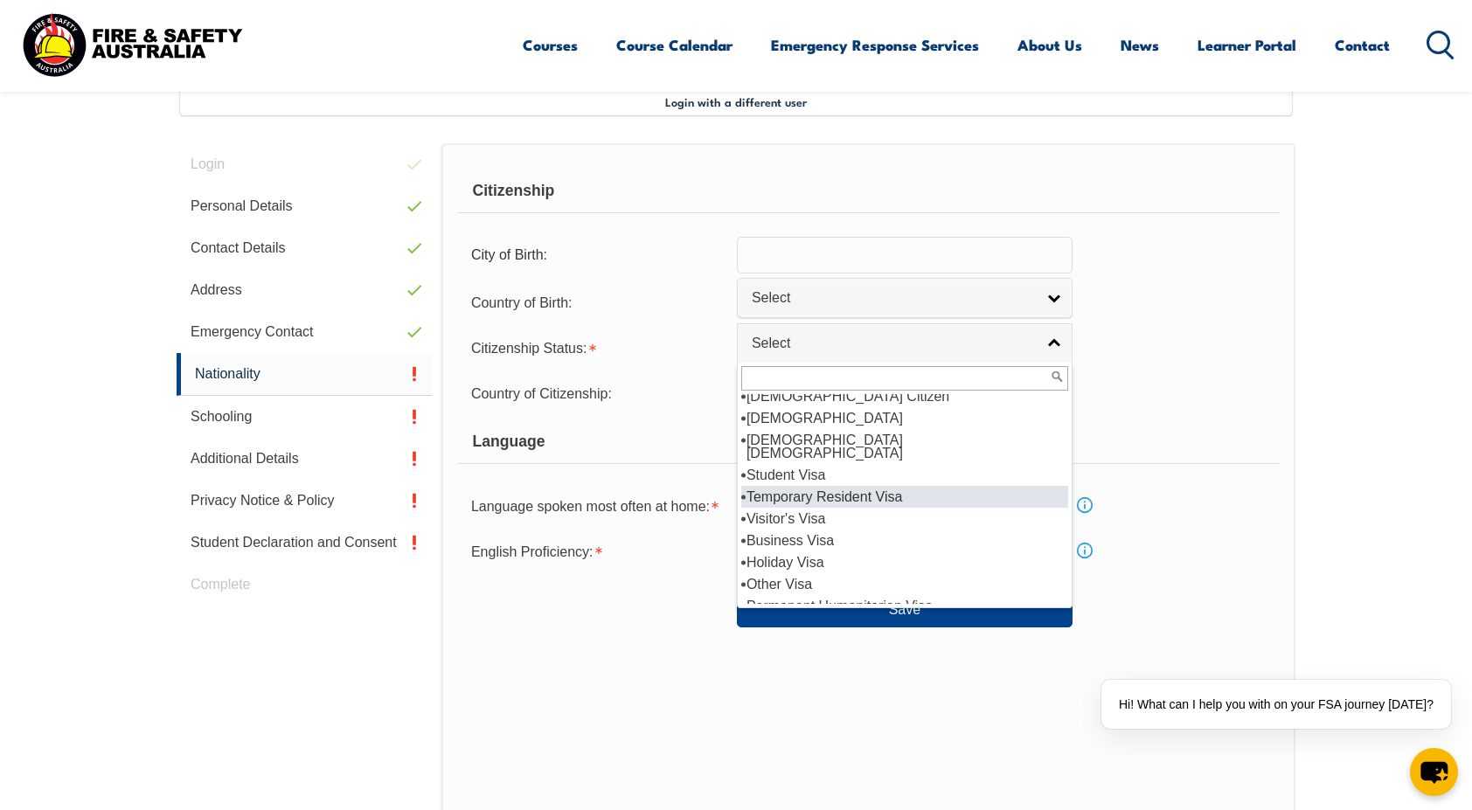
click at [793, 486] on li "Temporary Resident Visa" at bounding box center [904, 497] width 327 height 22
select select "5"
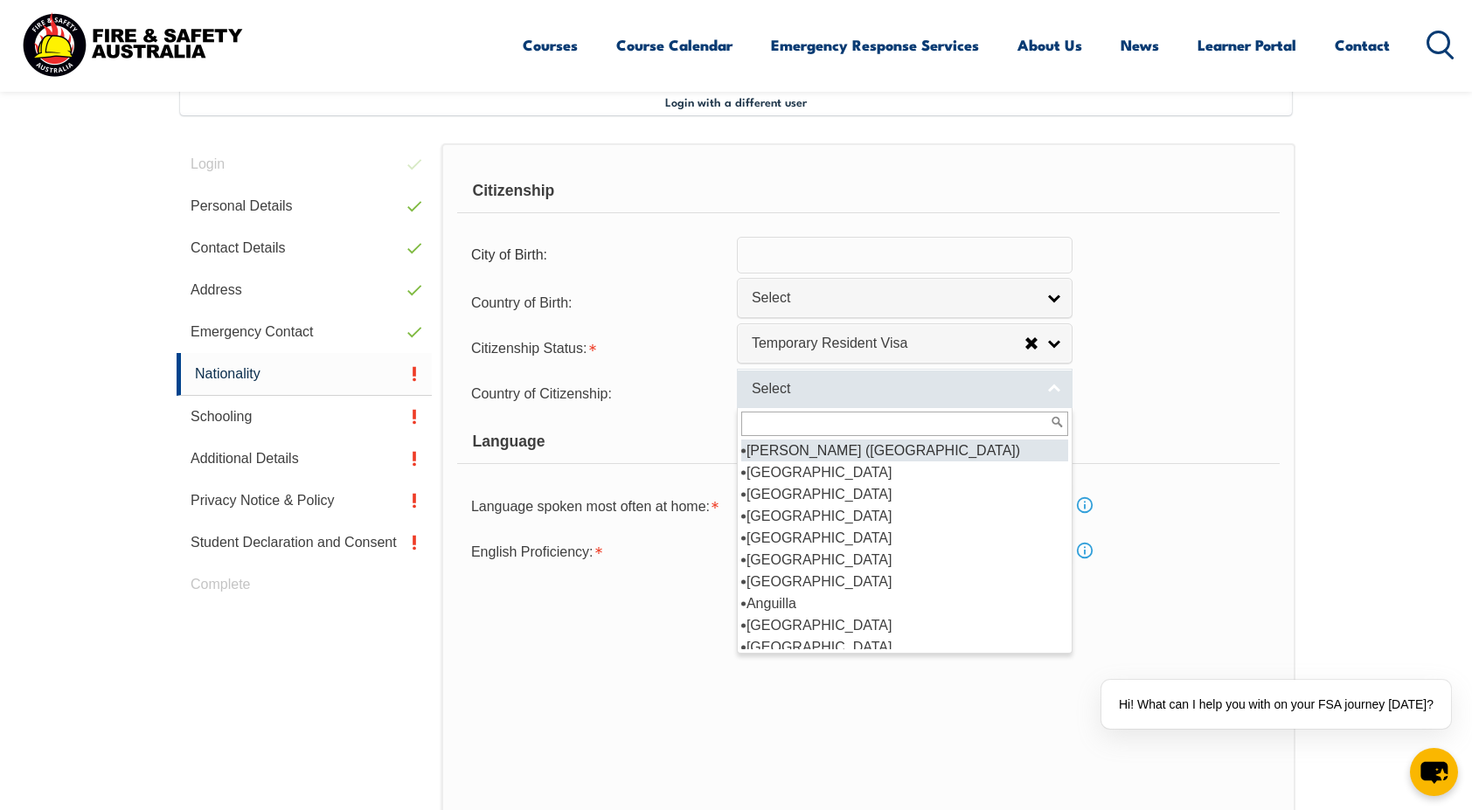
click at [799, 399] on link "Select" at bounding box center [905, 388] width 336 height 39
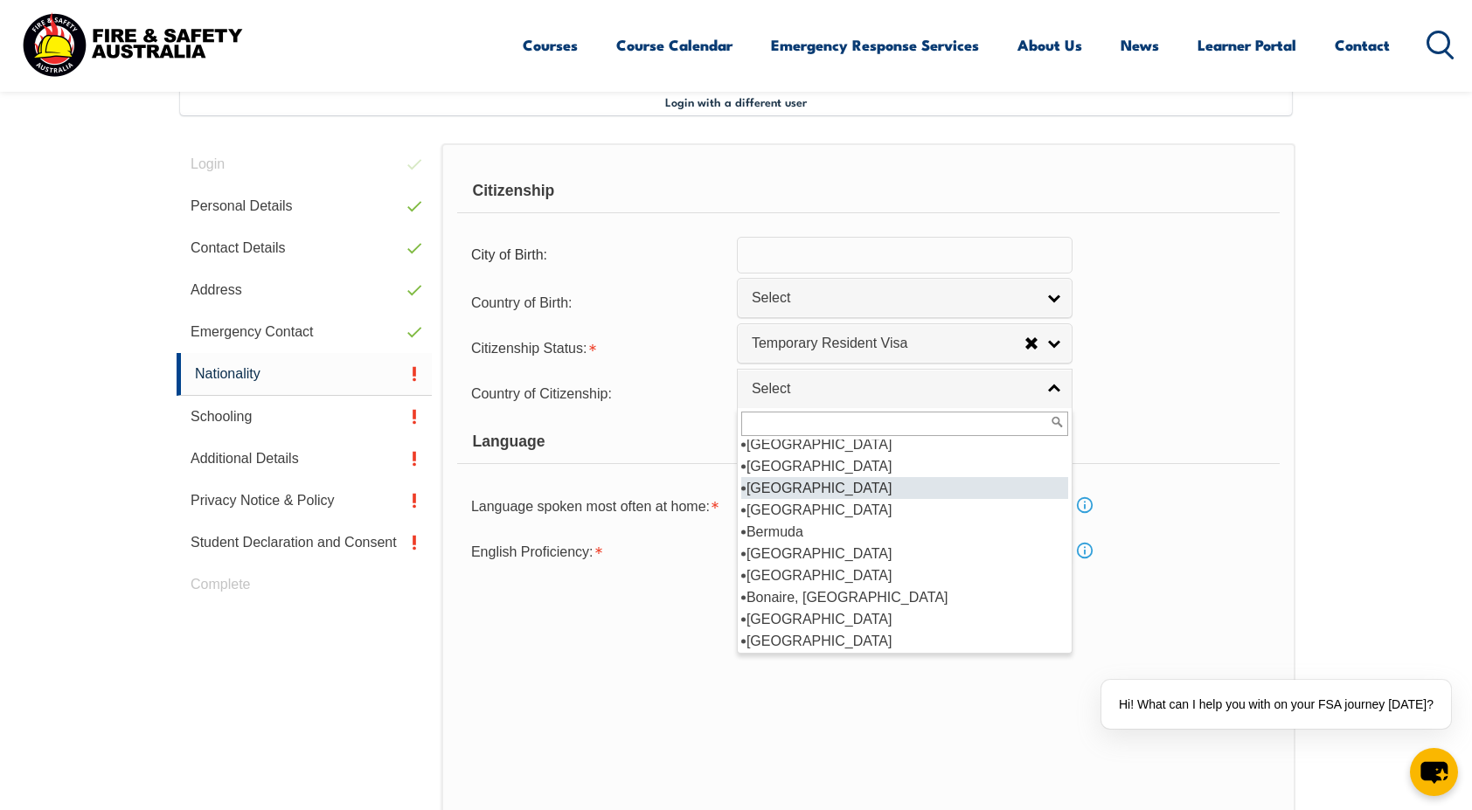
scroll to position [469, 0]
click at [654, 676] on div "Citizenship City of Birth: Country of Birth: Adelie Land (France) Afghanistan A…" at bounding box center [868, 510] width 854 height 734
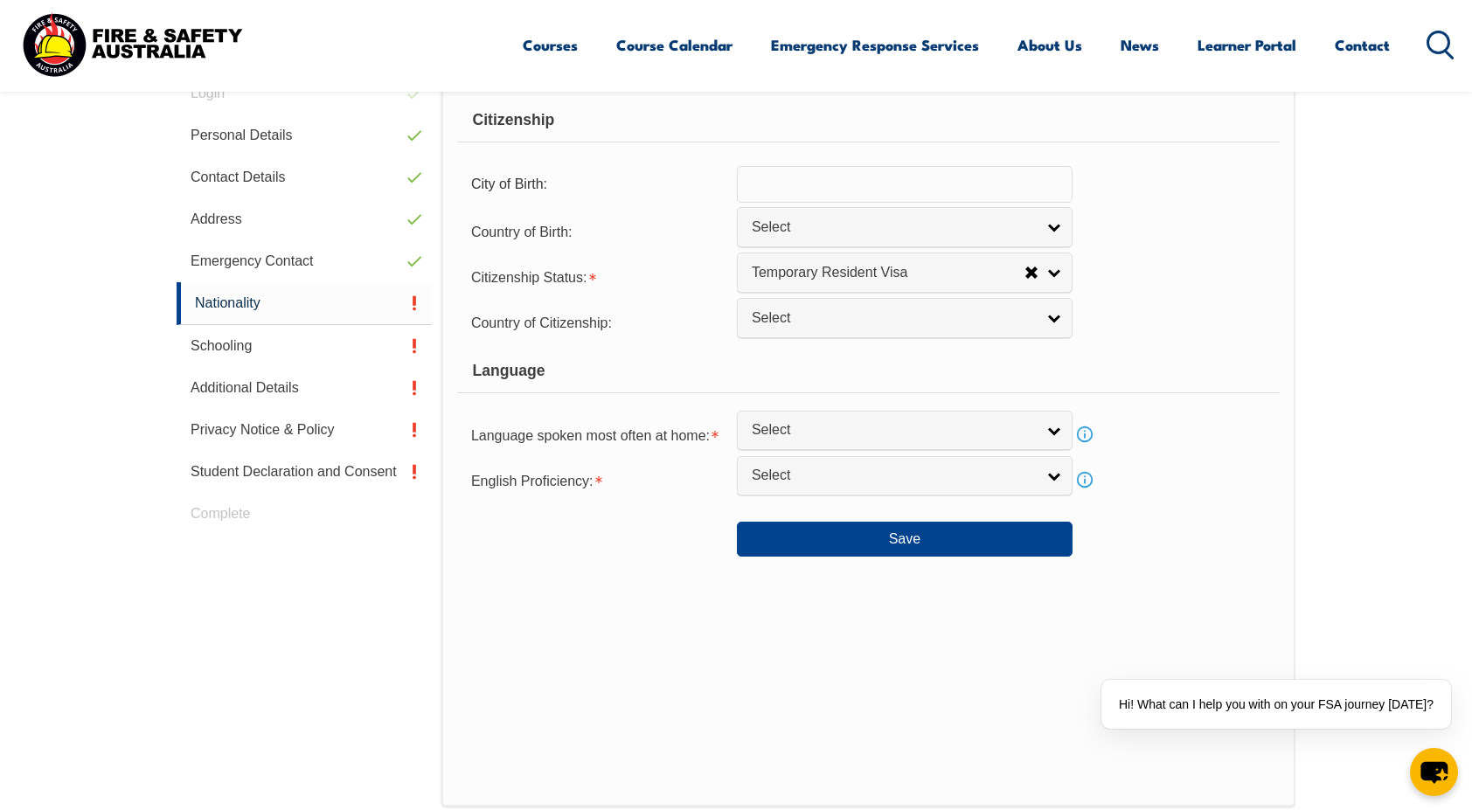
scroll to position [548, 0]
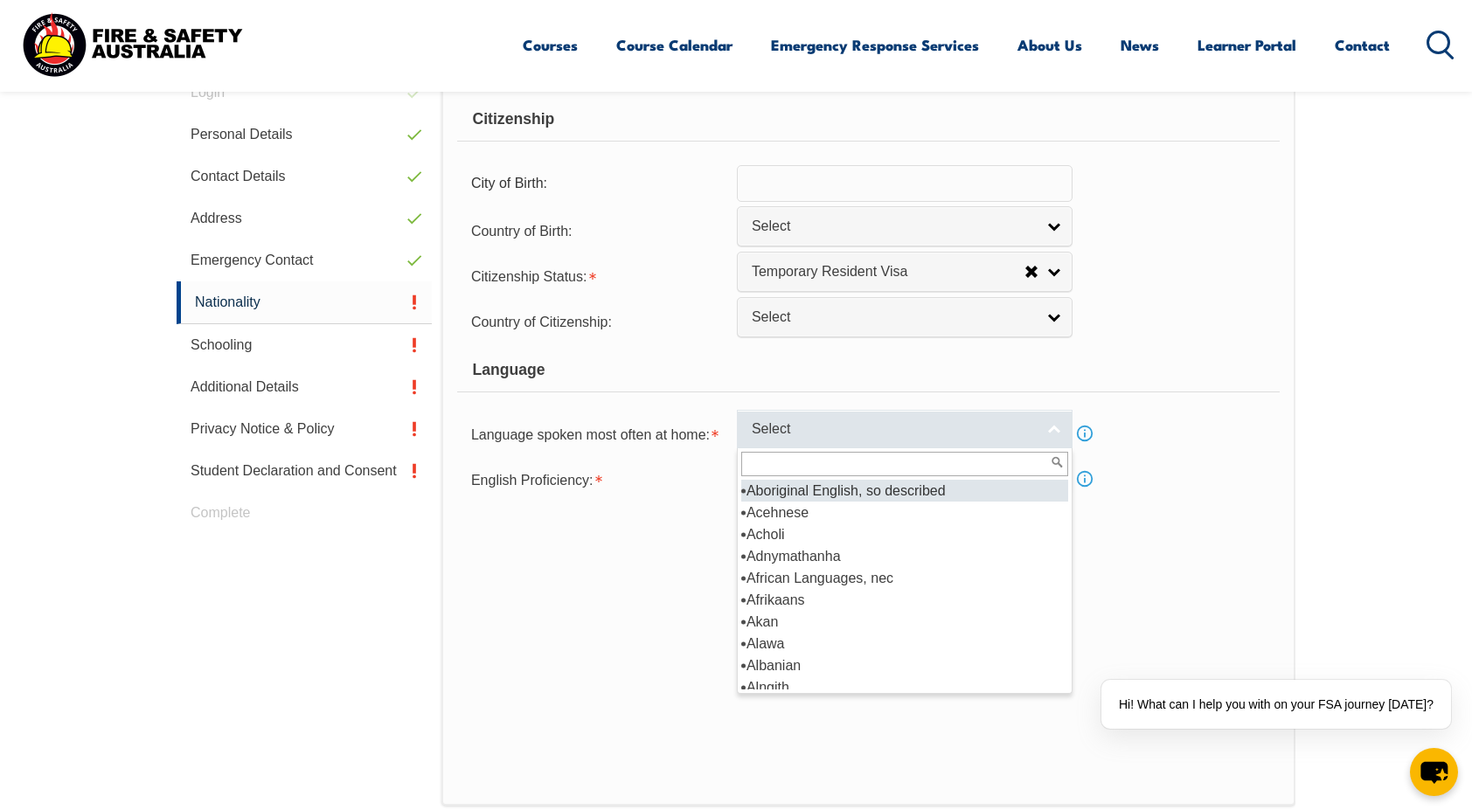
click at [800, 418] on link "Select" at bounding box center [905, 429] width 336 height 39
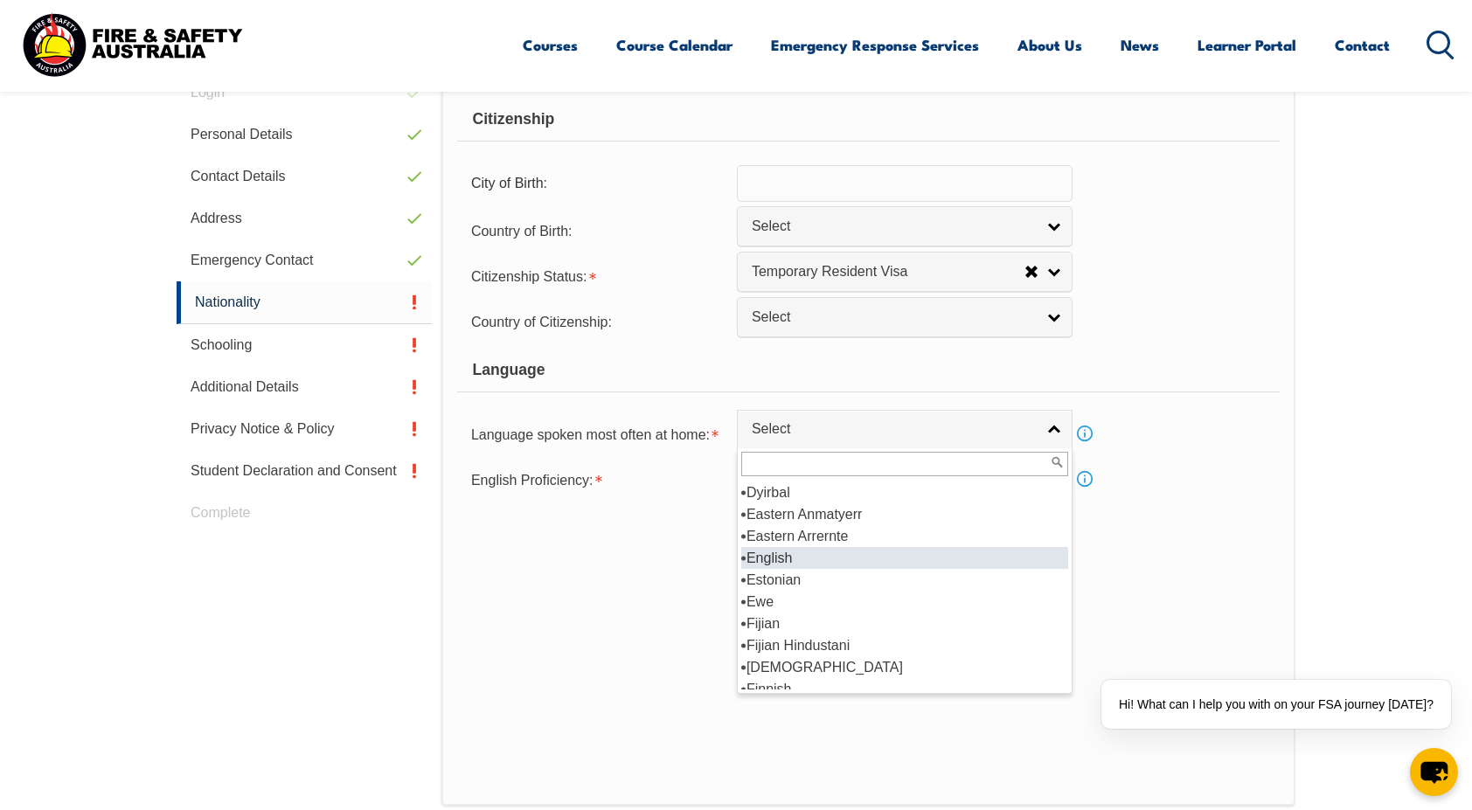
scroll to position [2130, 0]
click at [807, 562] on li "English" at bounding box center [904, 559] width 327 height 22
select select "1201"
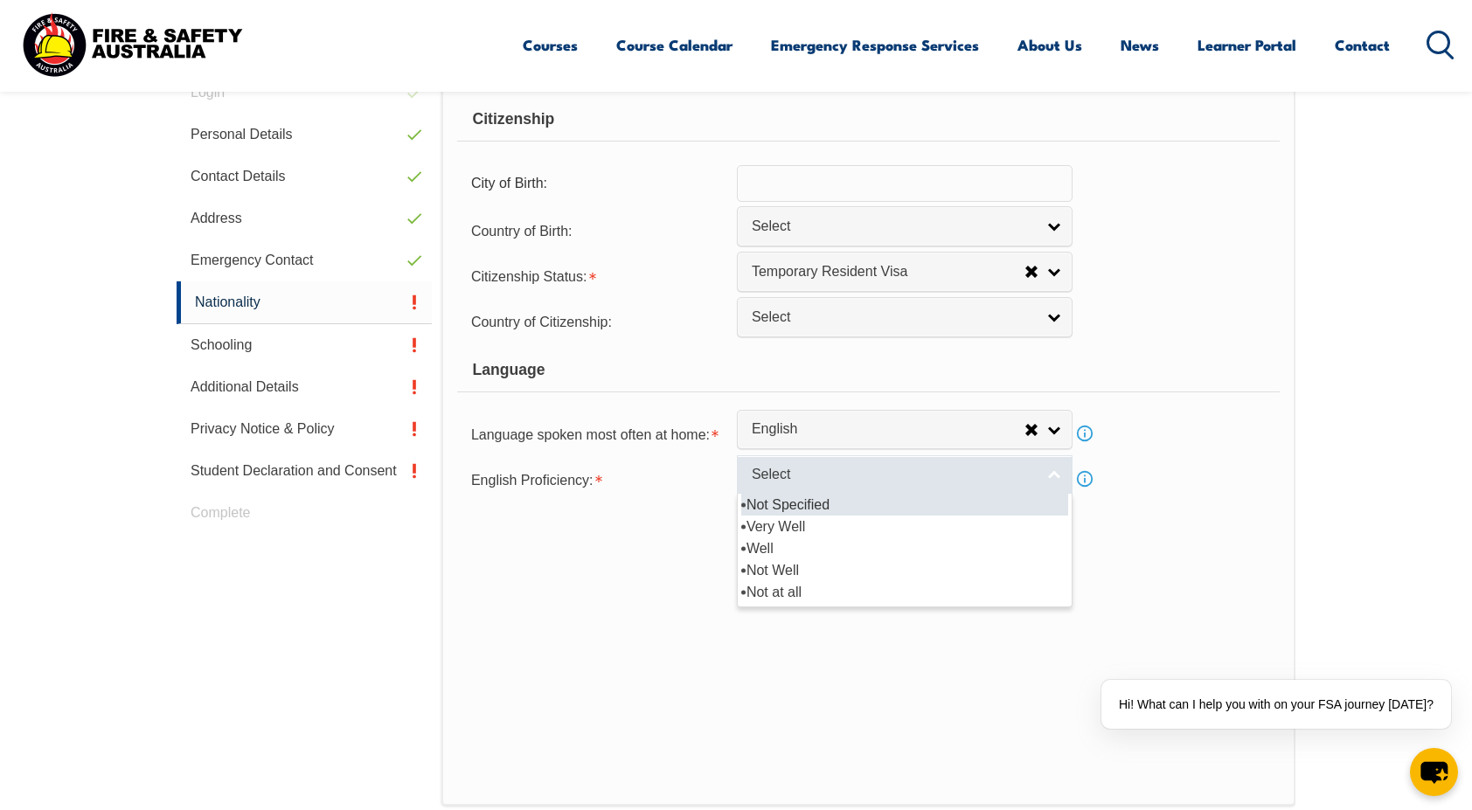
click at [793, 472] on span "Select" at bounding box center [893, 475] width 283 height 18
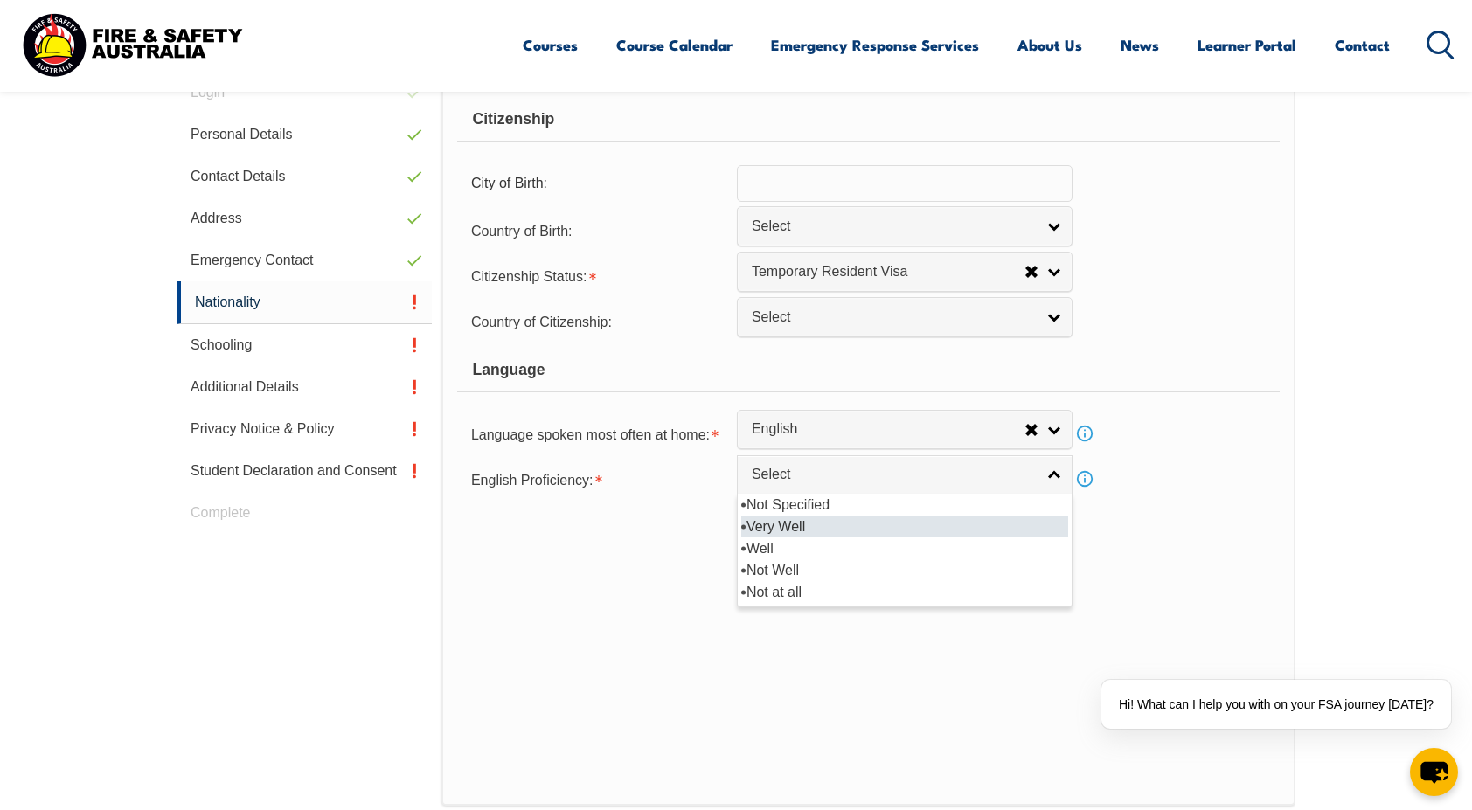
click at [793, 524] on li "Very Well" at bounding box center [904, 527] width 327 height 22
select select "1"
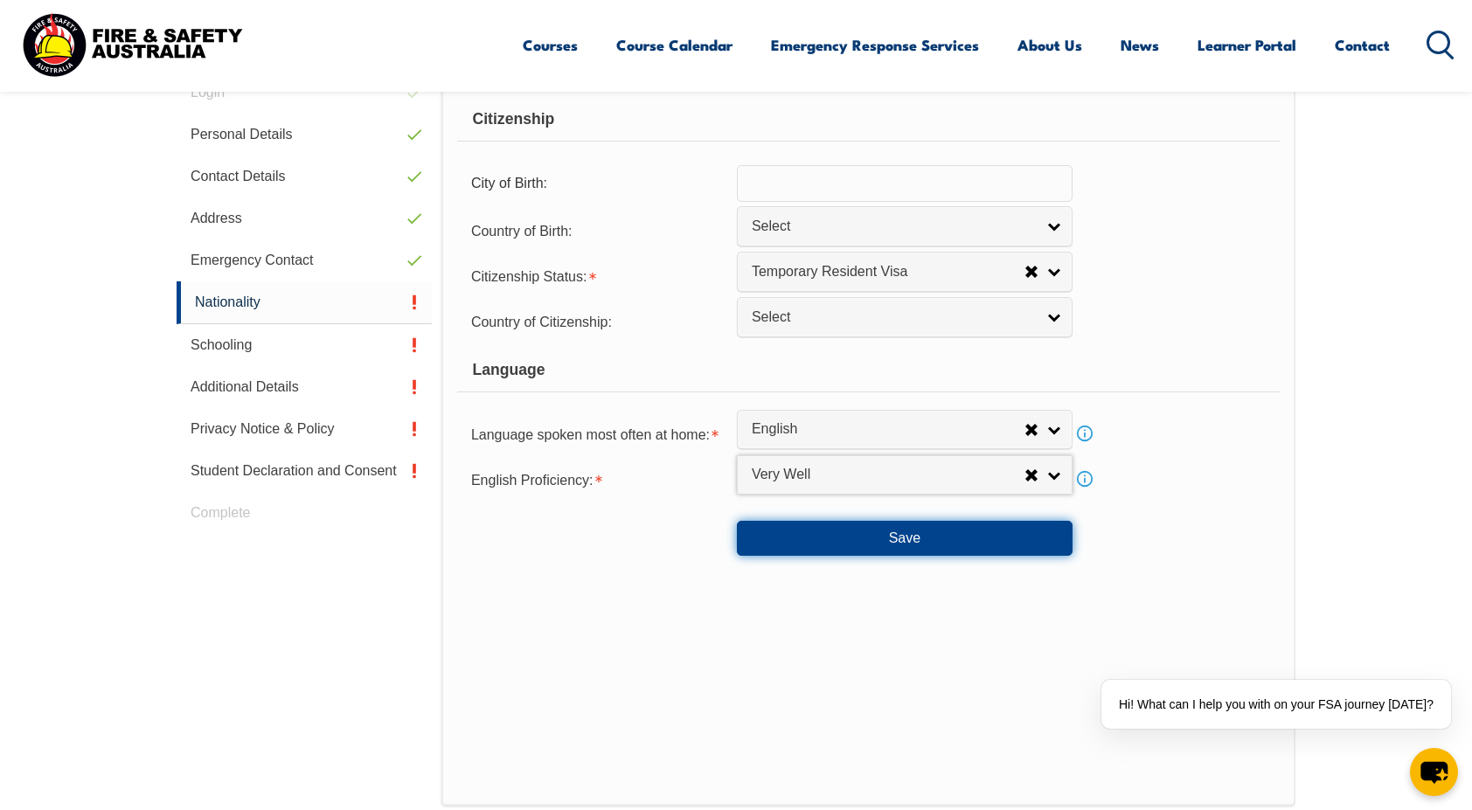
click at [818, 535] on button "Save" at bounding box center [905, 538] width 336 height 35
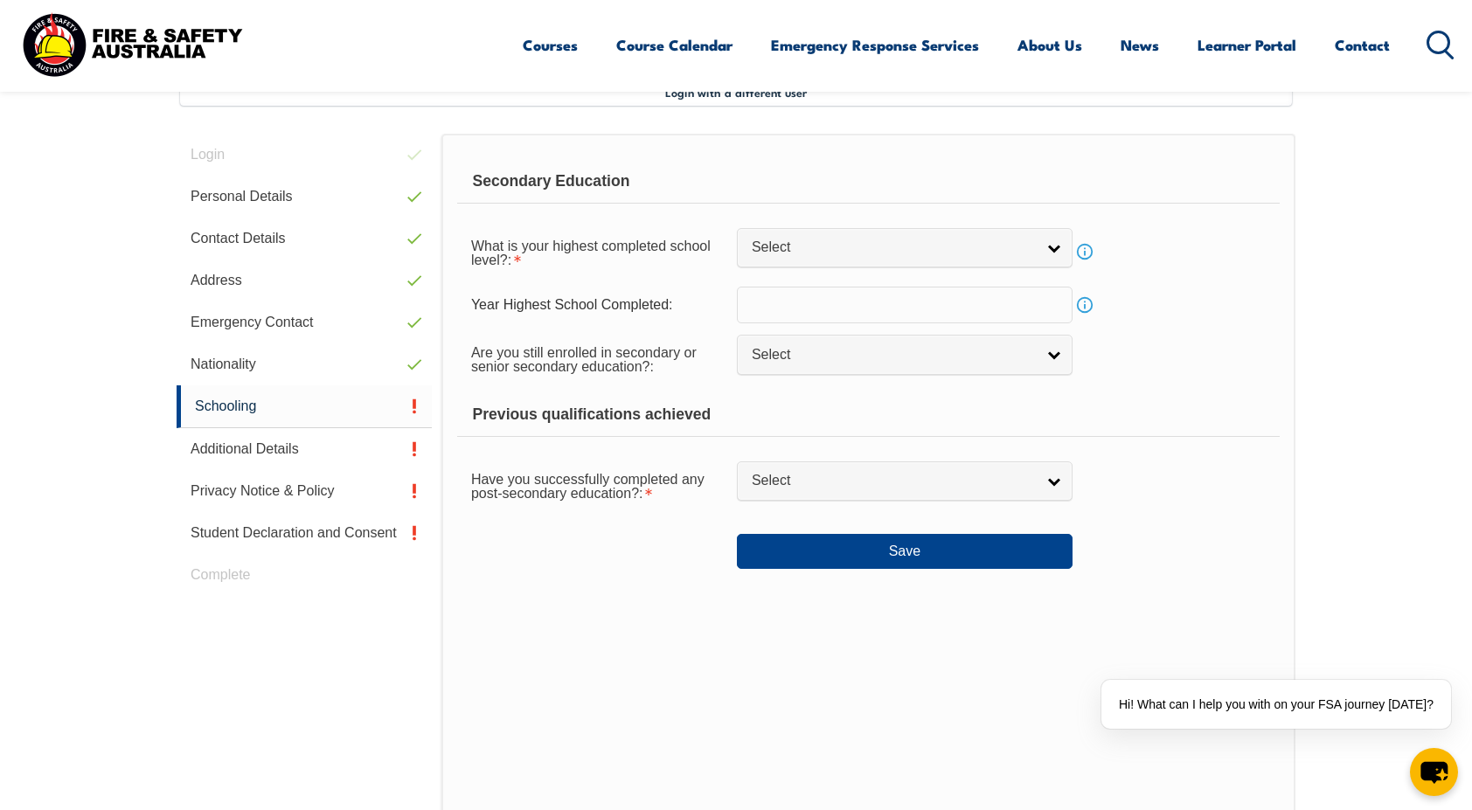
scroll to position [476, 0]
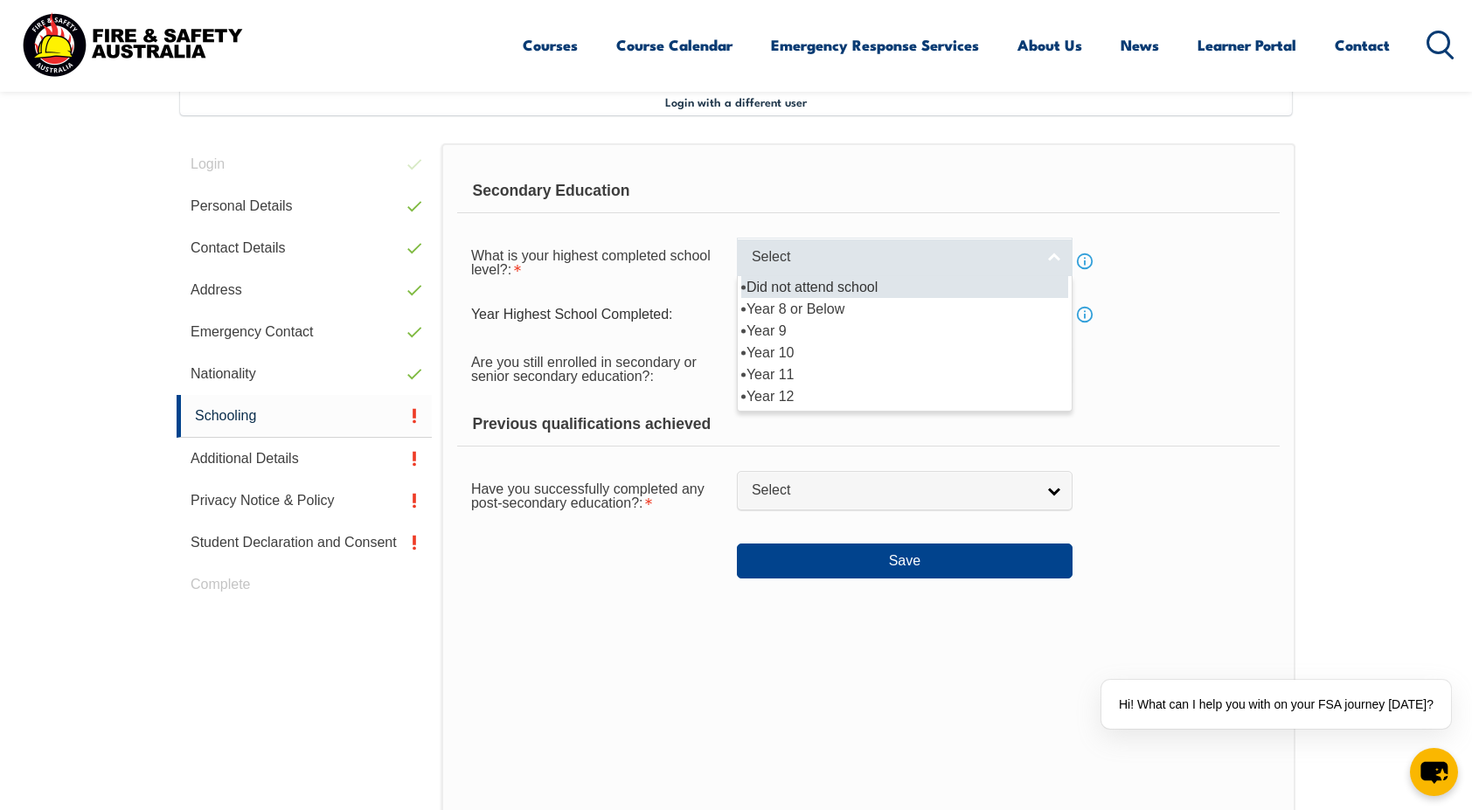
click at [825, 262] on span "Select" at bounding box center [893, 257] width 283 height 18
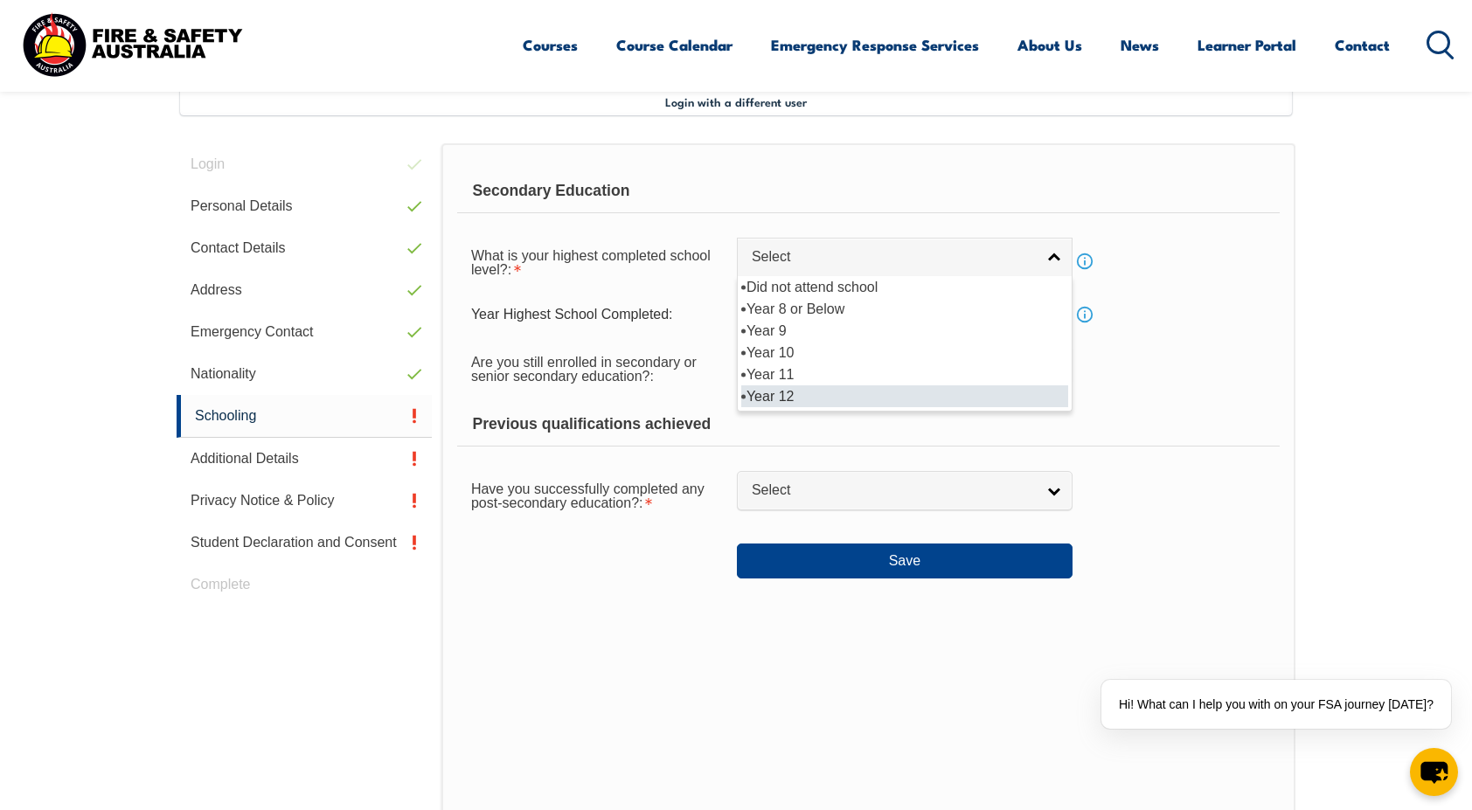
click at [806, 386] on li "Year 12" at bounding box center [904, 396] width 327 height 22
select select "12"
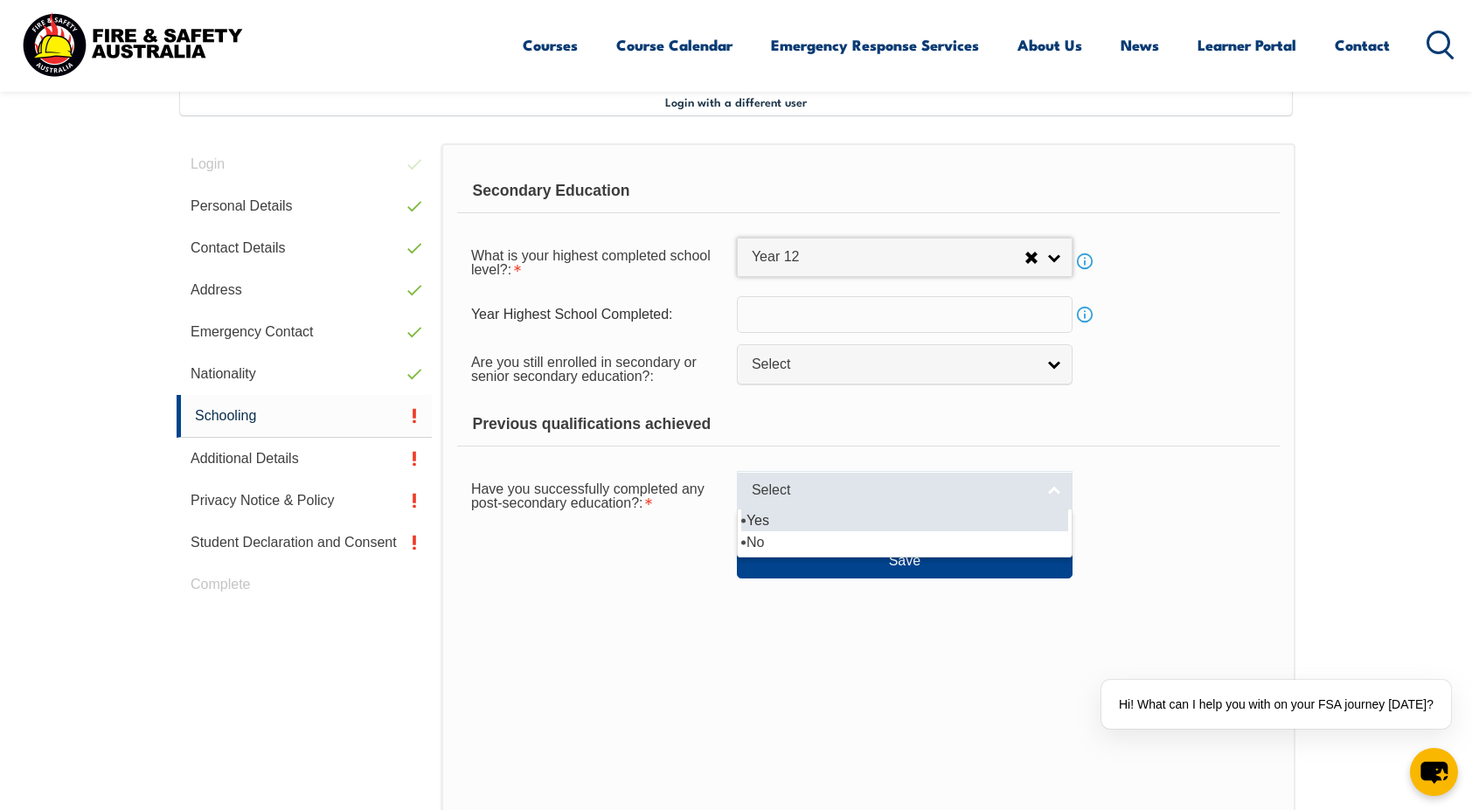
click at [794, 484] on span "Select" at bounding box center [893, 491] width 283 height 18
click at [781, 519] on li "Yes" at bounding box center [904, 520] width 327 height 22
select select "true"
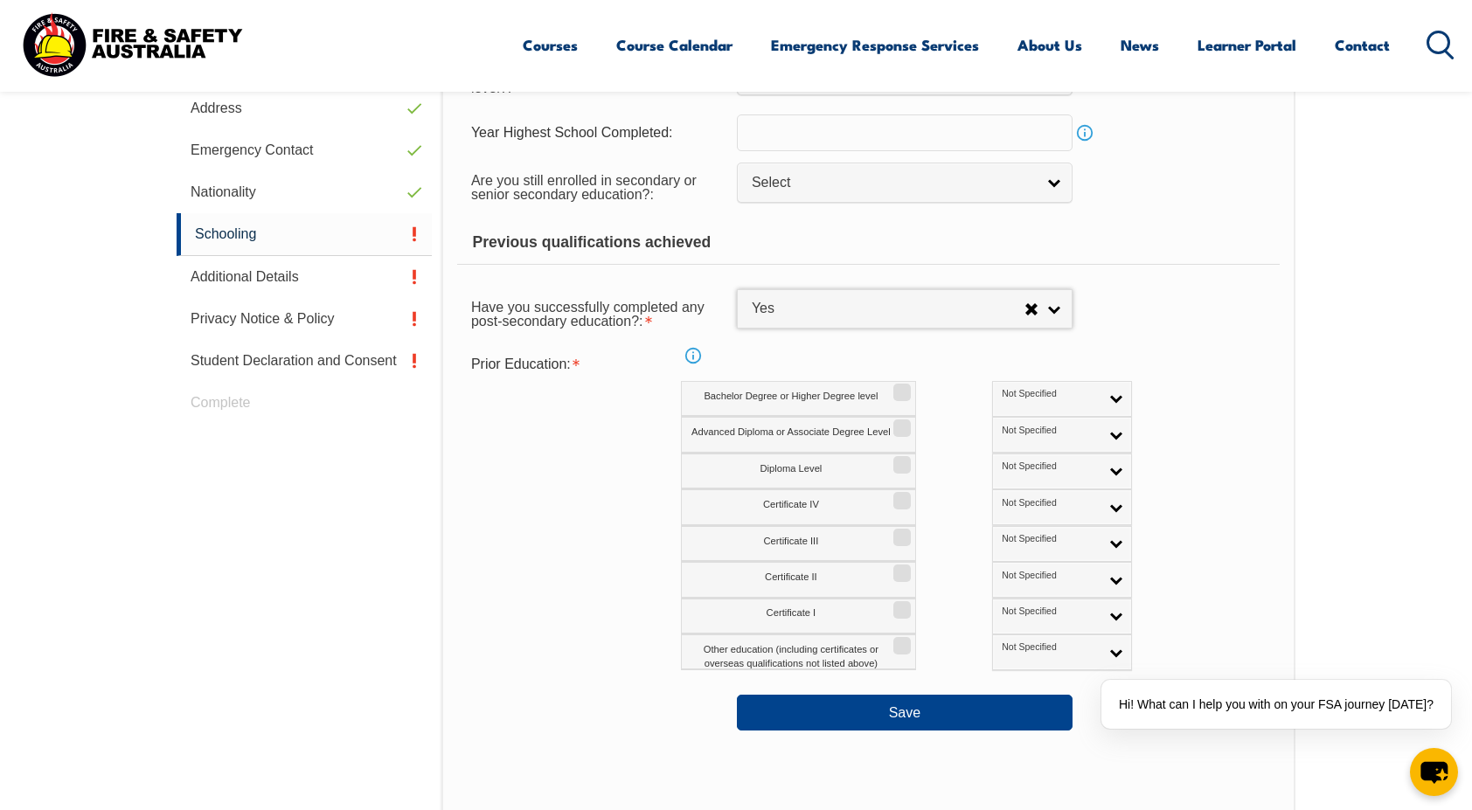
scroll to position [660, 0]
click at [898, 385] on input "Bachelor Degree or Higher Degree level" at bounding box center [899, 385] width 10 height 2
checkbox input "true"
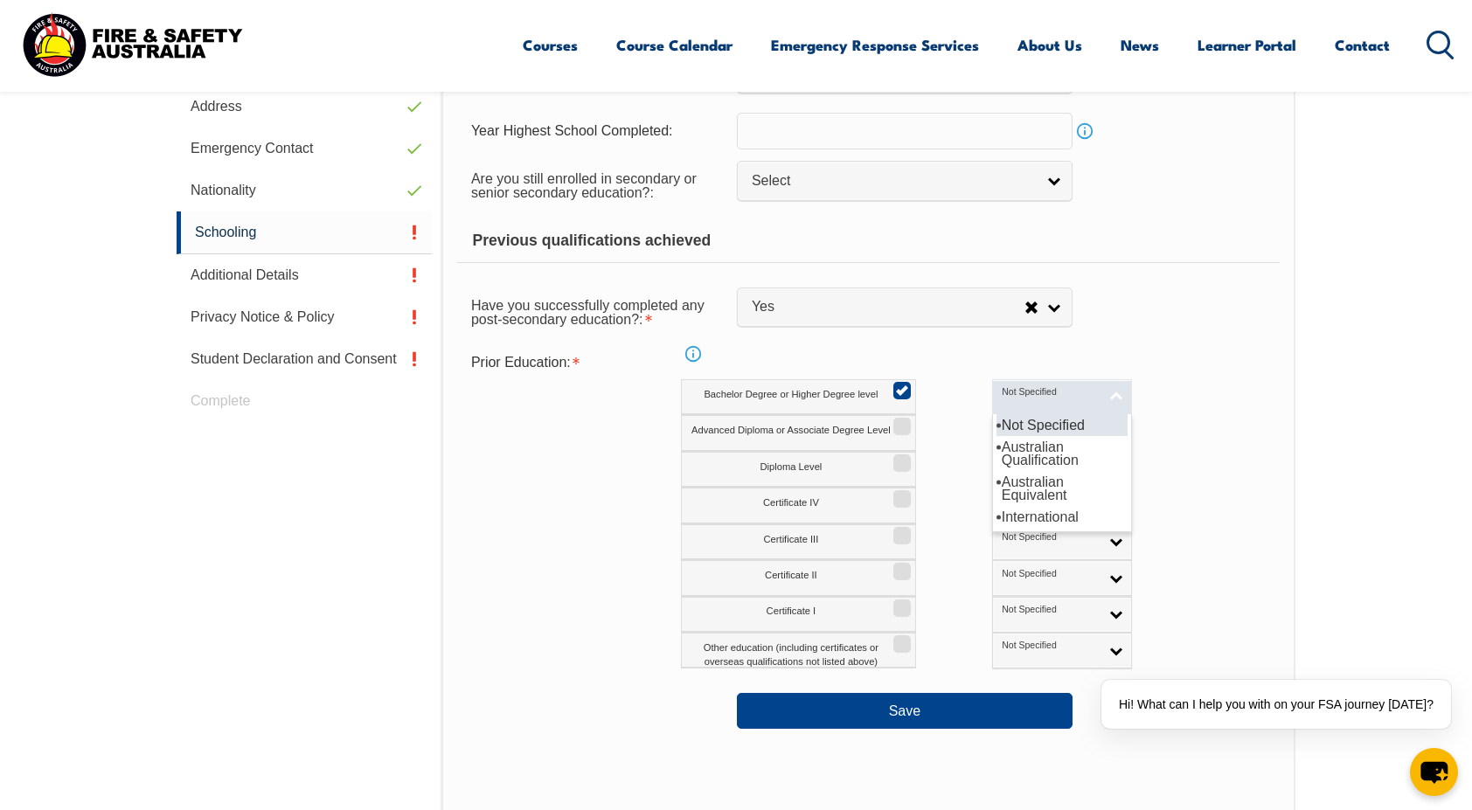
click at [992, 407] on link "Not Specified" at bounding box center [1062, 397] width 140 height 36
click at [996, 511] on li "International" at bounding box center [1061, 517] width 131 height 22
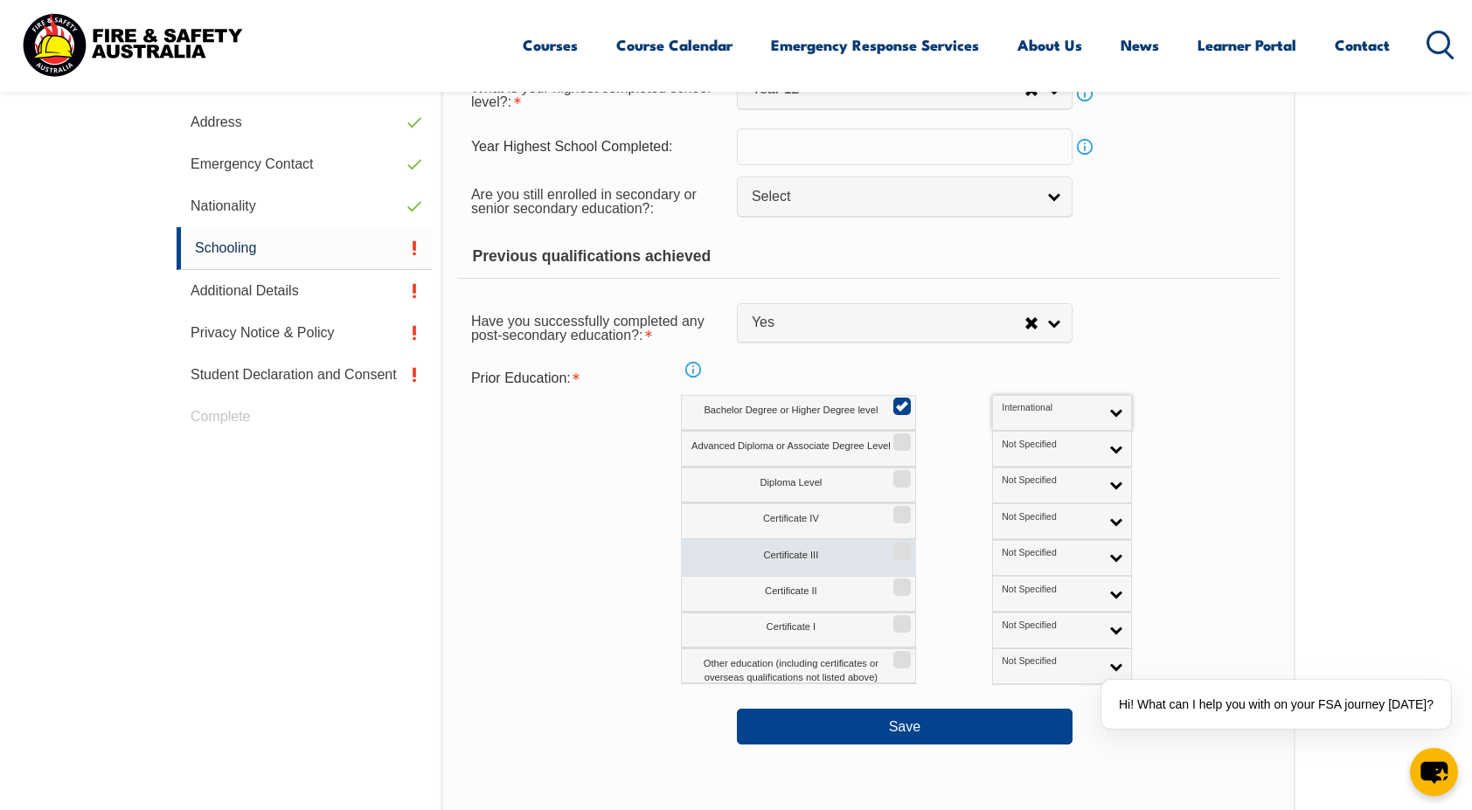
scroll to position [630, 0]
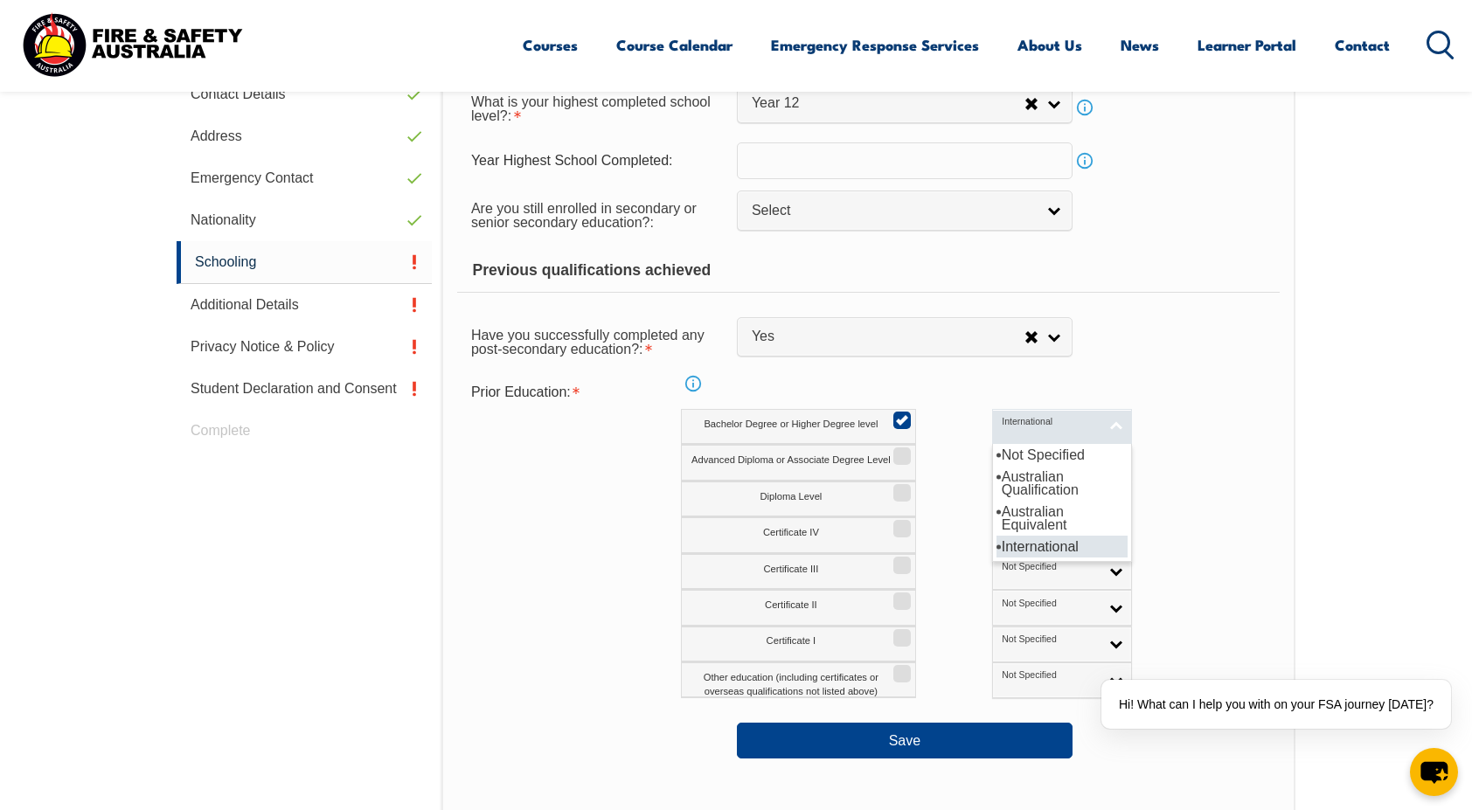
click at [992, 412] on link "International" at bounding box center [1062, 427] width 140 height 36
click at [996, 484] on li "Australian Qualification" at bounding box center [1061, 483] width 131 height 35
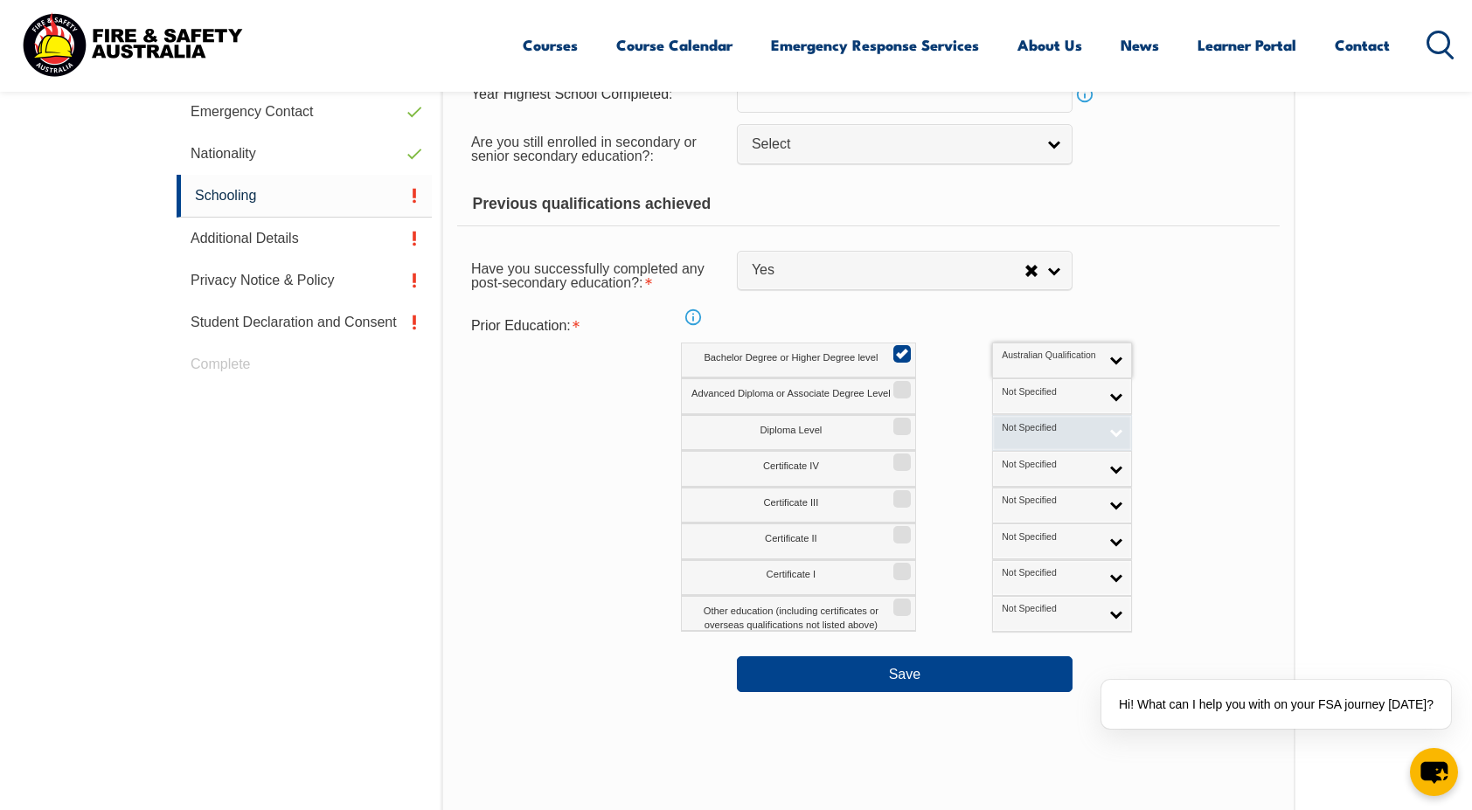
scroll to position [699, 0]
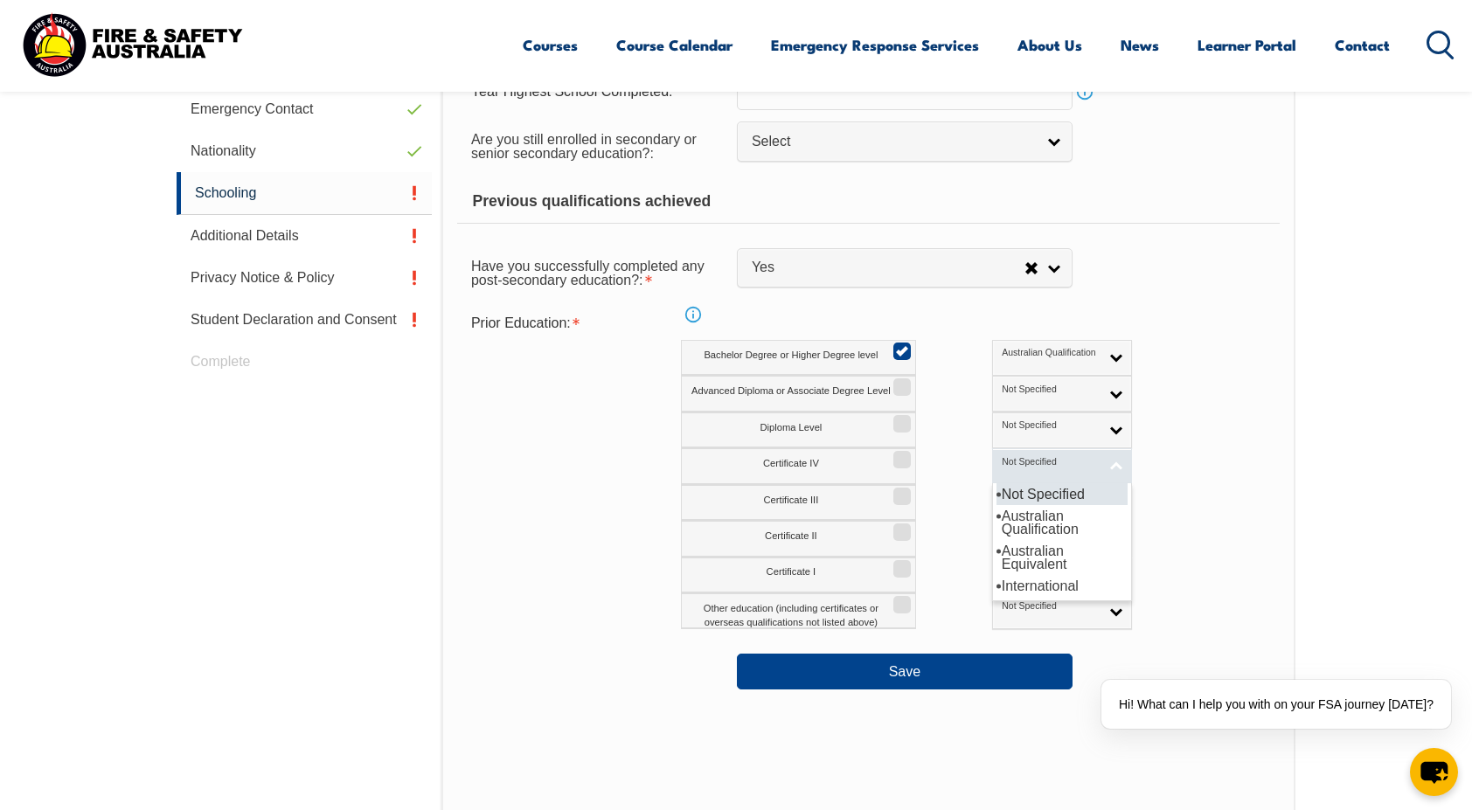
click at [1001, 459] on span "Not Specified" at bounding box center [1049, 462] width 97 height 12
click at [602, 526] on div "Prior Education: Info Bachelor Degree or Higher Degree level Not Specified Aust…" at bounding box center [868, 468] width 822 height 323
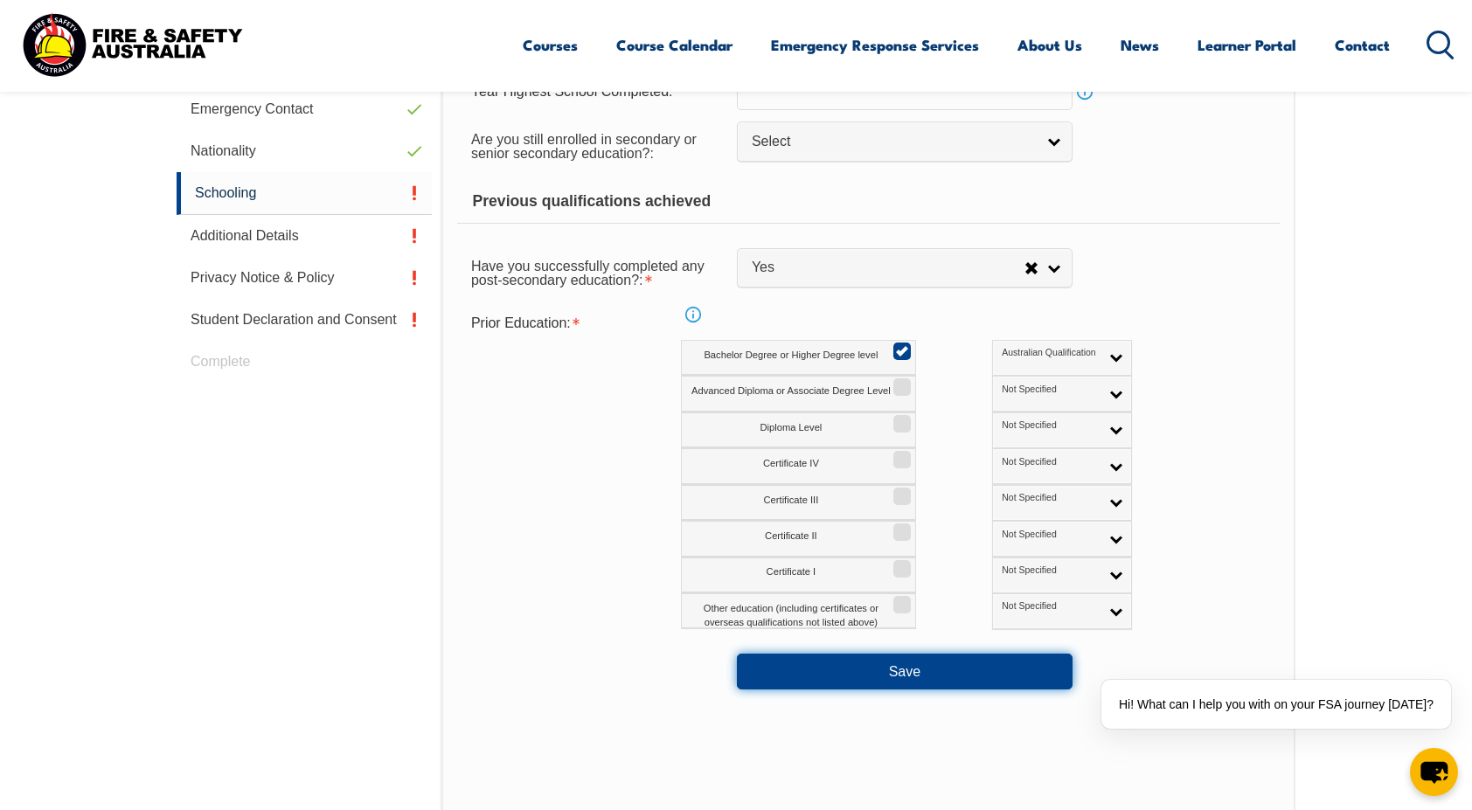
click at [876, 671] on button "Save" at bounding box center [905, 671] width 336 height 35
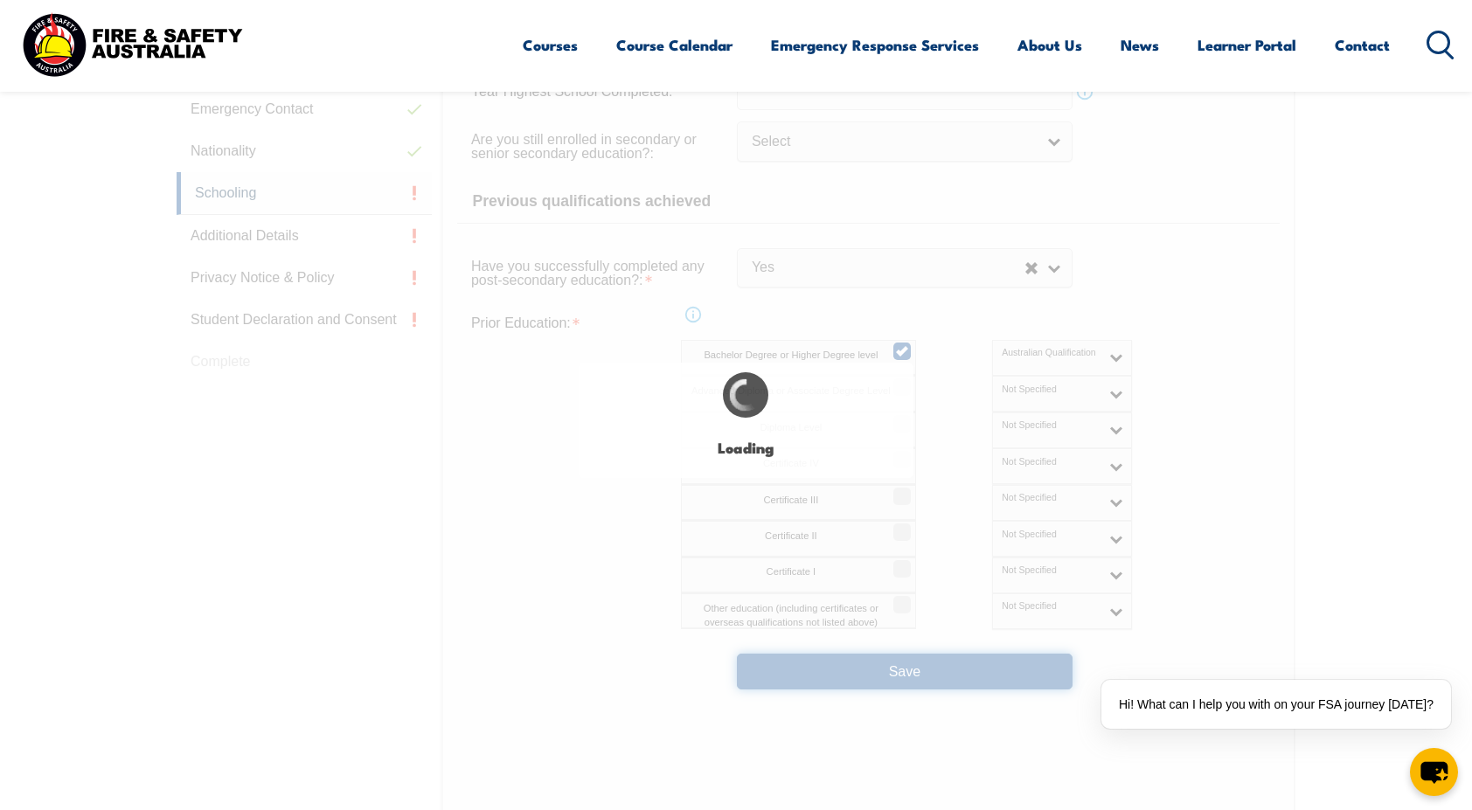
select select
select select "true"
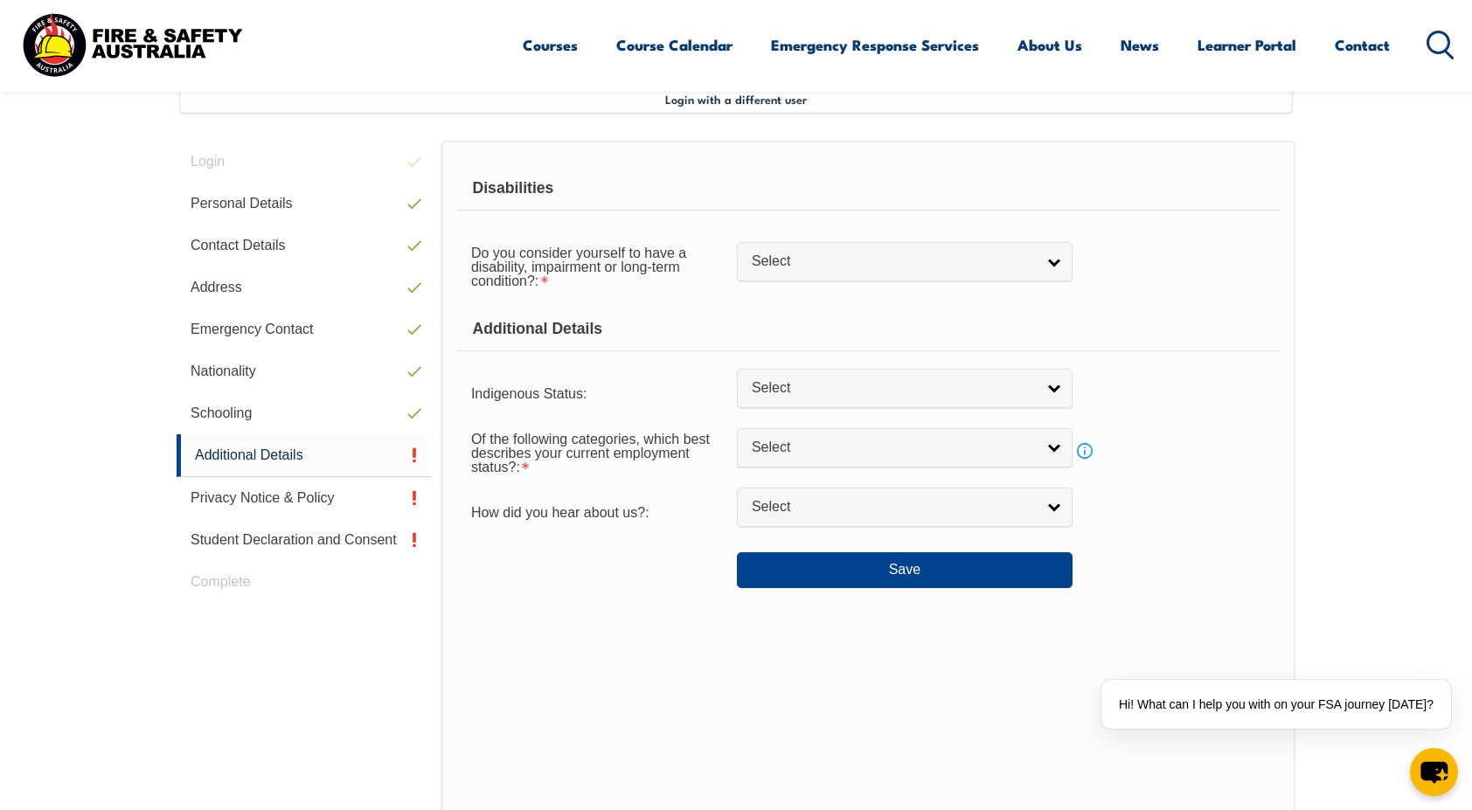
scroll to position [475, 0]
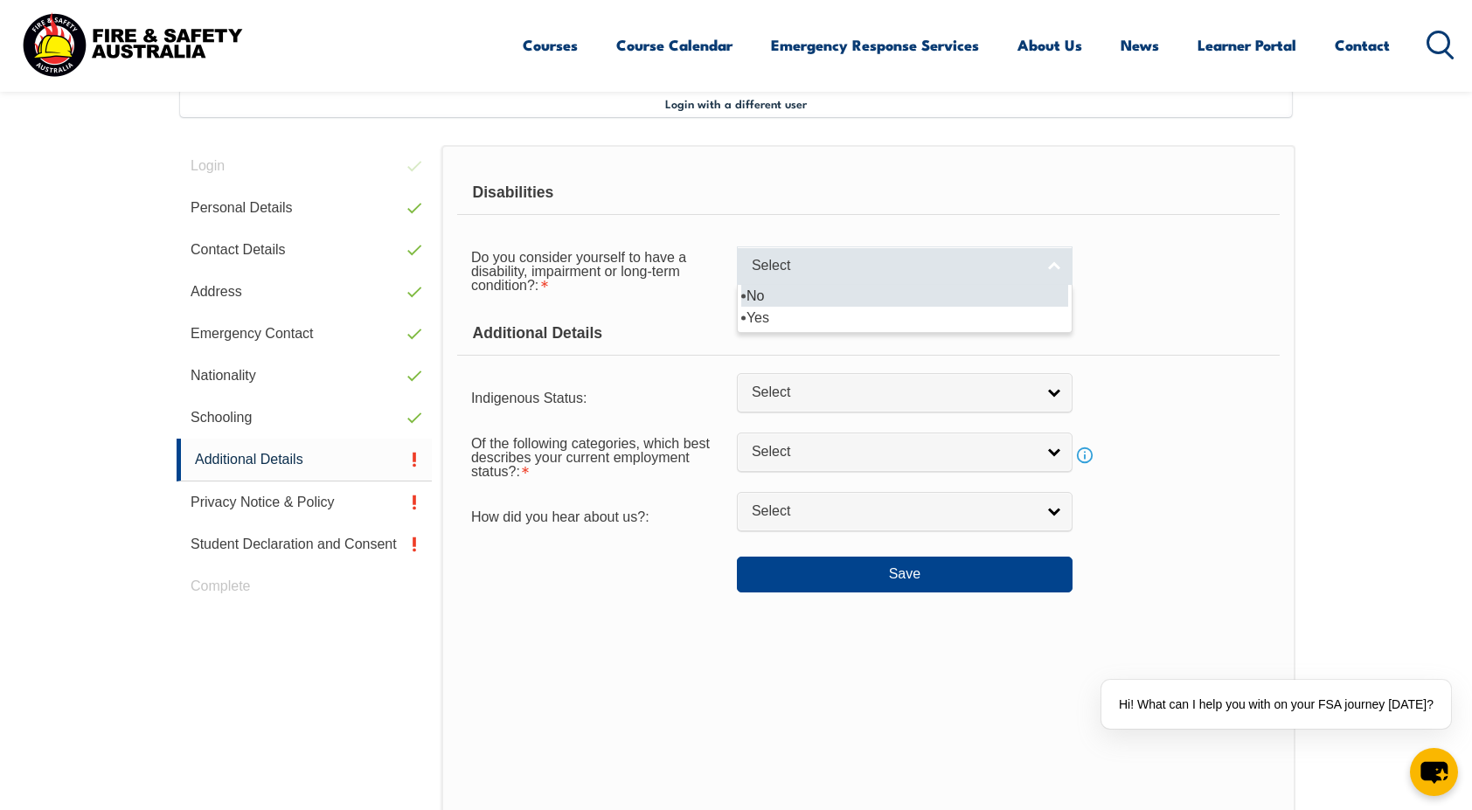
click at [803, 260] on span "Select" at bounding box center [893, 266] width 283 height 18
click at [780, 294] on li "No" at bounding box center [904, 296] width 327 height 22
select select "false"
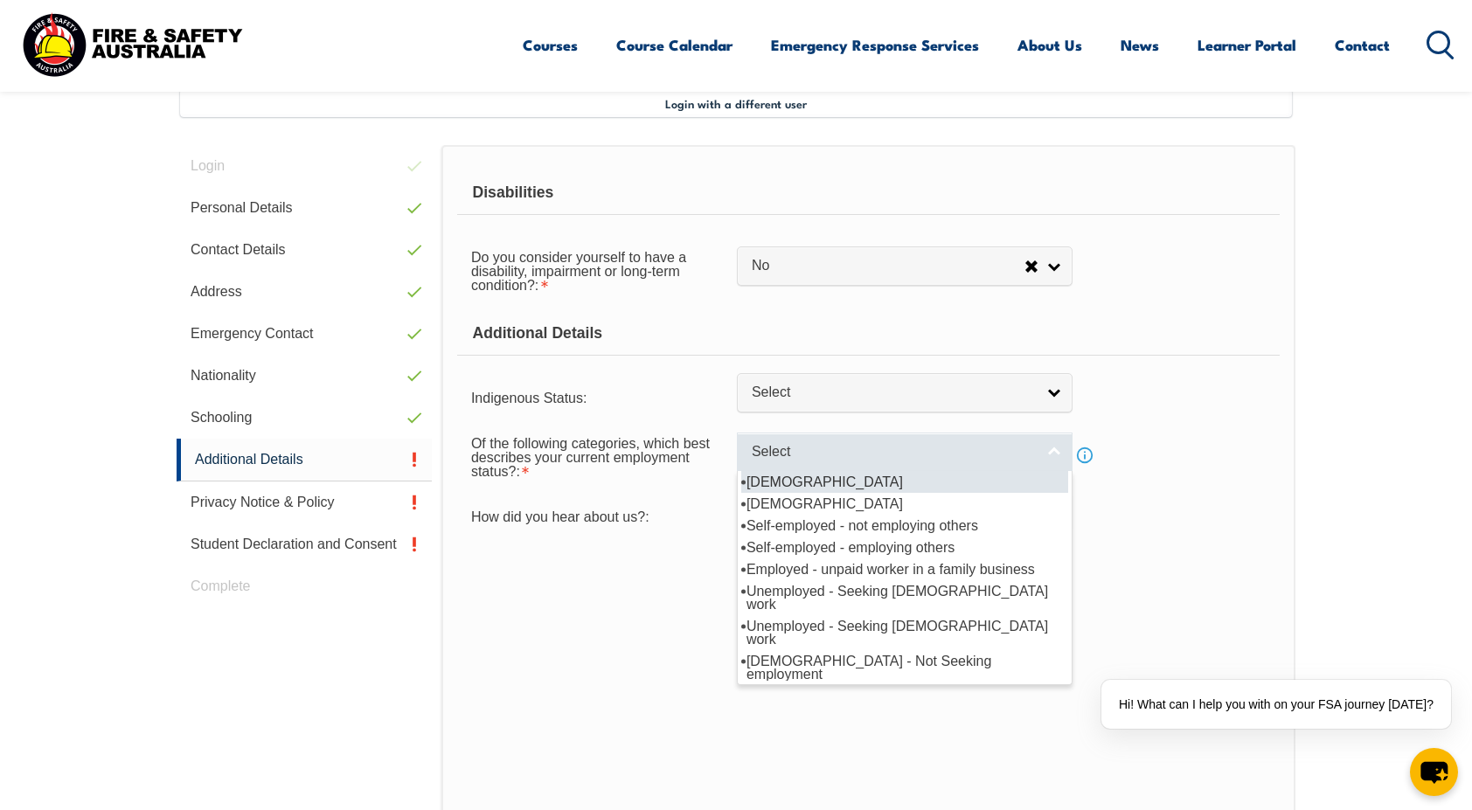
click at [780, 449] on span "Select" at bounding box center [893, 452] width 283 height 18
click at [817, 477] on li "Full-time employee" at bounding box center [904, 482] width 327 height 22
select select "1"
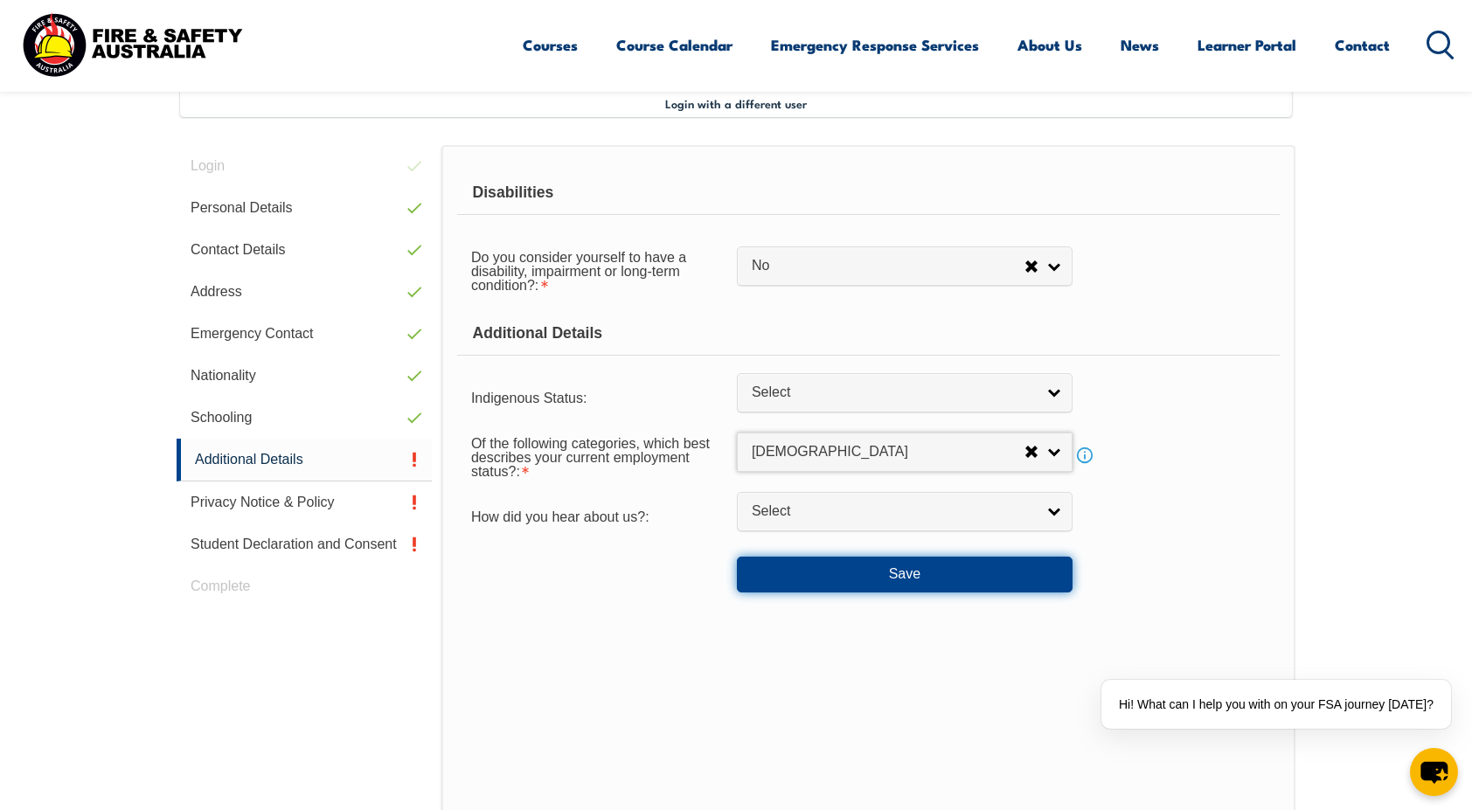
click at [799, 566] on button "Save" at bounding box center [905, 574] width 336 height 35
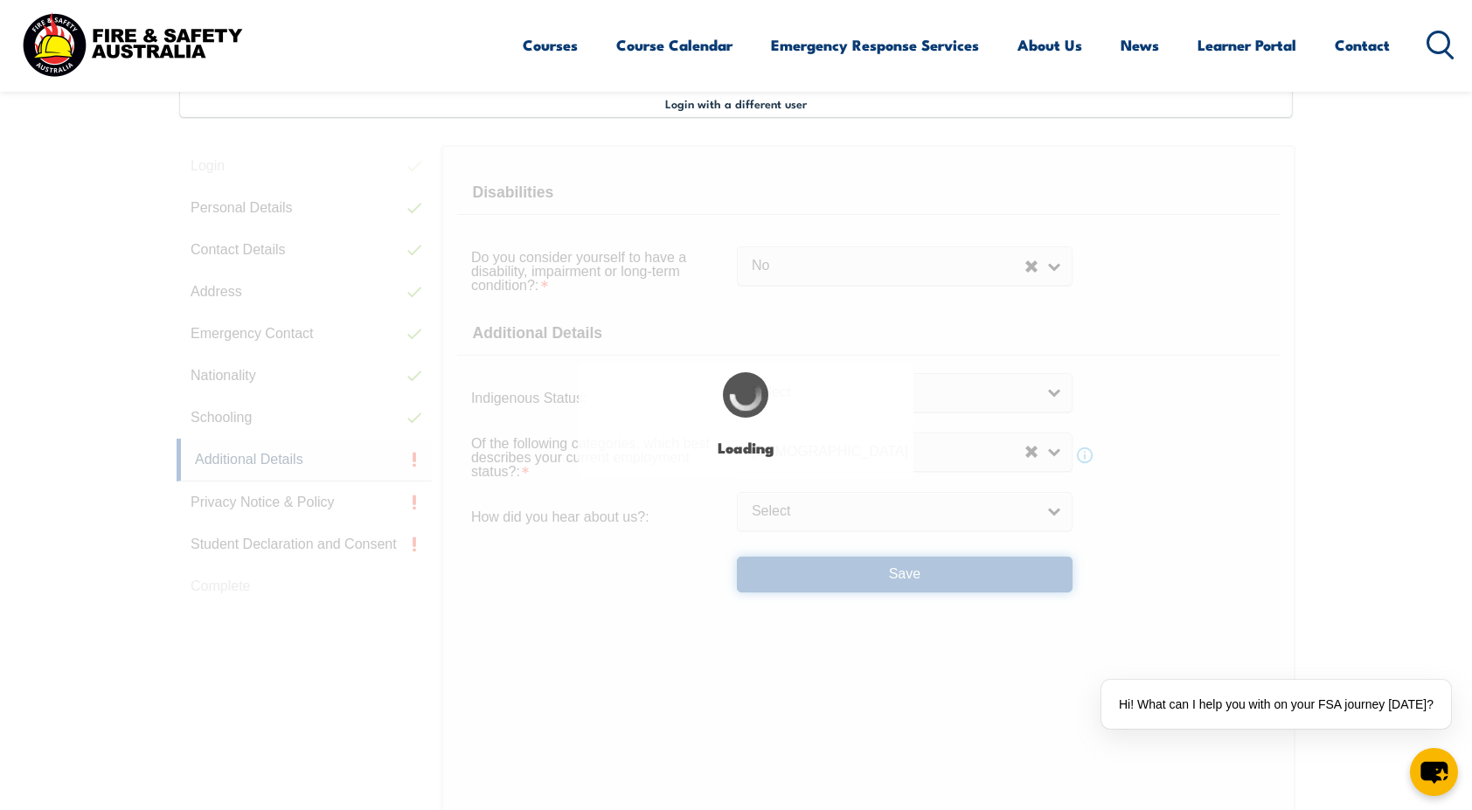
select select "false"
select select
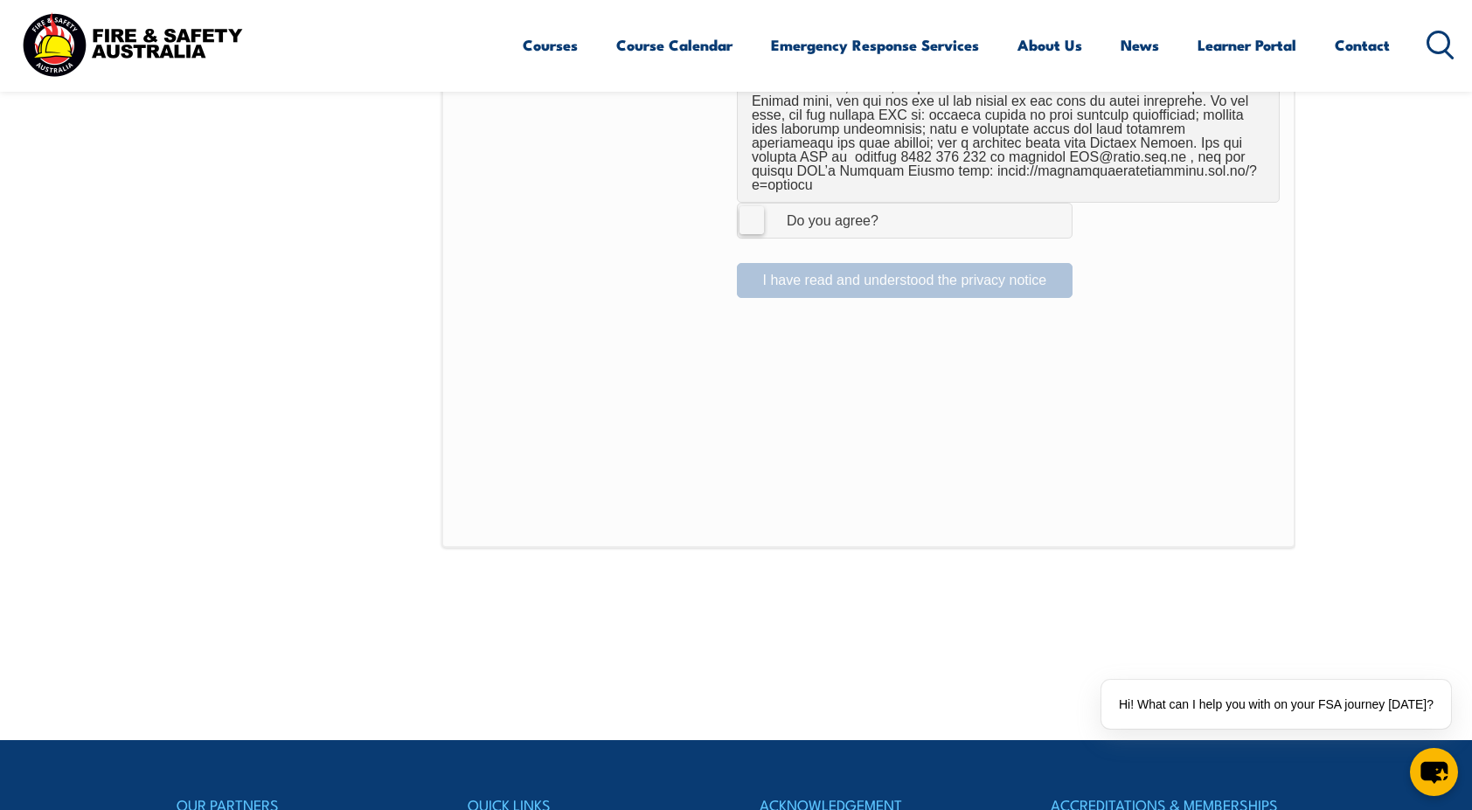
scroll to position [1276, 0]
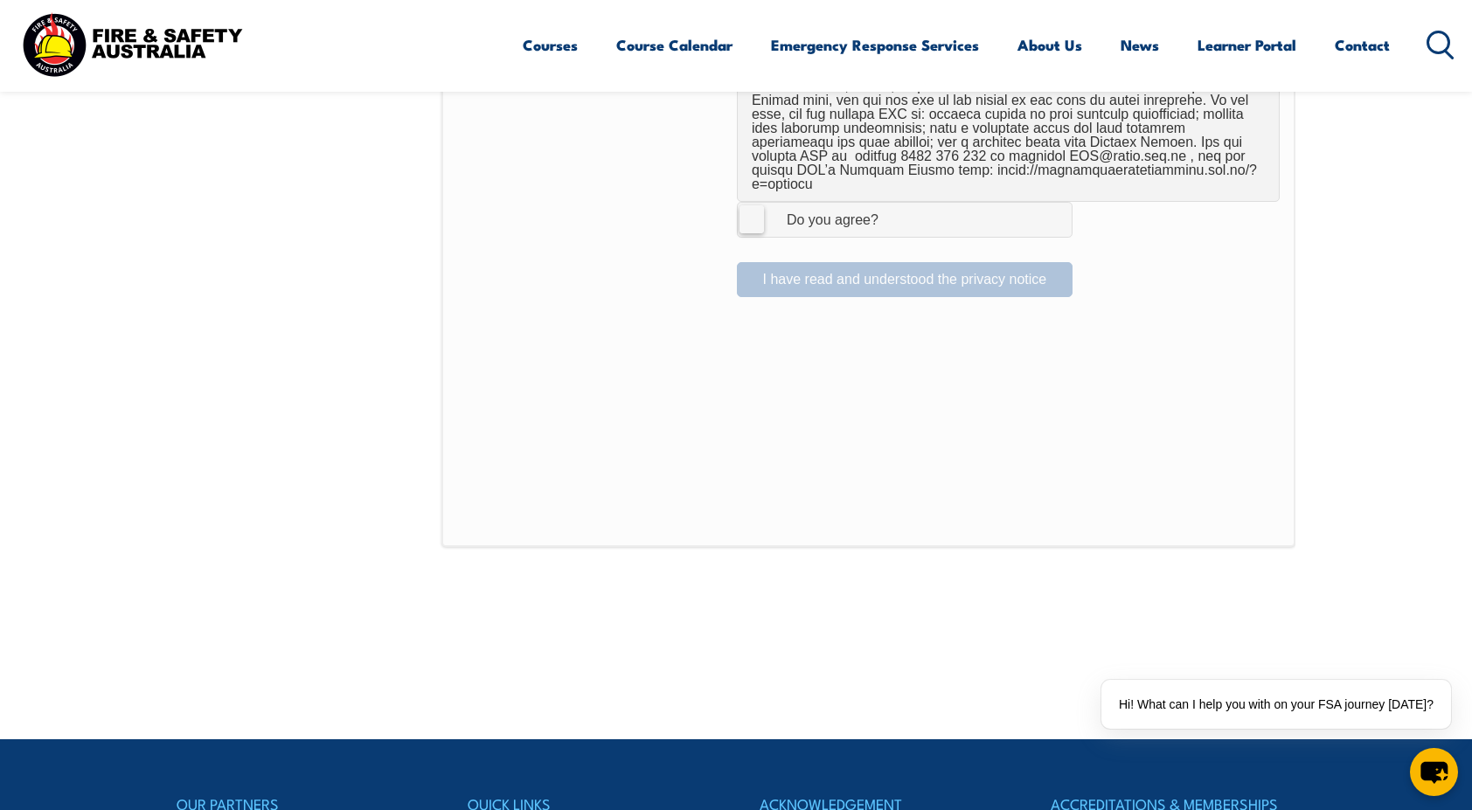
click at [753, 202] on label "I Agree Do you agree?" at bounding box center [905, 219] width 336 height 35
click at [892, 203] on input "I Agree Do you agree?" at bounding box center [907, 219] width 30 height 33
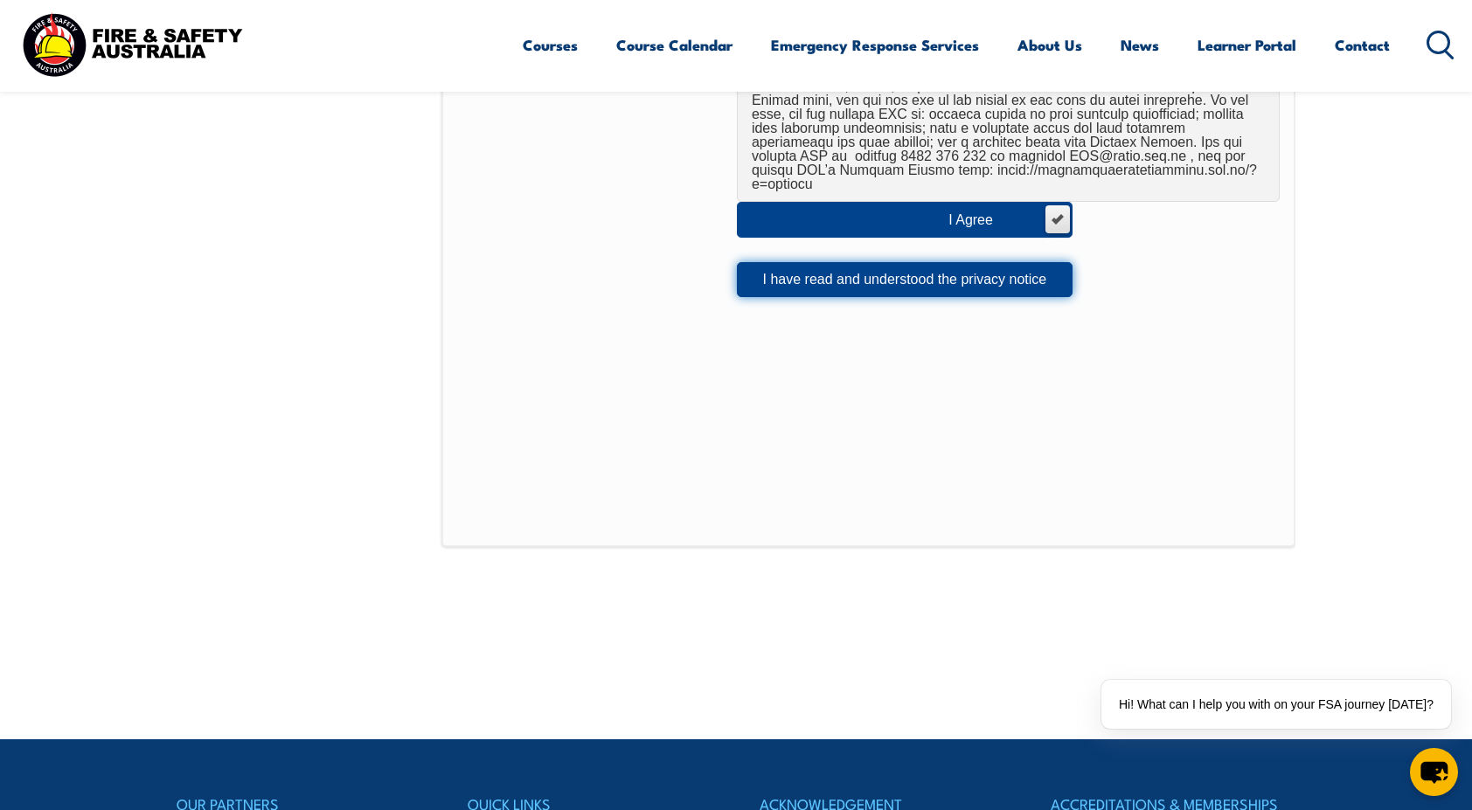
click at [758, 262] on button "I have read and understood the privacy notice" at bounding box center [905, 279] width 336 height 35
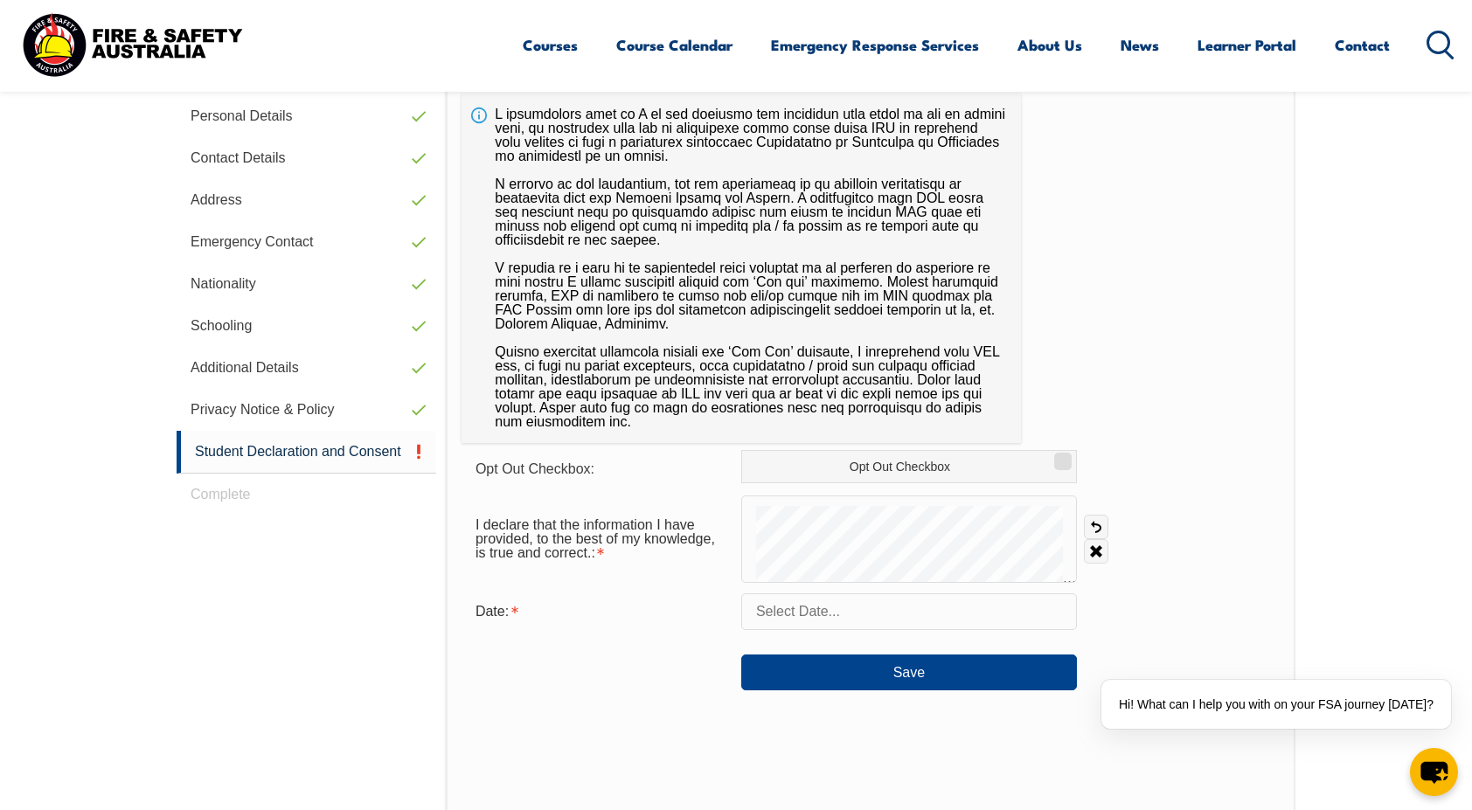
scroll to position [577, 0]
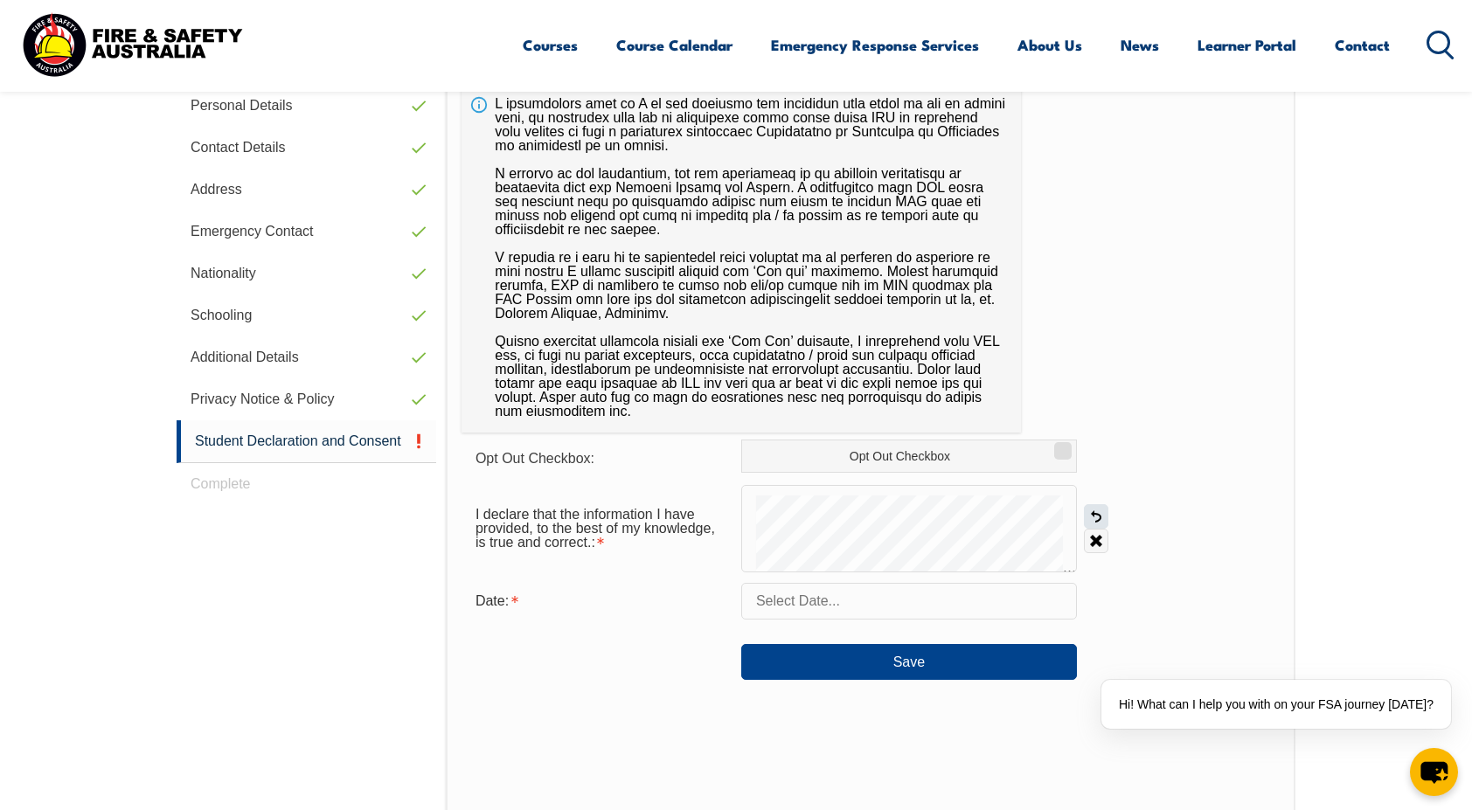
click at [1097, 520] on link "Undo" at bounding box center [1096, 516] width 24 height 24
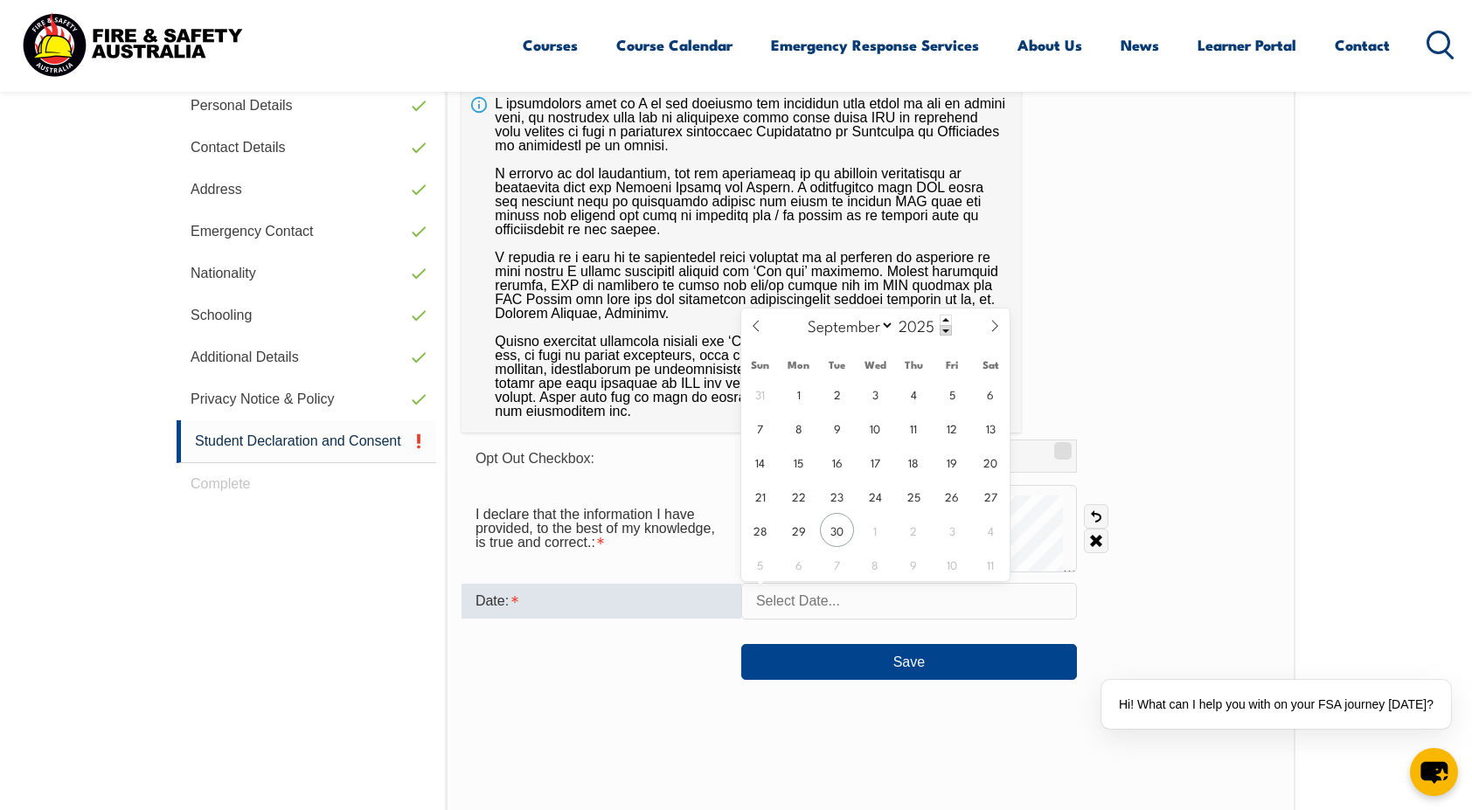
click at [842, 599] on input "text" at bounding box center [909, 601] width 336 height 37
click at [842, 520] on span "30" at bounding box center [837, 530] width 34 height 34
type input "September 30, 2025"
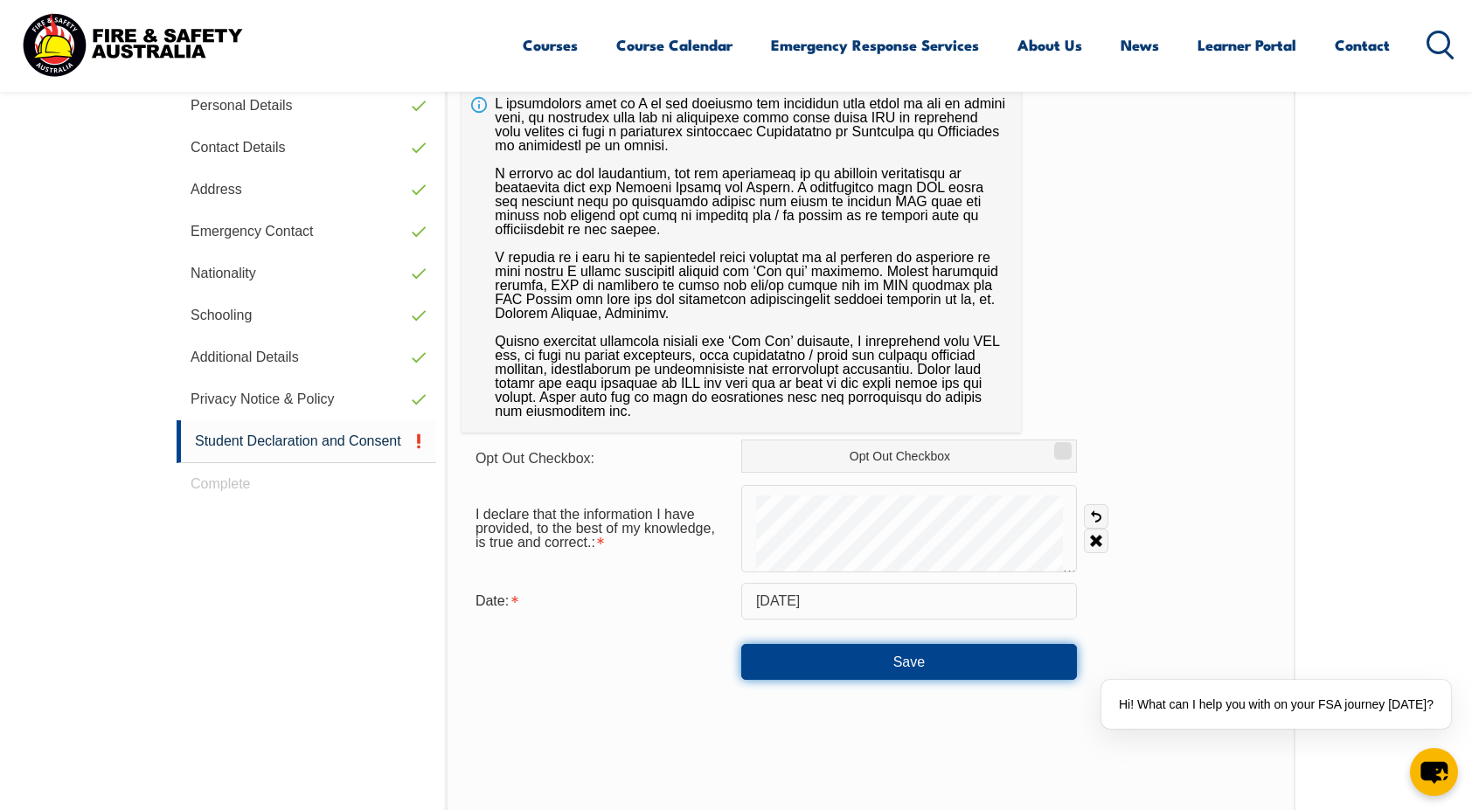
click at [835, 671] on button "Save" at bounding box center [909, 661] width 336 height 35
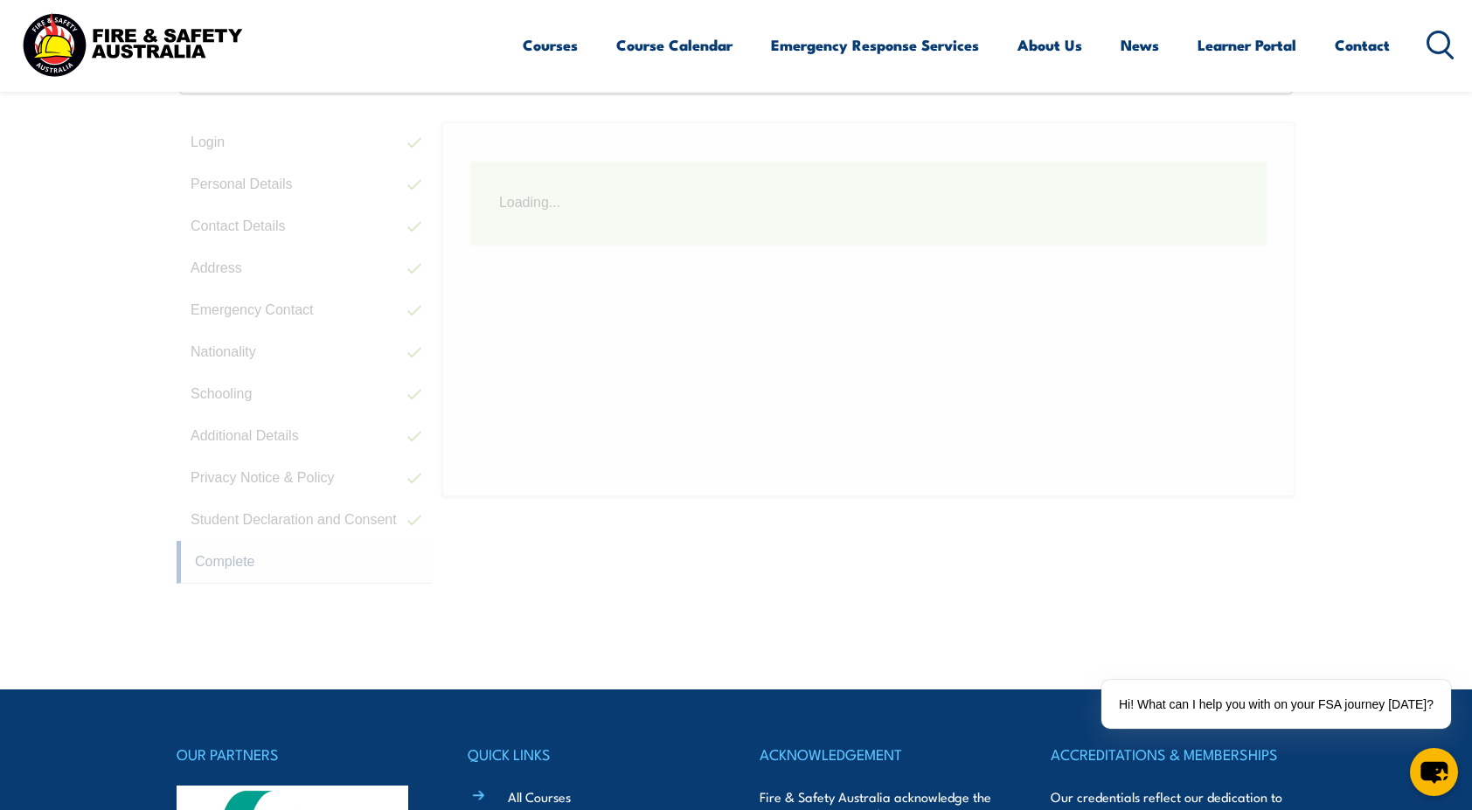
scroll to position [476, 0]
